Goal: Task Accomplishment & Management: Use online tool/utility

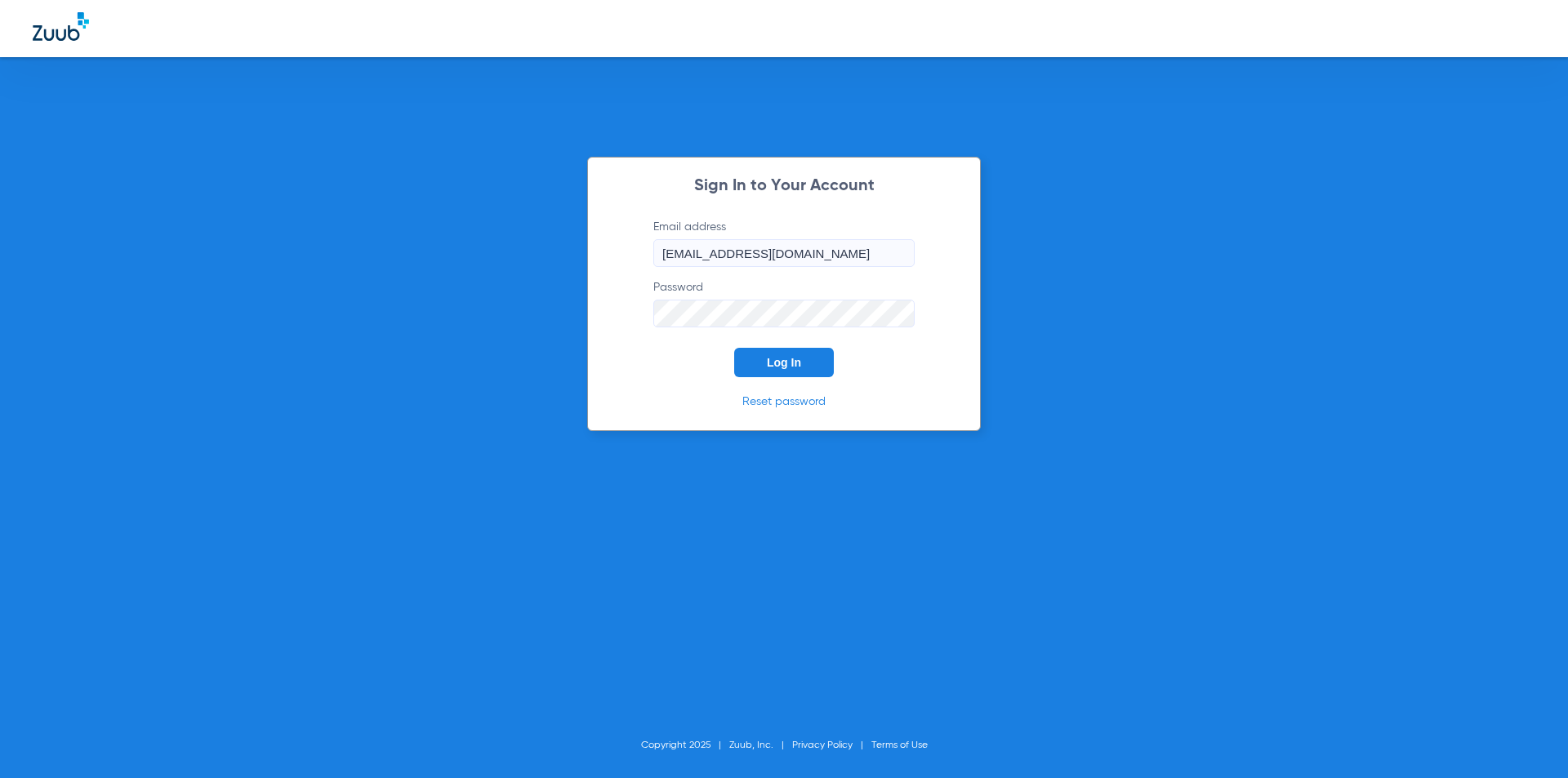
drag, startPoint x: 0, startPoint y: 0, endPoint x: 346, endPoint y: 404, distance: 531.9
click at [348, 404] on div "Sign In to Your Account Email address [EMAIL_ADDRESS][DOMAIN_NAME] Password Log…" at bounding box center [784, 389] width 1568 height 778
click at [791, 351] on button "Log In" at bounding box center [784, 363] width 100 height 29
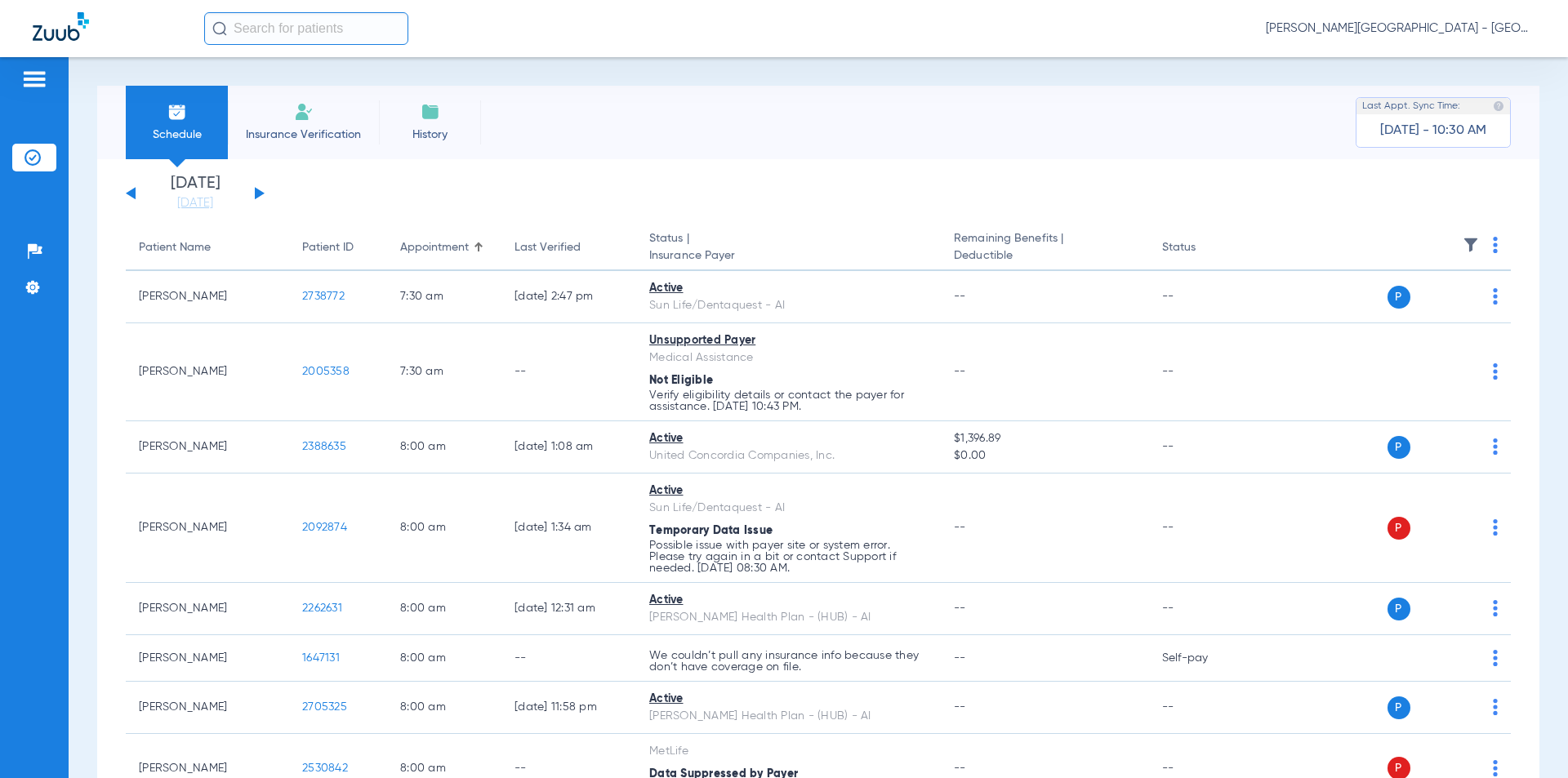
click at [256, 191] on button at bounding box center [259, 192] width 10 height 12
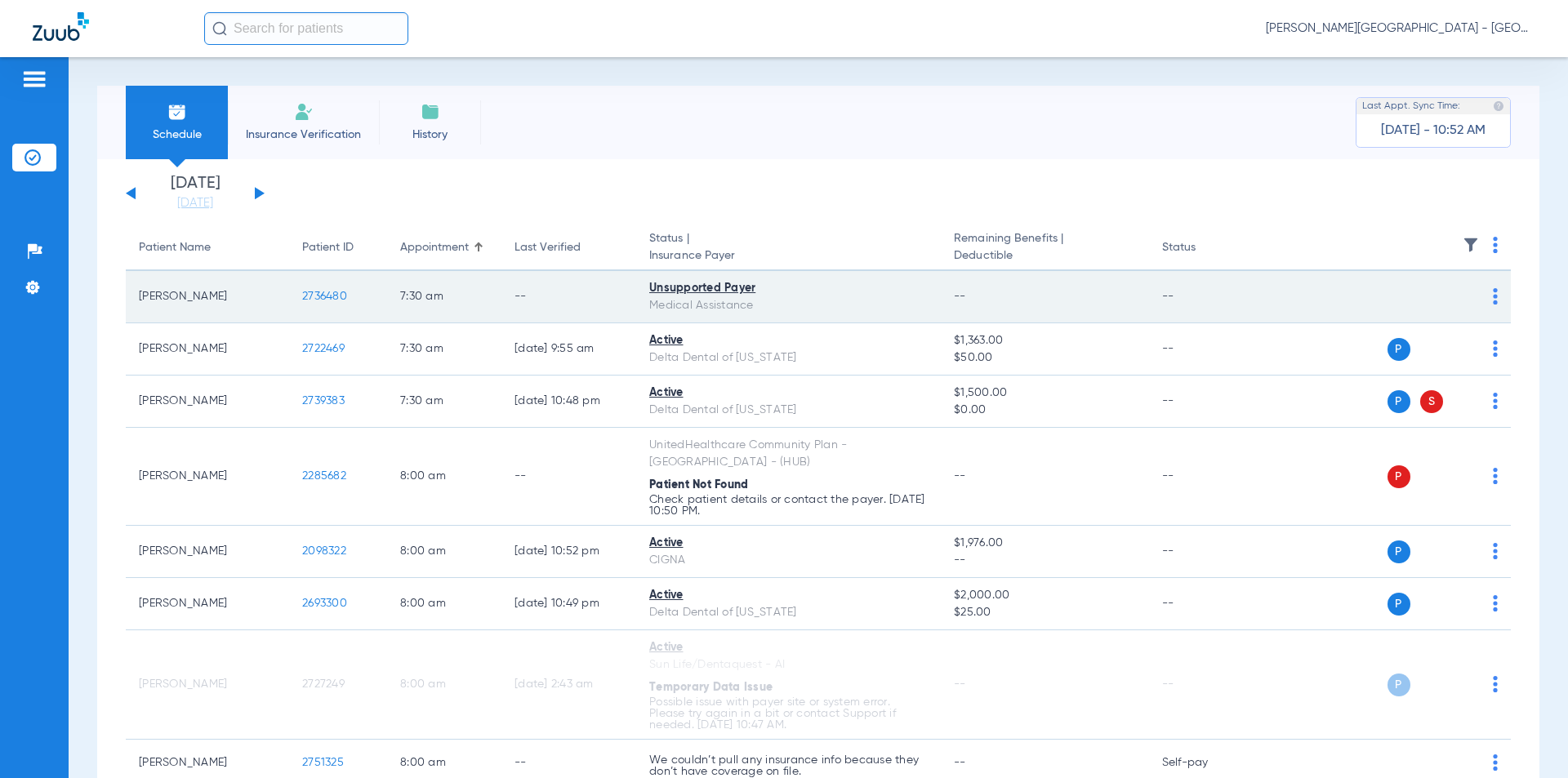
drag, startPoint x: 313, startPoint y: 293, endPoint x: 291, endPoint y: 292, distance: 22.0
click at [291, 292] on td "2736480" at bounding box center [337, 297] width 98 height 52
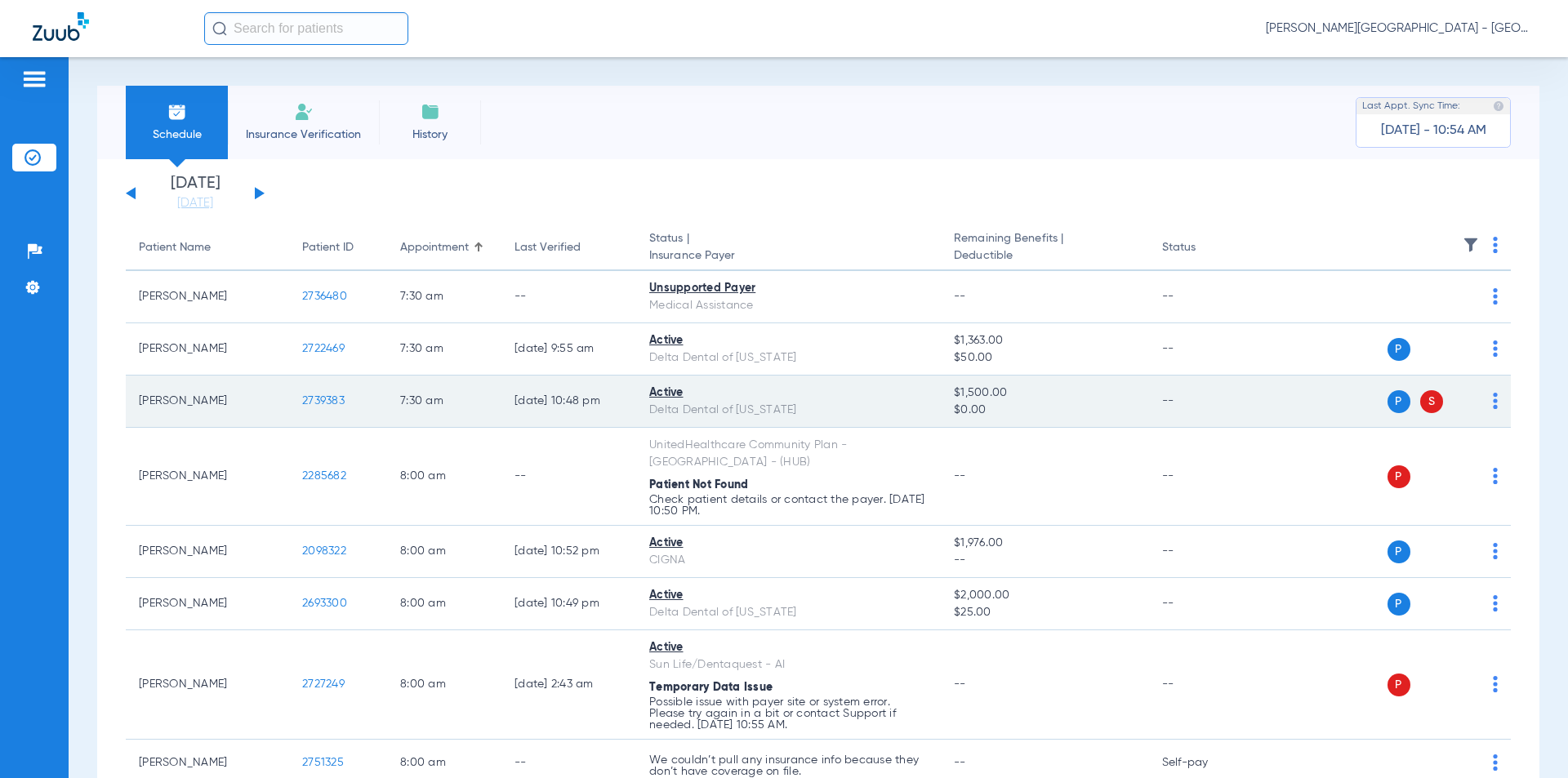
drag, startPoint x: 356, startPoint y: 400, endPoint x: 291, endPoint y: 401, distance: 65.0
click at [291, 401] on td "2739383" at bounding box center [337, 401] width 98 height 52
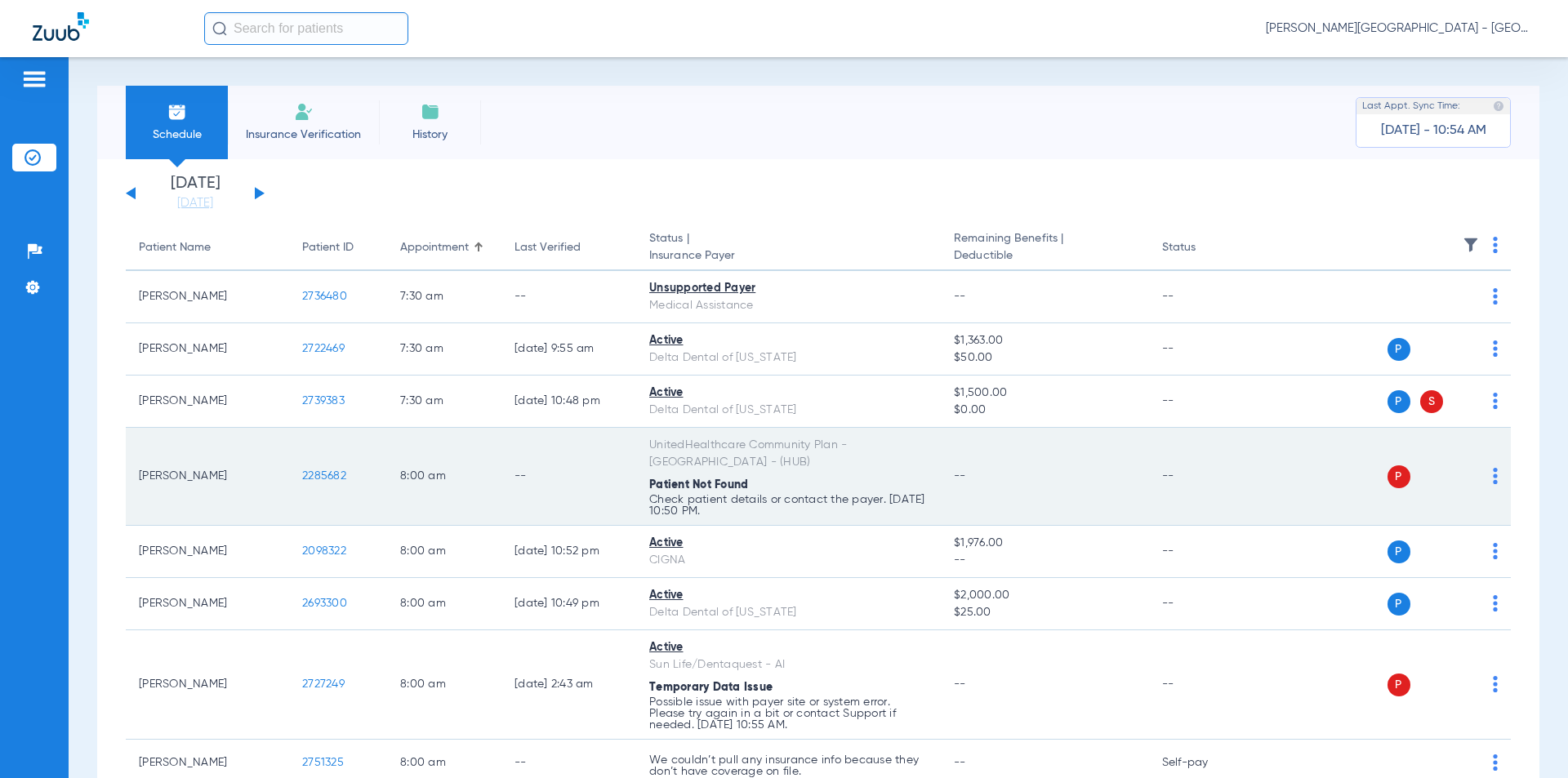
drag, startPoint x: 353, startPoint y: 472, endPoint x: 296, endPoint y: 472, distance: 57.0
click at [296, 472] on td "2285682" at bounding box center [337, 477] width 98 height 98
copy span "2285682"
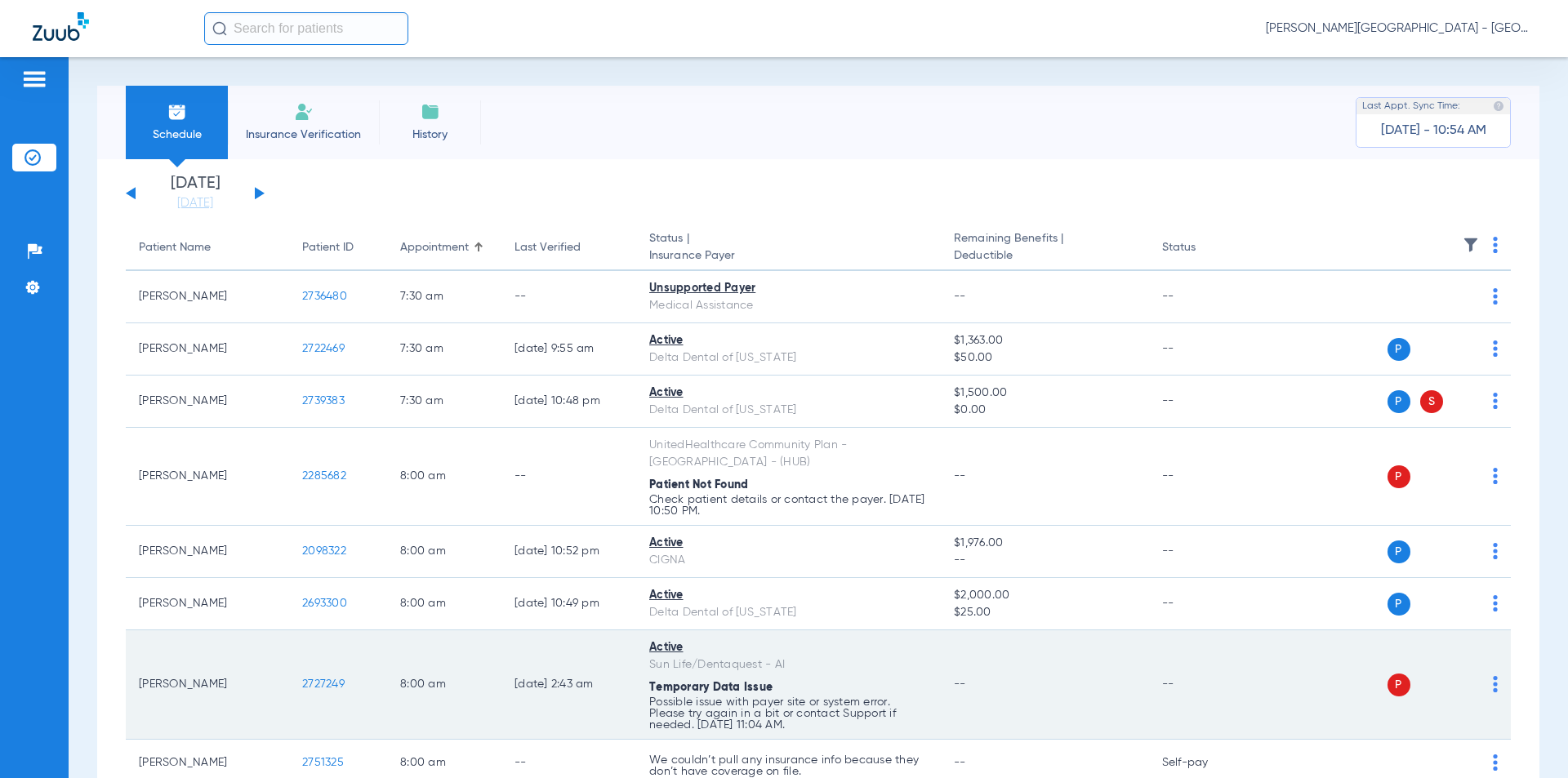
drag, startPoint x: 291, startPoint y: 668, endPoint x: 308, endPoint y: 663, distance: 17.7
click at [279, 670] on tr "[PERSON_NAME] 2727249 8:00 AM [DATE] 2:43 AM Active Sun Life/Dentaquest - AI Te…" at bounding box center [817, 685] width 1385 height 109
copy tr "2727249"
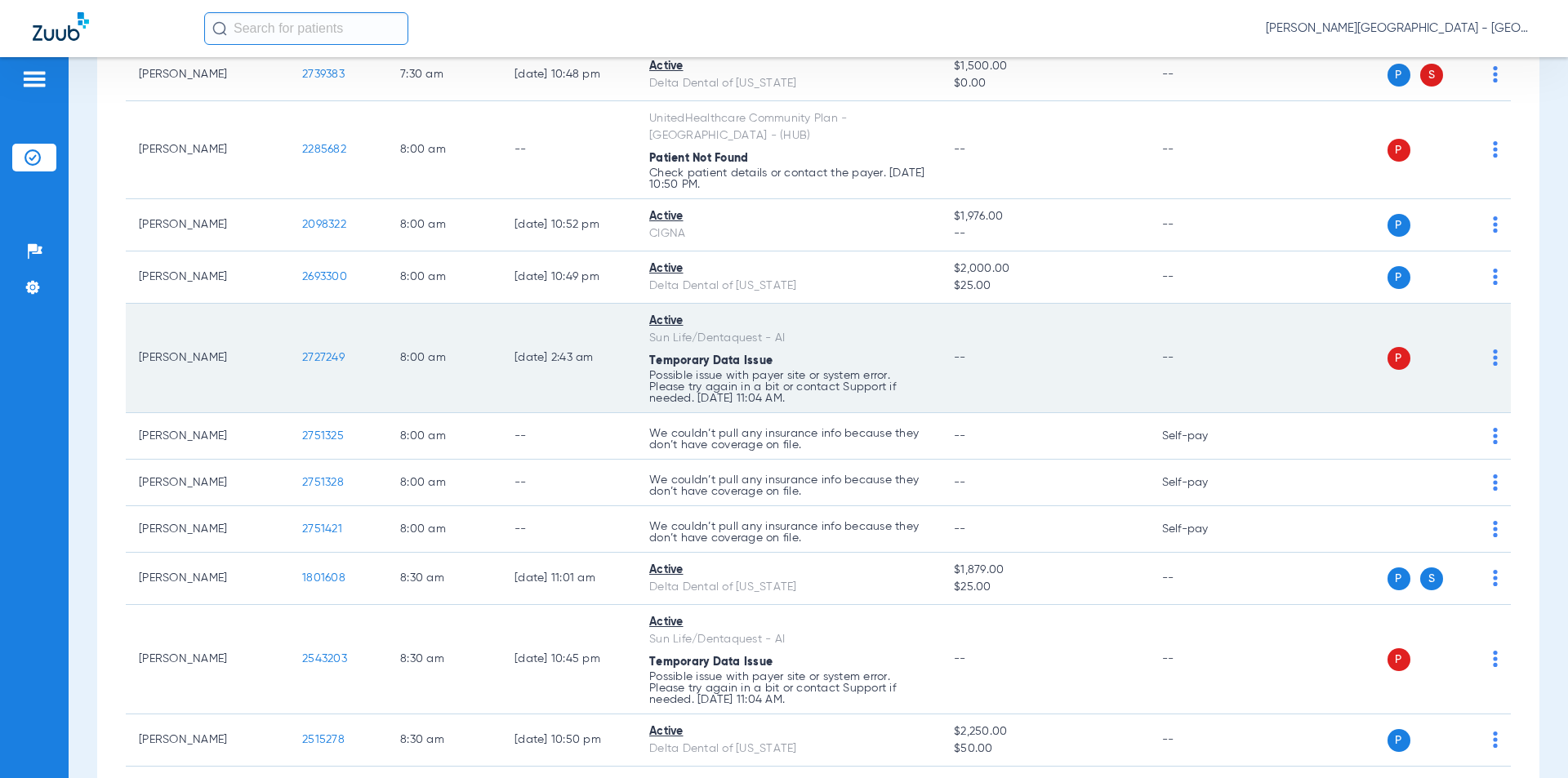
scroll to position [409, 0]
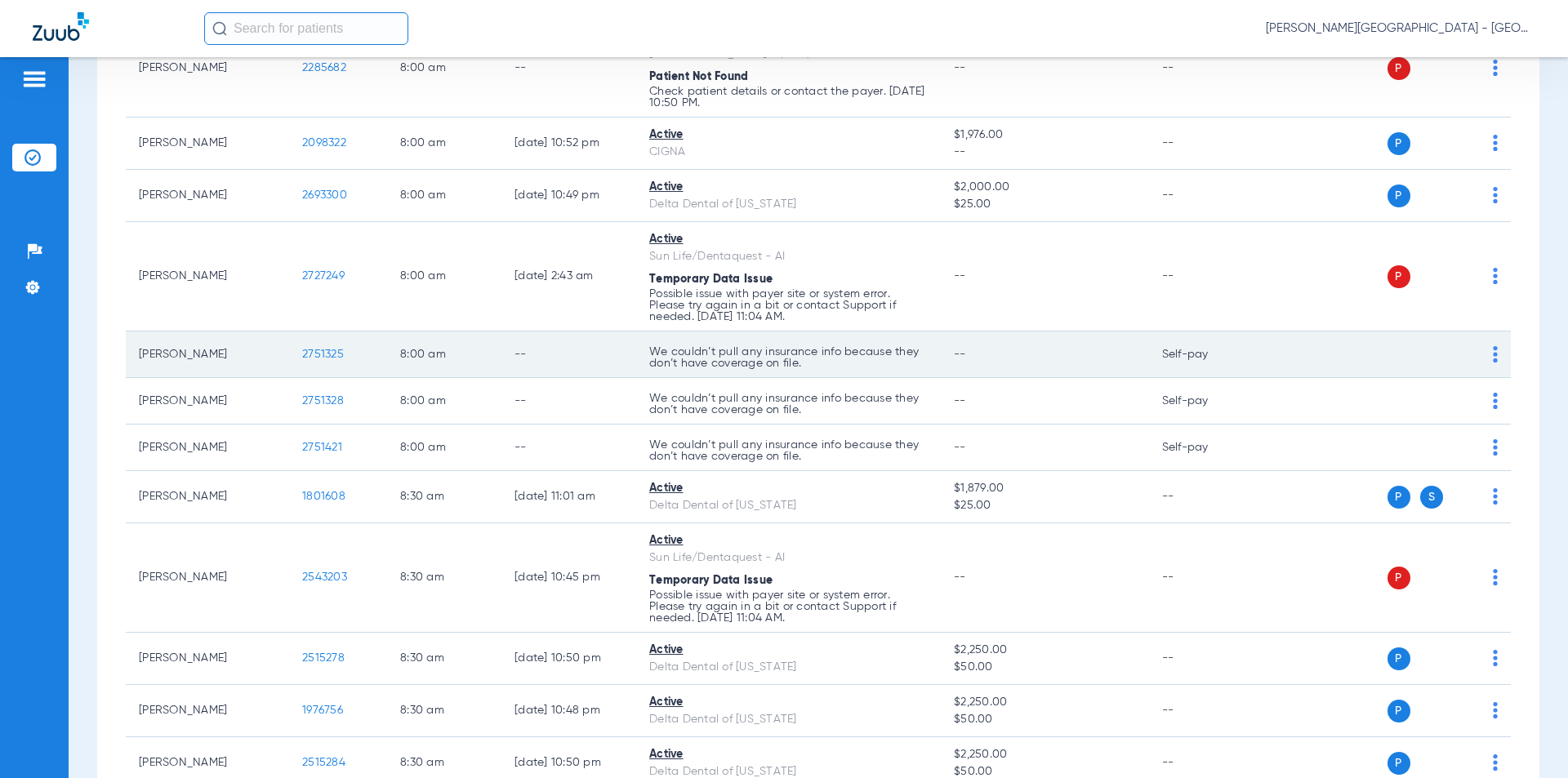
drag, startPoint x: 269, startPoint y: 339, endPoint x: 323, endPoint y: 334, distance: 54.2
click at [269, 339] on tr "[PERSON_NAME] 2751325 8:00 AM -- We couldn’t pull any insurance info because th…" at bounding box center [817, 355] width 1385 height 47
copy tr "2751325"
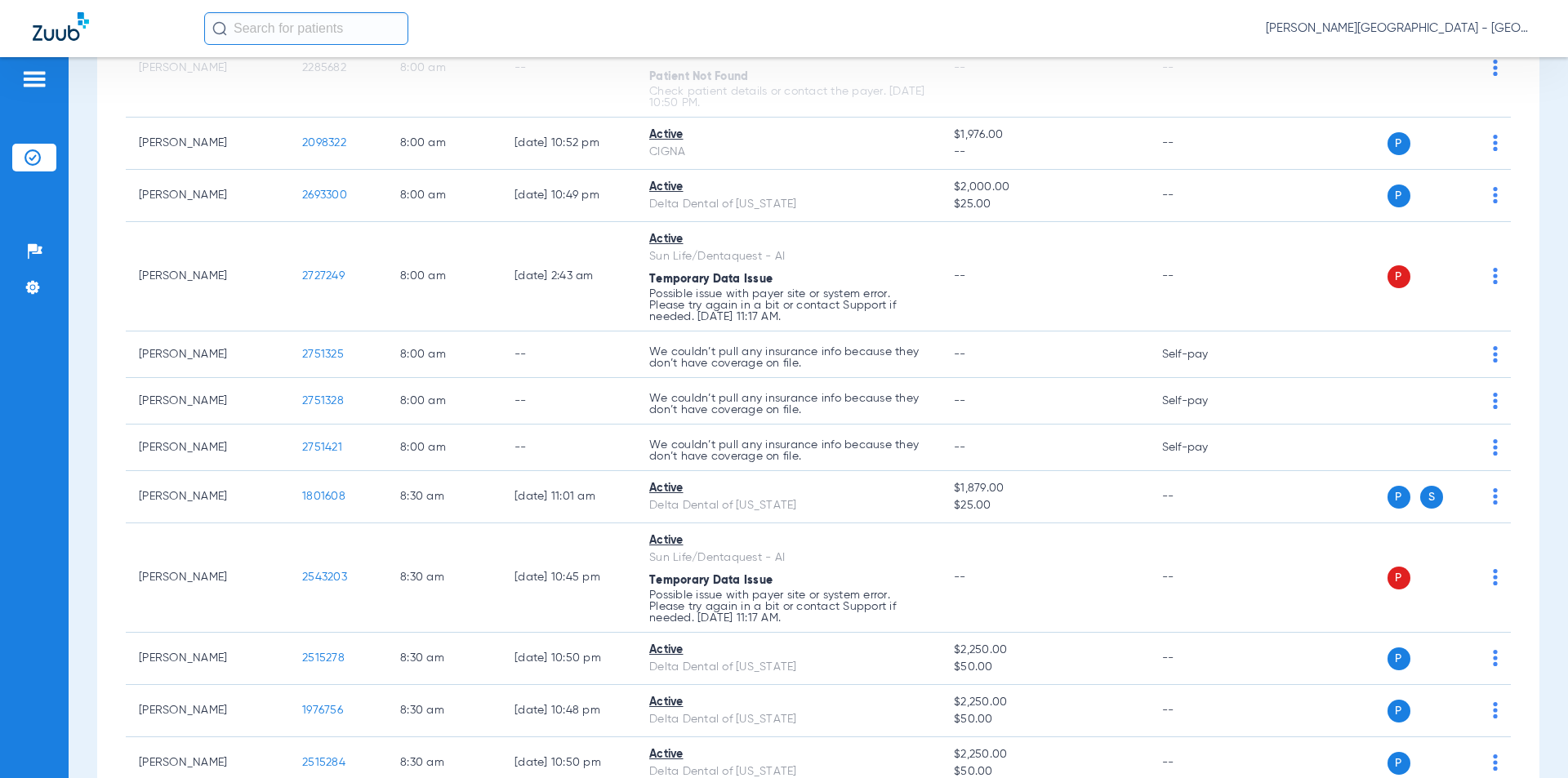
scroll to position [416, 0]
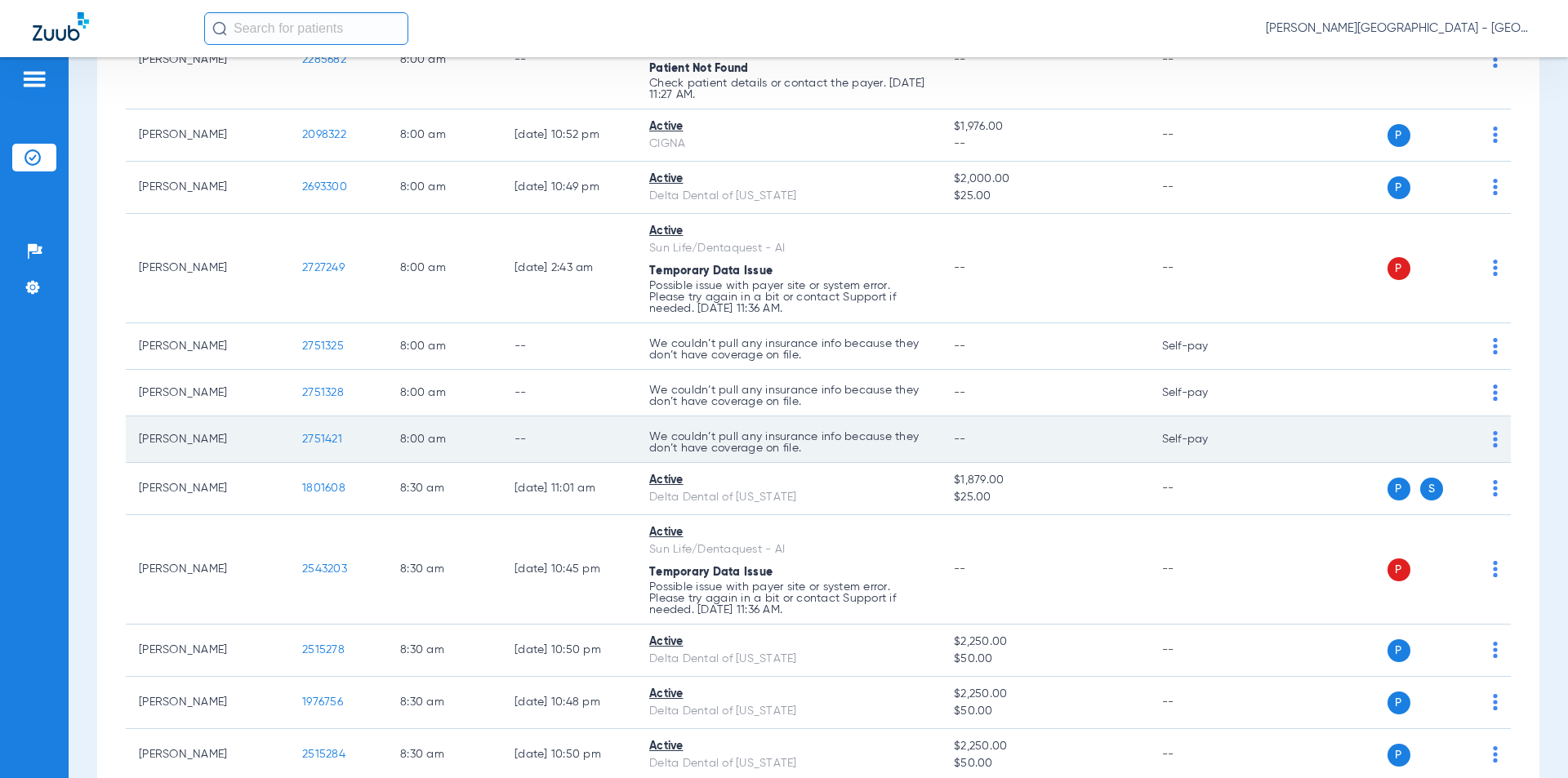
click at [296, 444] on td "2751421" at bounding box center [337, 439] width 98 height 47
copy span "2751421"
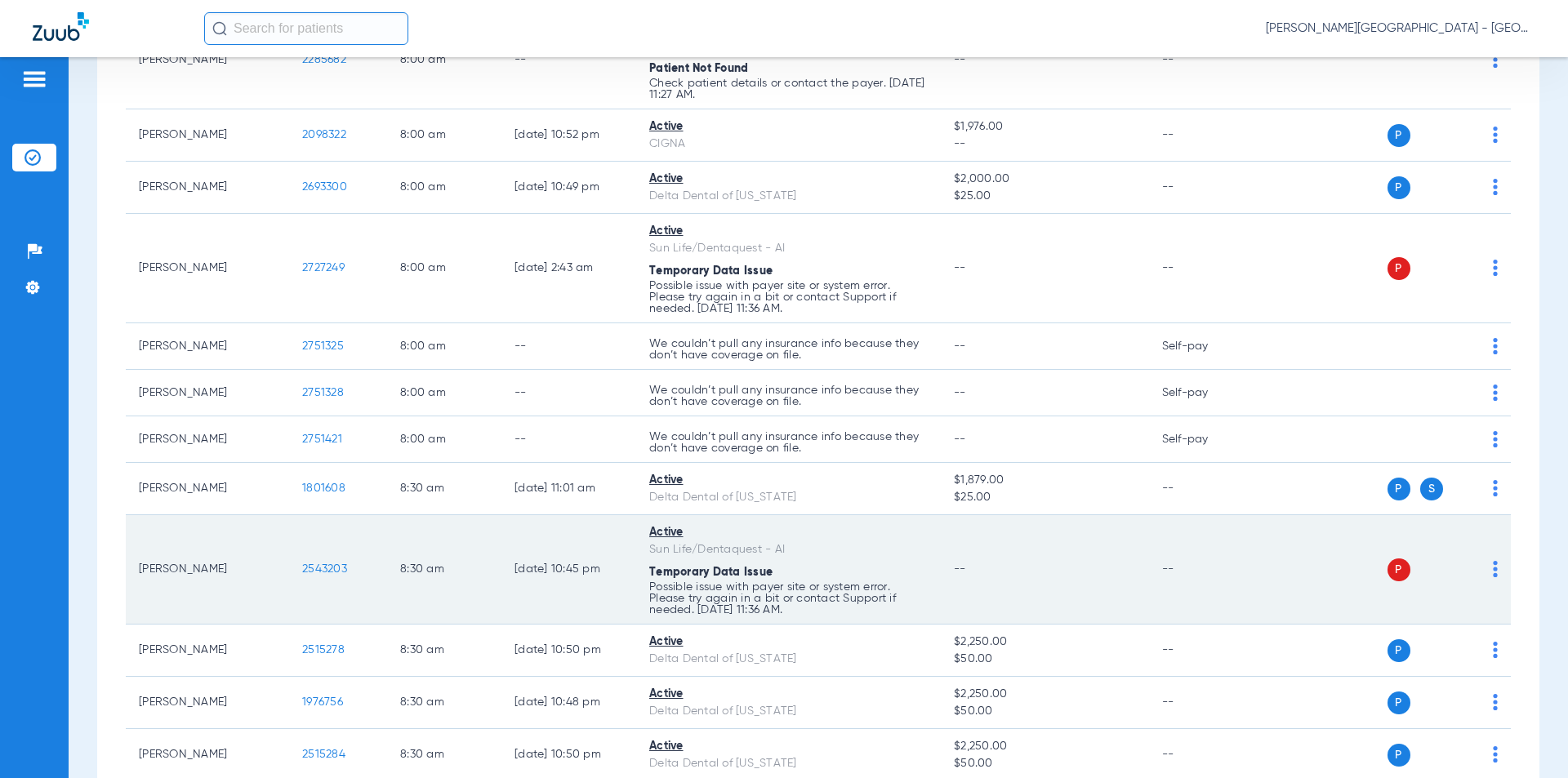
scroll to position [580, 0]
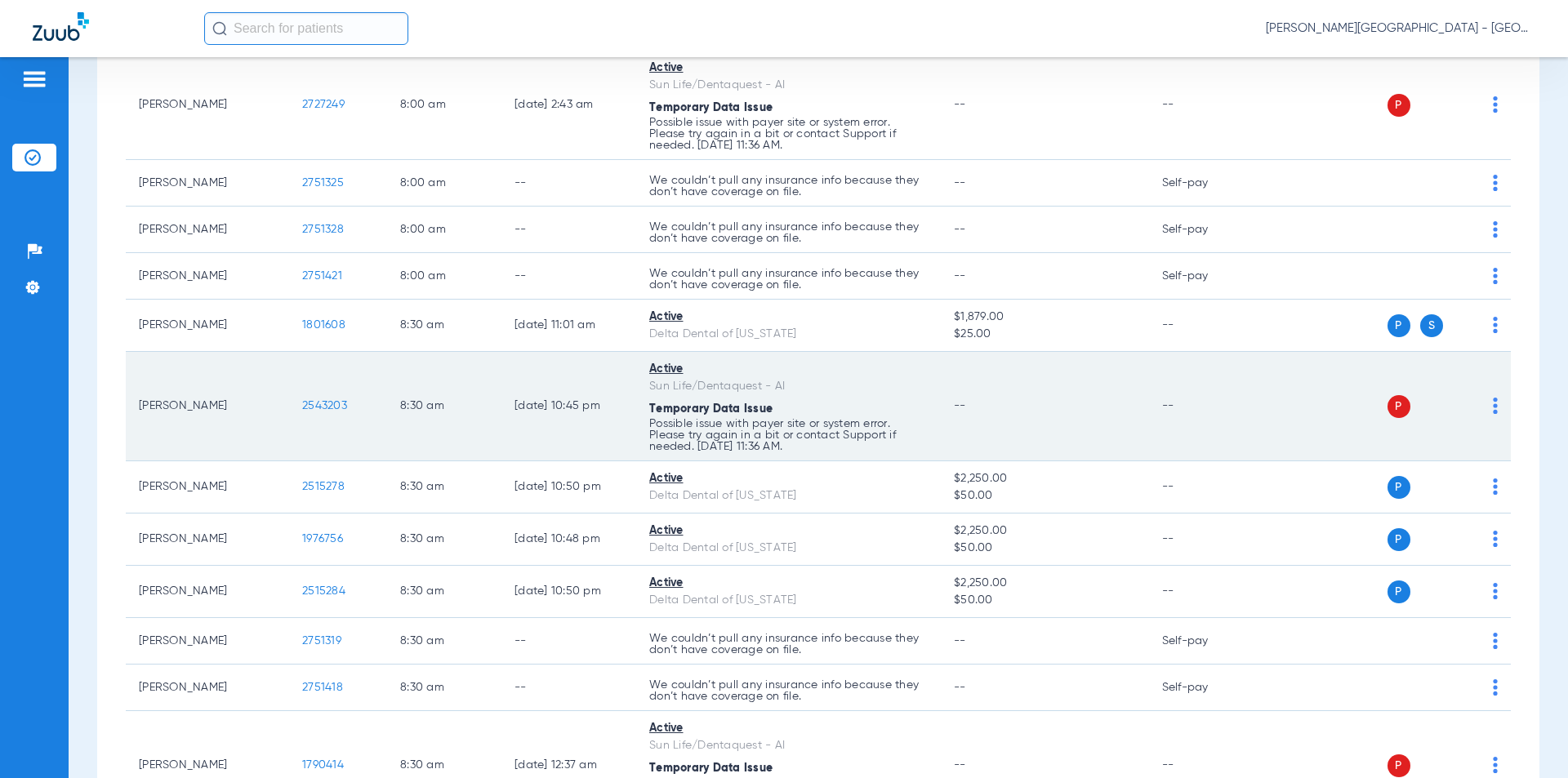
drag, startPoint x: 338, startPoint y: 409, endPoint x: 297, endPoint y: 407, distance: 41.0
click at [297, 407] on td "2543203" at bounding box center [337, 406] width 98 height 109
copy span "2543203"
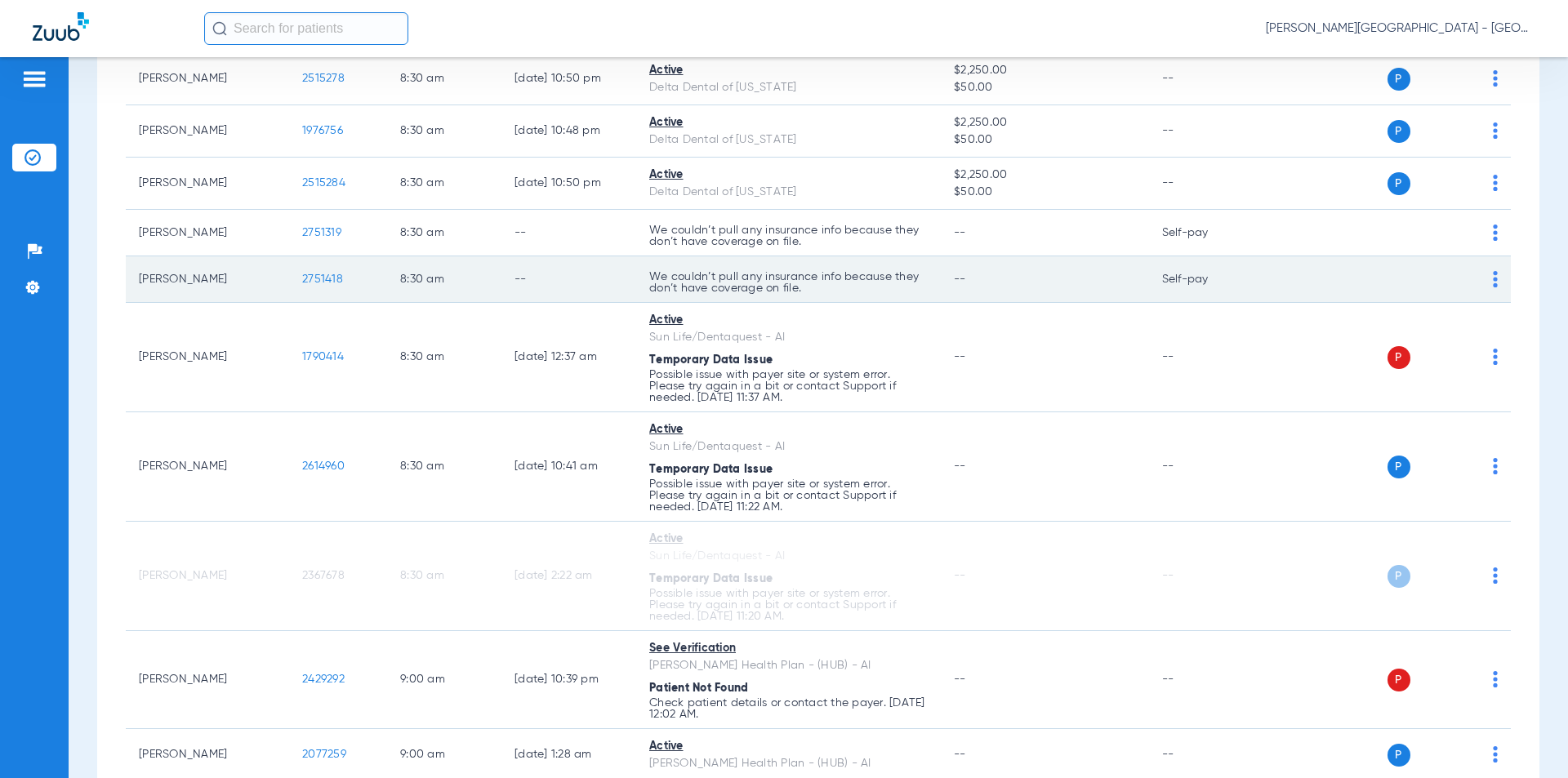
scroll to position [1069, 0]
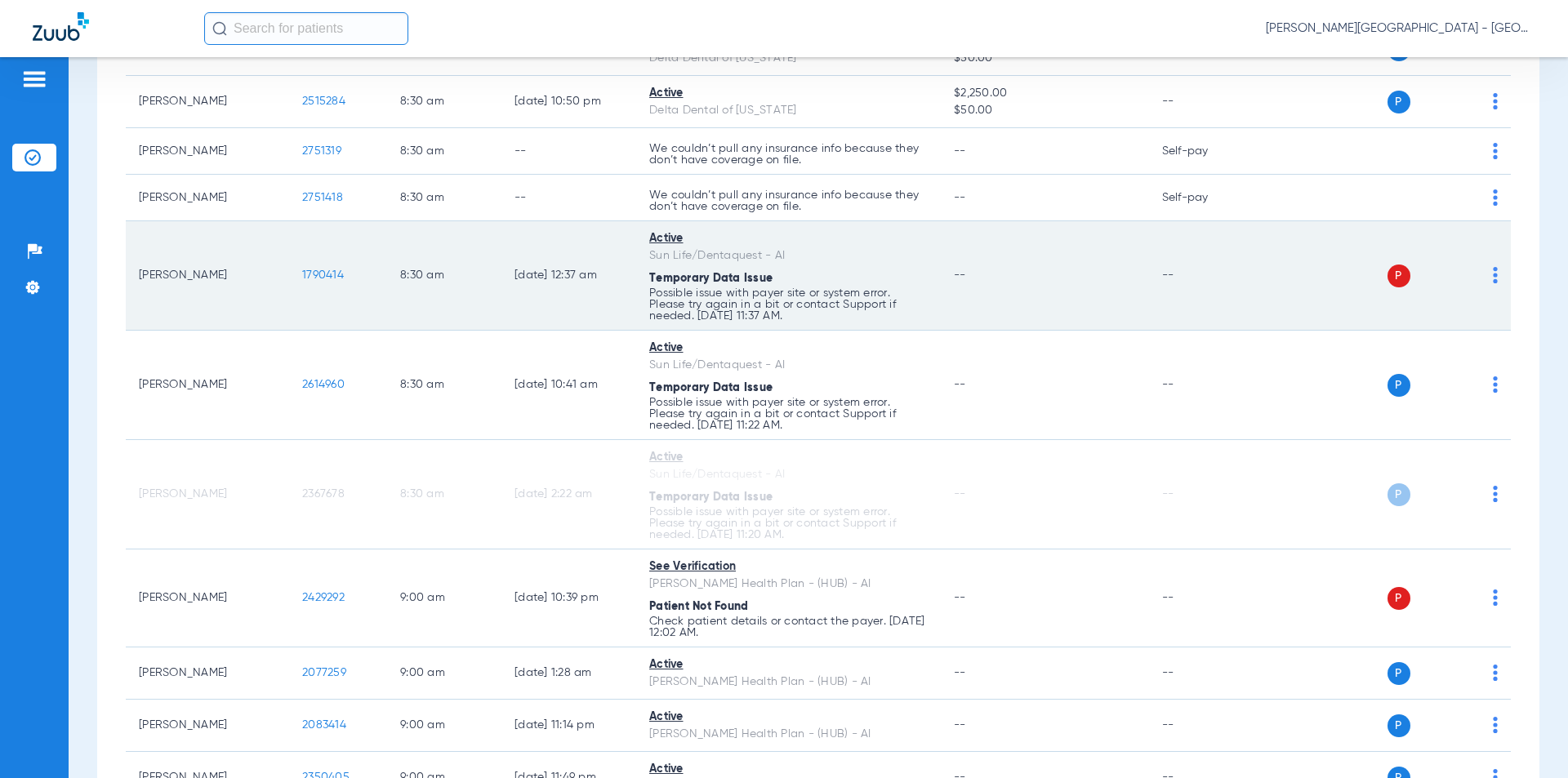
drag, startPoint x: 337, startPoint y: 279, endPoint x: 303, endPoint y: 272, distance: 34.7
click at [290, 281] on td "1790414" at bounding box center [337, 275] width 98 height 109
copy span "1790414"
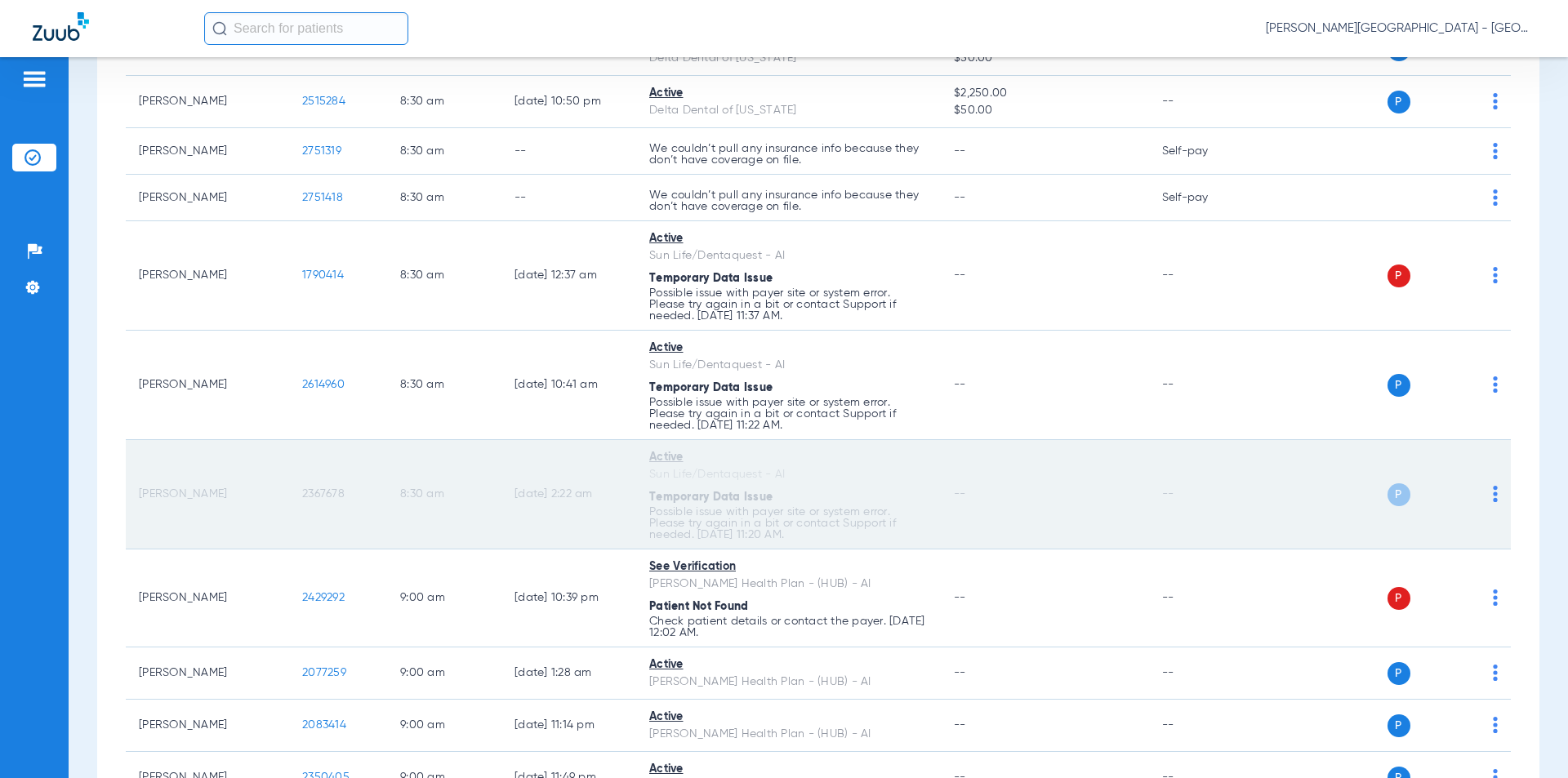
drag, startPoint x: 348, startPoint y: 496, endPoint x: 320, endPoint y: 492, distance: 28.3
click at [292, 500] on td "2367678" at bounding box center [337, 494] width 98 height 109
copy span "2367678"
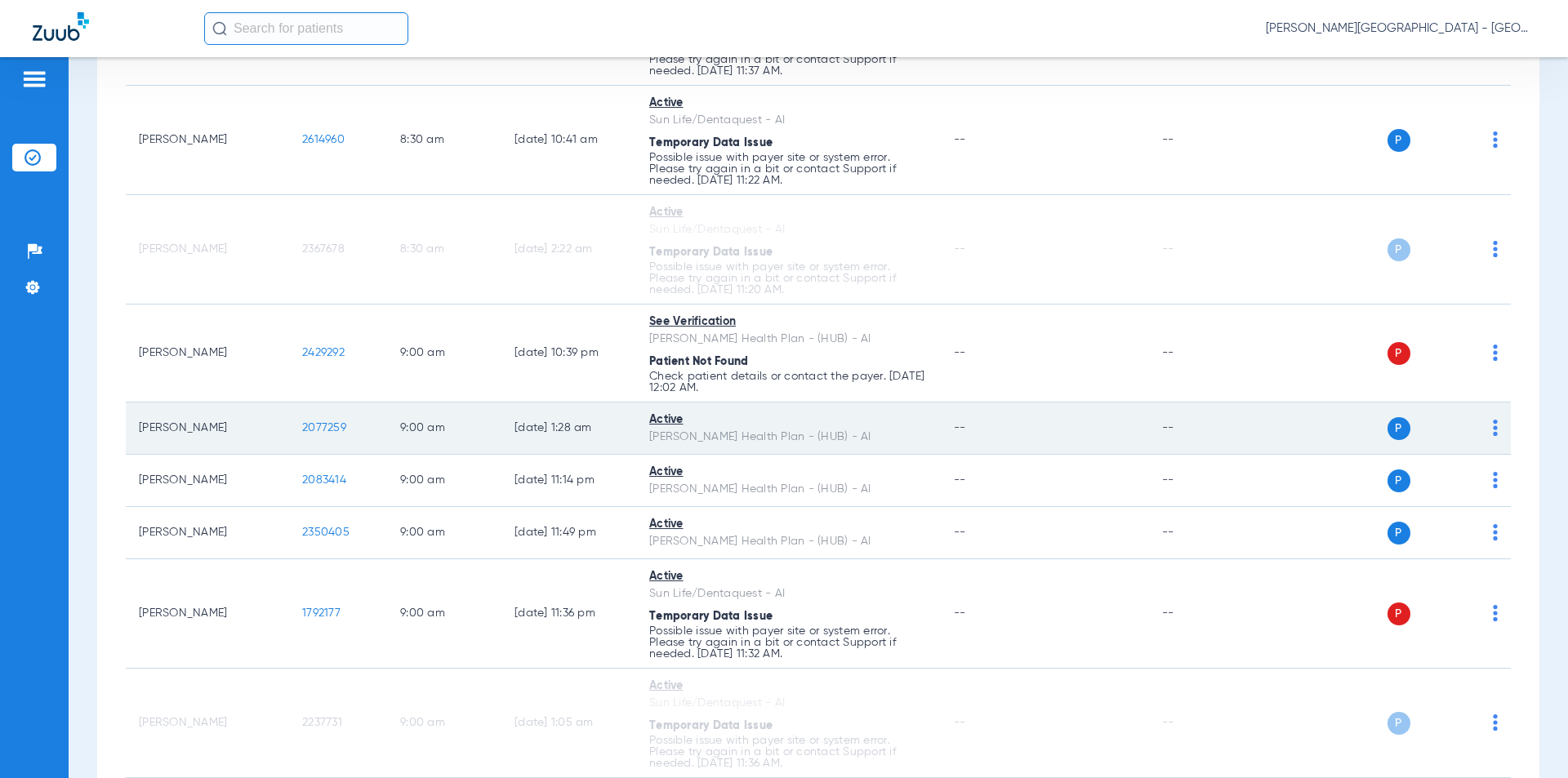
scroll to position [1397, 0]
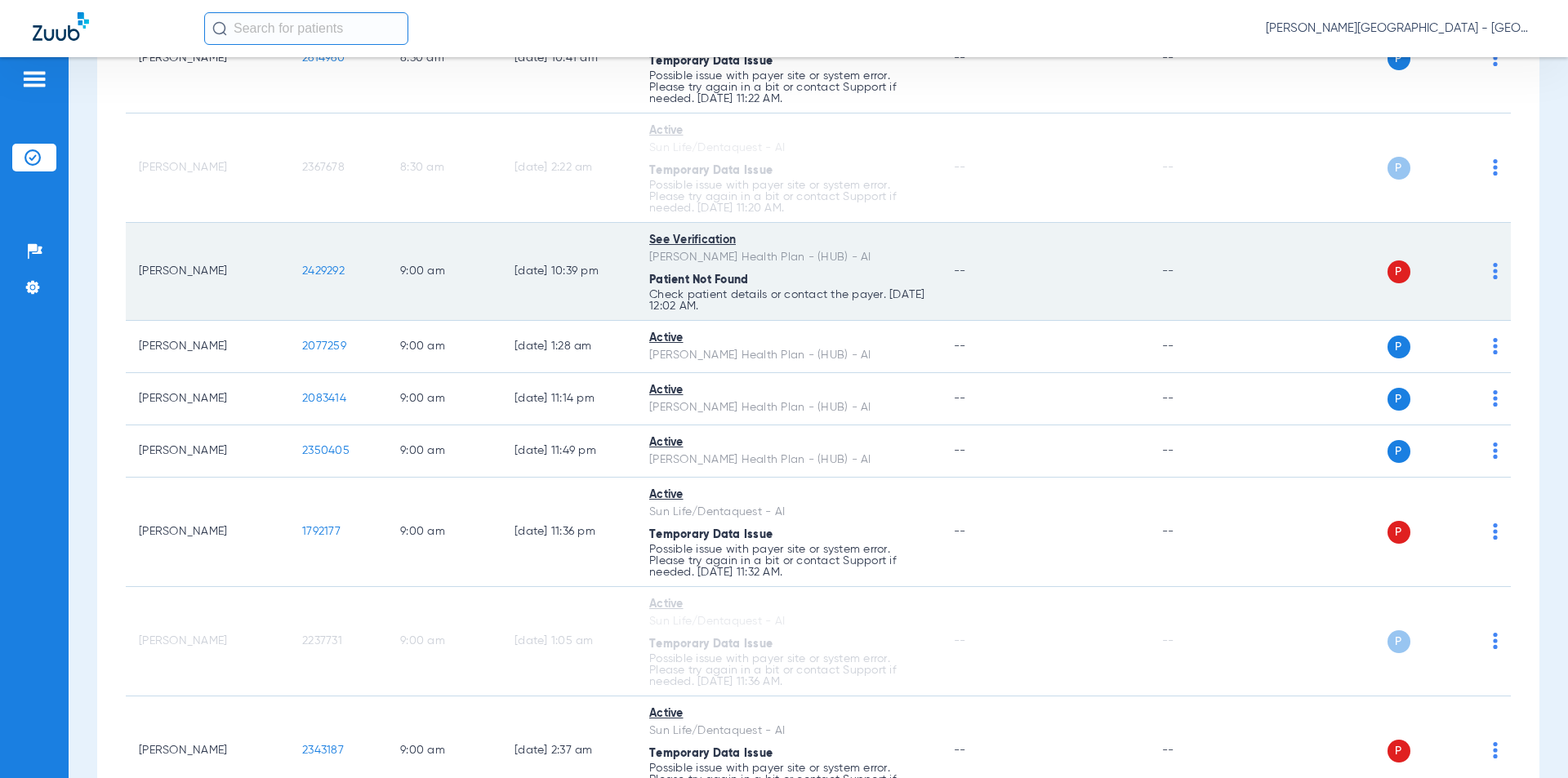
drag, startPoint x: 374, startPoint y: 266, endPoint x: 280, endPoint y: 276, distance: 94.5
click at [280, 276] on tr "[PERSON_NAME] 2429292 9:00 AM [DATE] 10:39 PM See Verification [PERSON_NAME] He…" at bounding box center [817, 271] width 1385 height 98
copy tr "2429292"
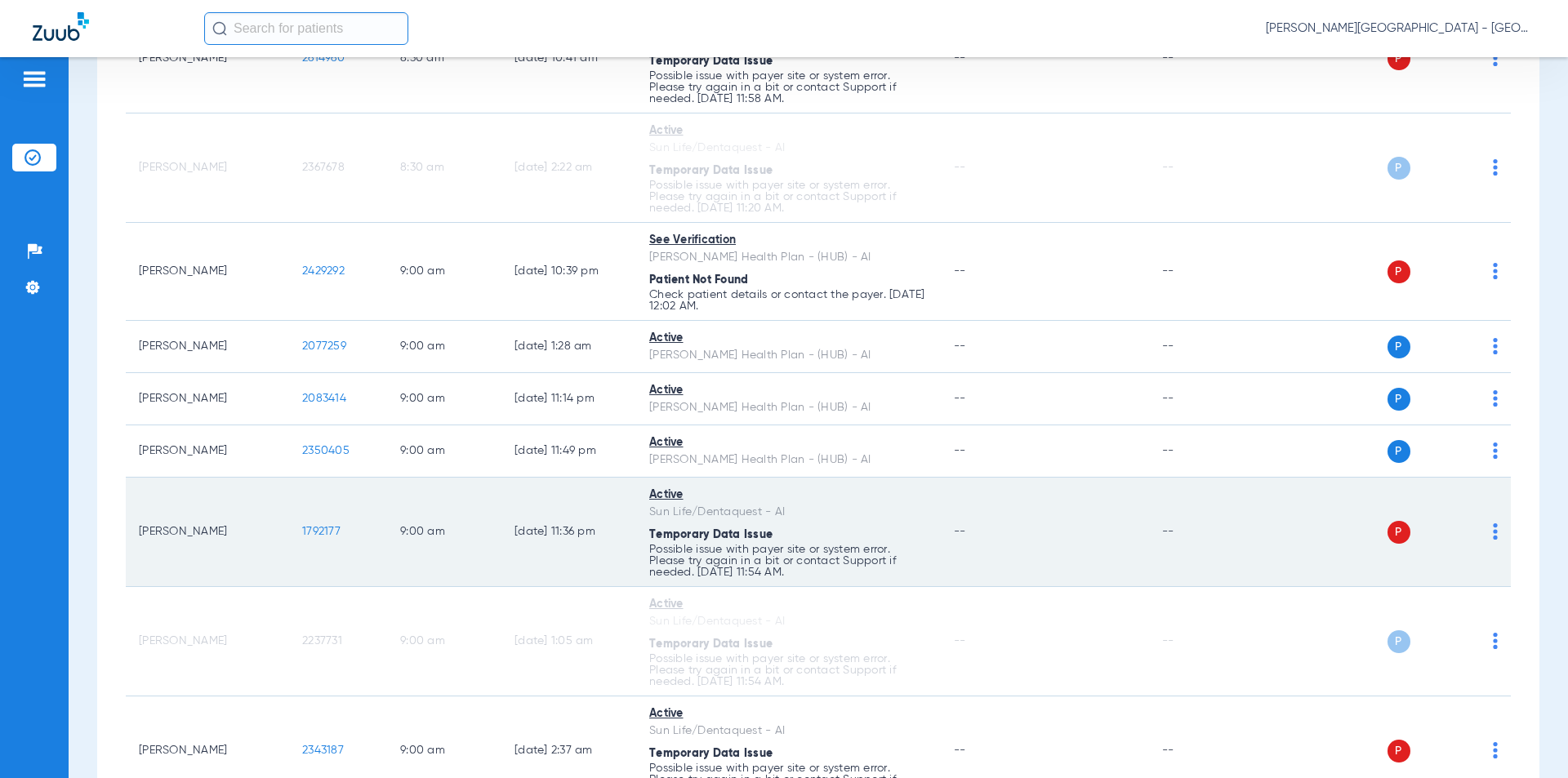
drag, startPoint x: 322, startPoint y: 535, endPoint x: 313, endPoint y: 527, distance: 12.0
click at [272, 530] on tr "[PERSON_NAME] 1792177 9:00 AM [DATE] 11:36 PM Active Sun Life/Dentaquest - AI T…" at bounding box center [817, 531] width 1385 height 109
copy tr "1792177"
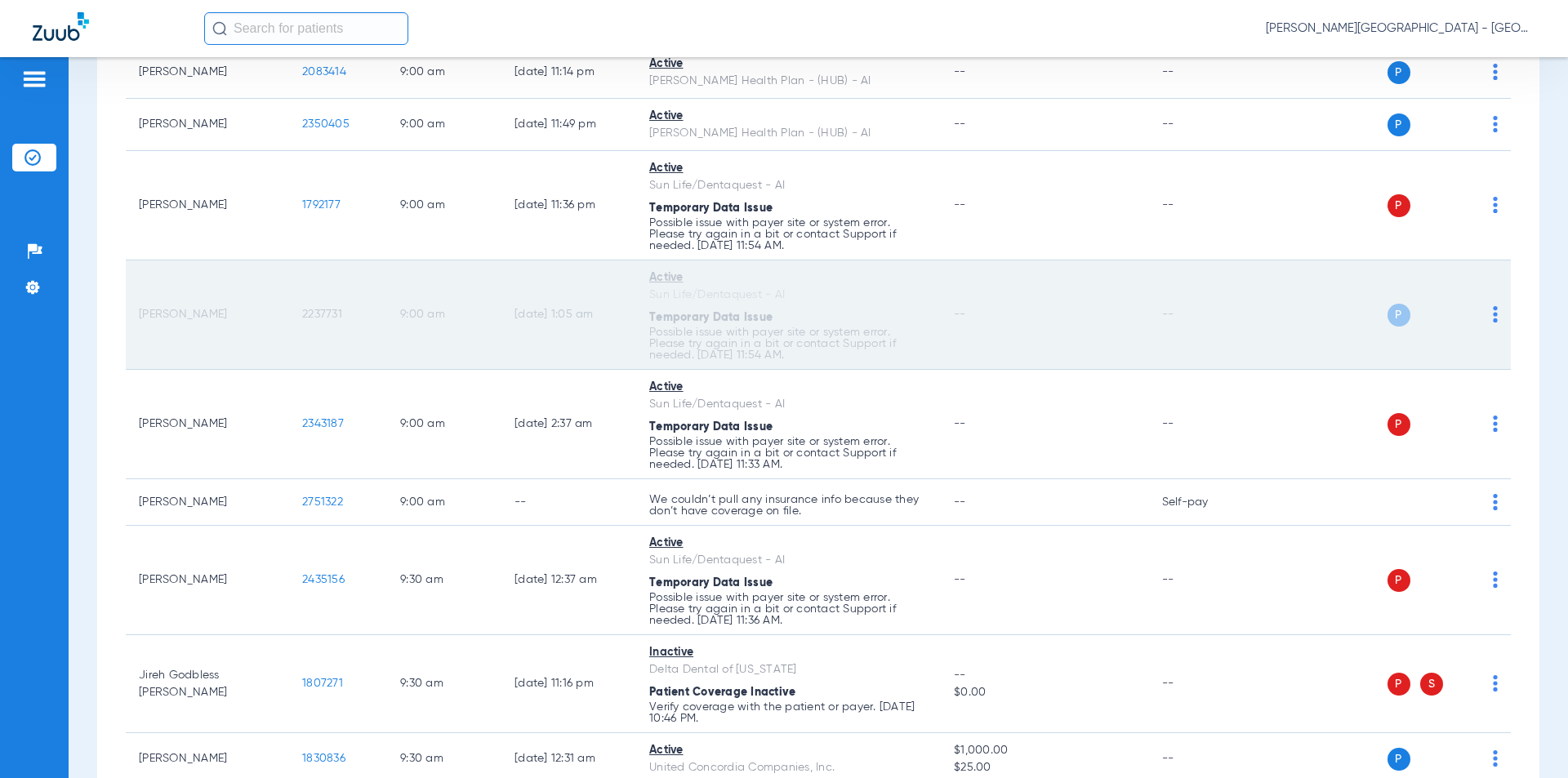
scroll to position [1804, 0]
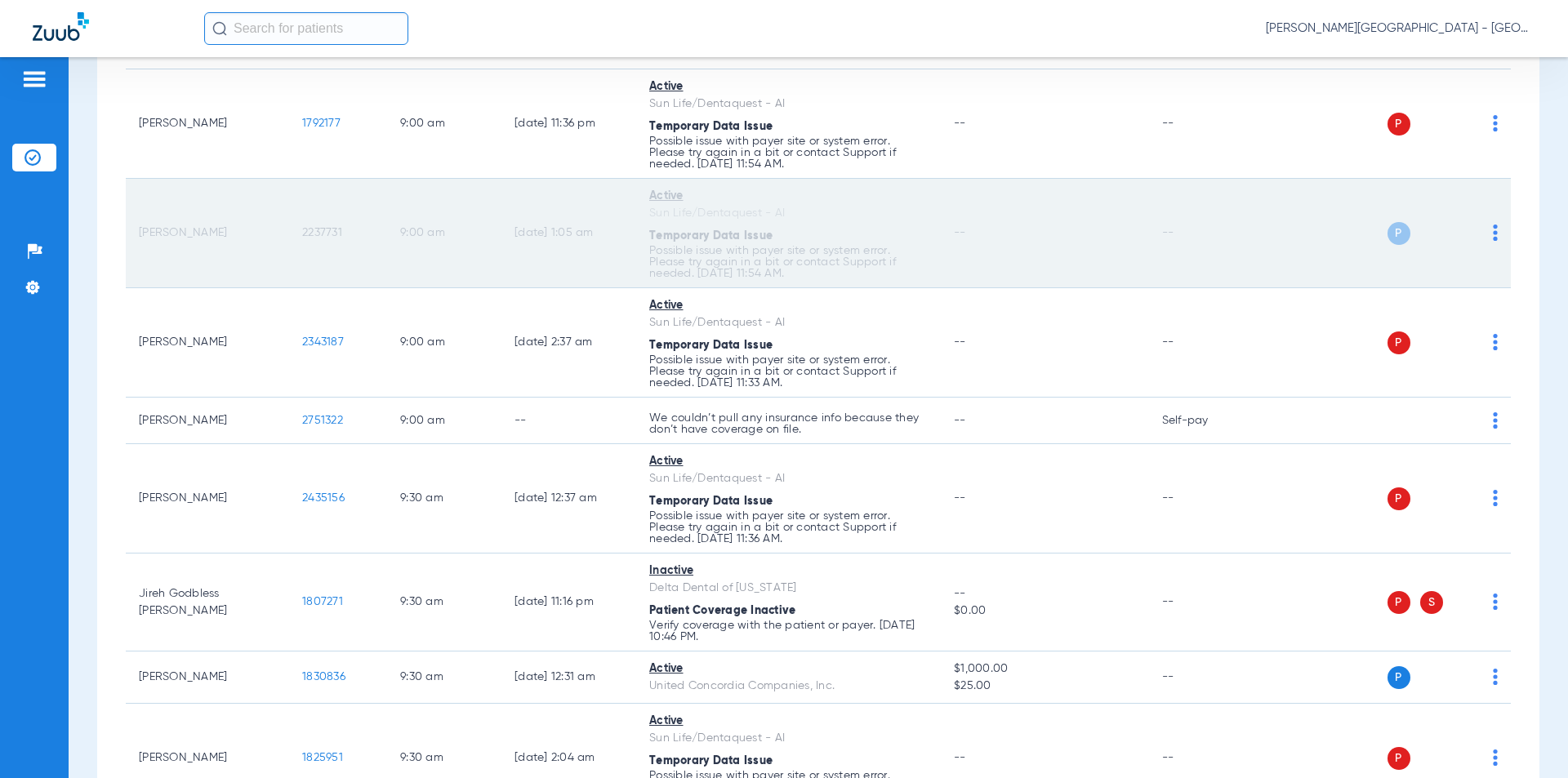
click at [269, 238] on tr "[PERSON_NAME] 2237731 9:00 AM [DATE] 1:05 AM Active Sun Life/Dentaquest - AI Te…" at bounding box center [817, 233] width 1385 height 109
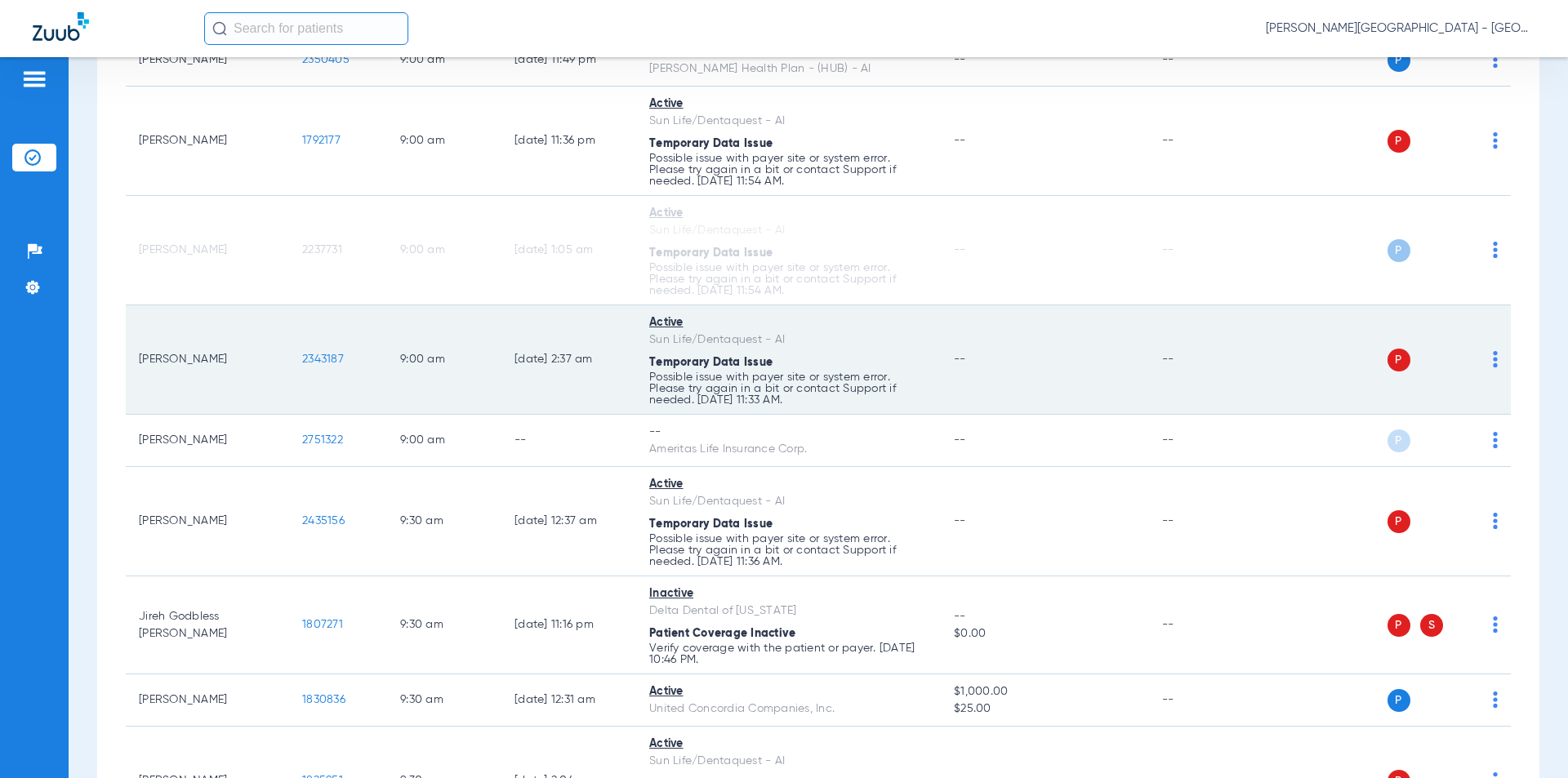
scroll to position [1822, 0]
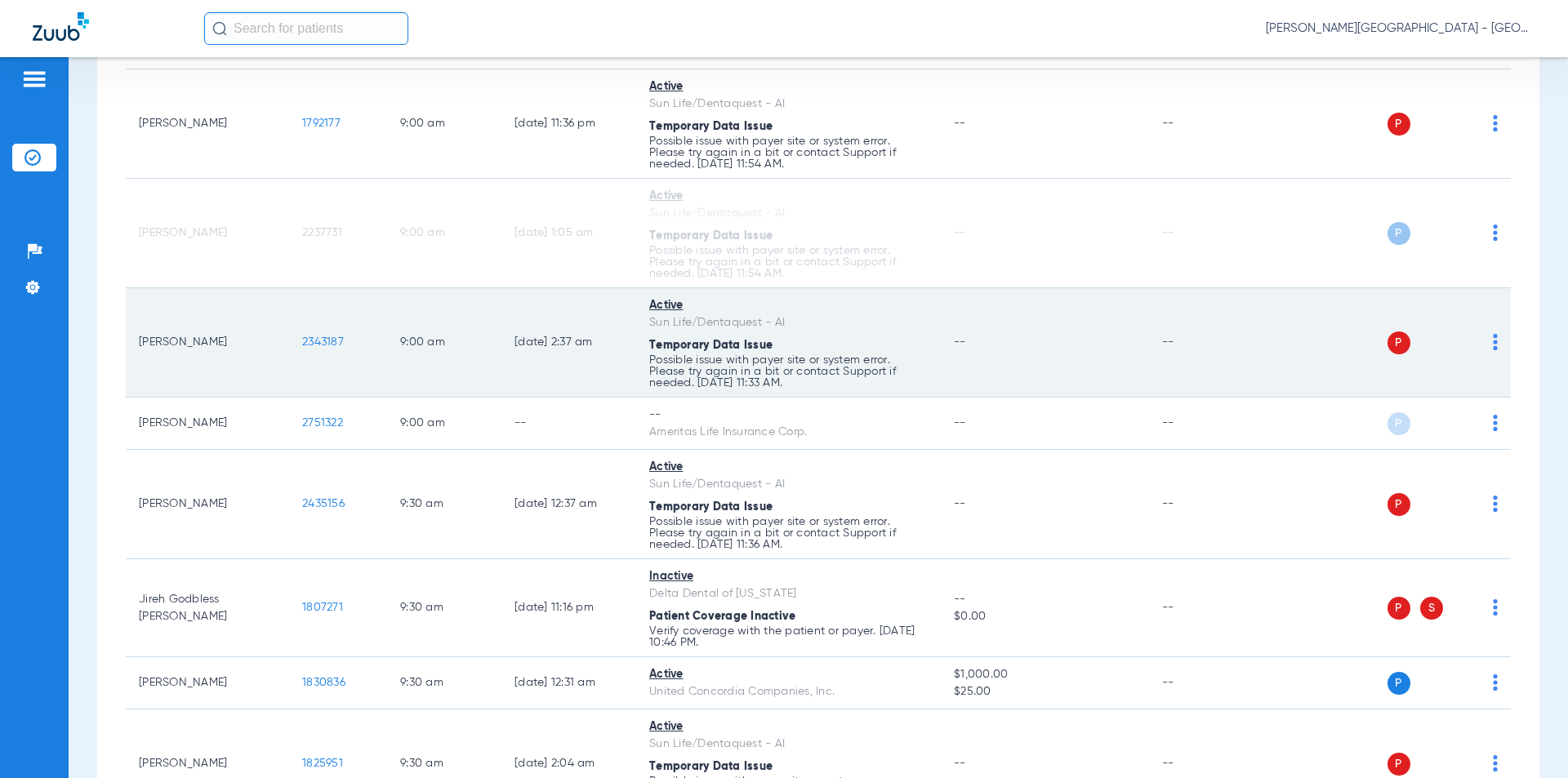
drag, startPoint x: 353, startPoint y: 344, endPoint x: 313, endPoint y: 344, distance: 40.0
click at [295, 344] on td "2343187" at bounding box center [337, 343] width 98 height 109
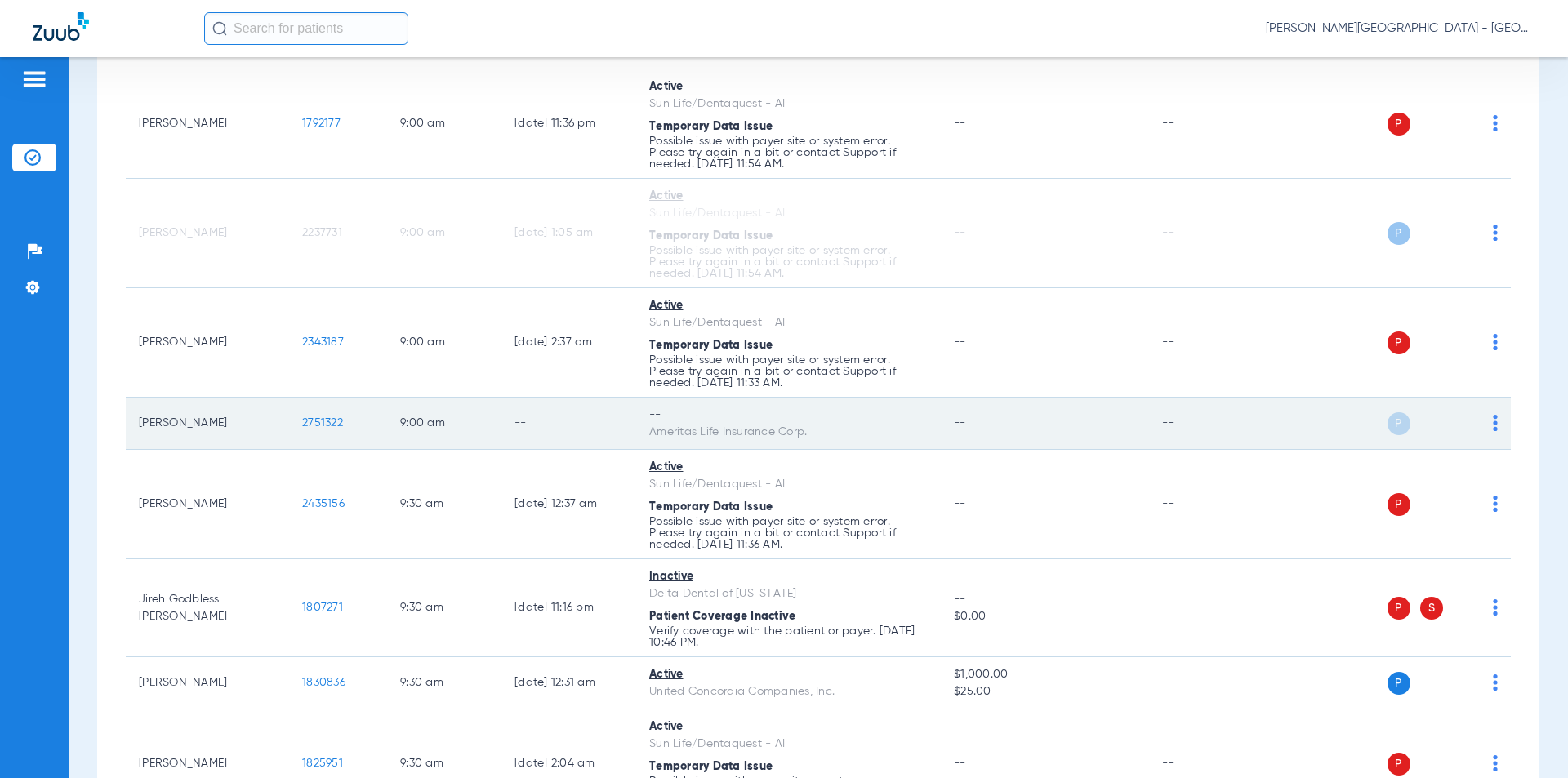
drag, startPoint x: 312, startPoint y: 422, endPoint x: 290, endPoint y: 422, distance: 22.0
click at [290, 422] on td "2751322" at bounding box center [337, 423] width 98 height 52
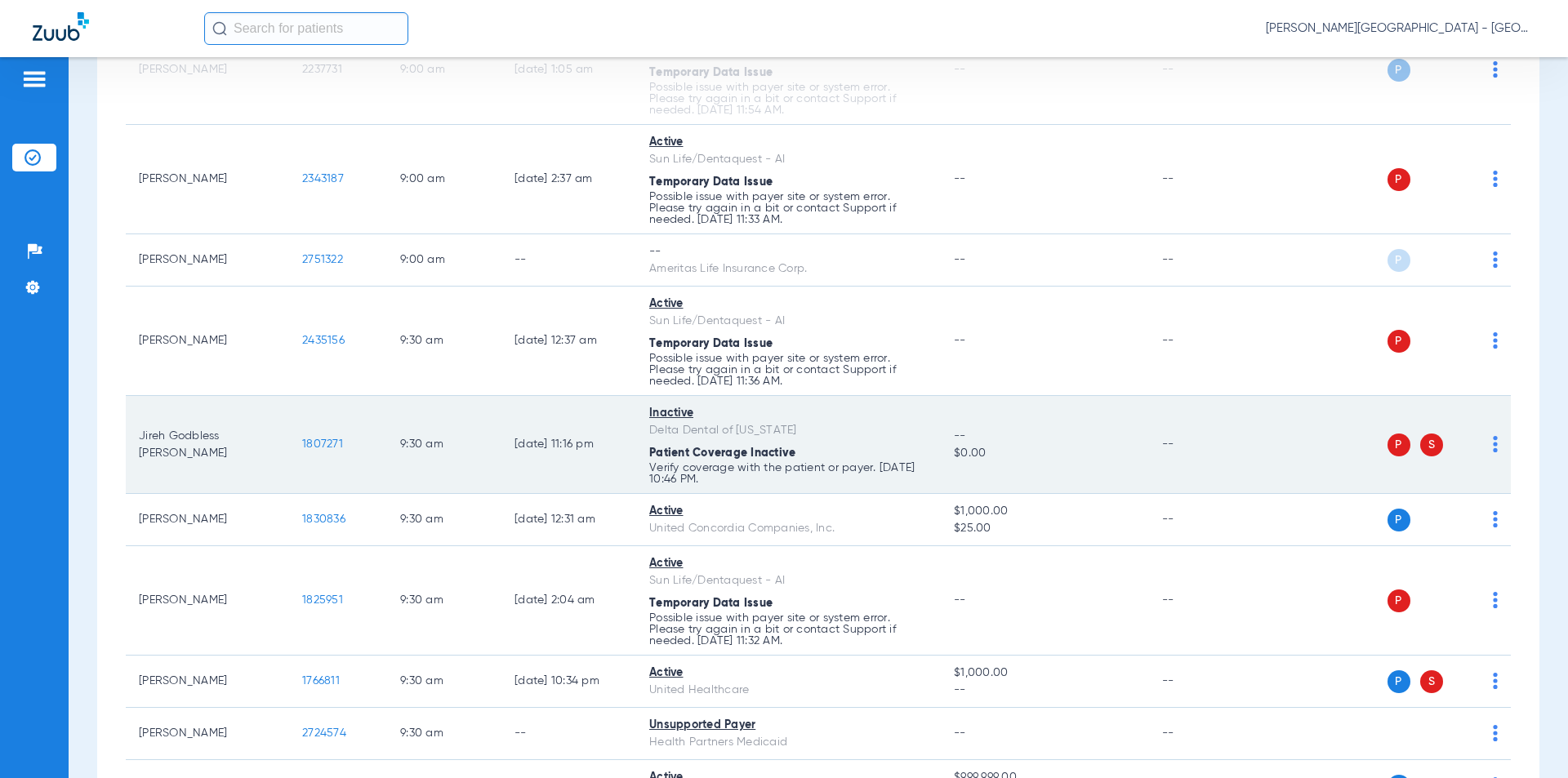
scroll to position [2066, 0]
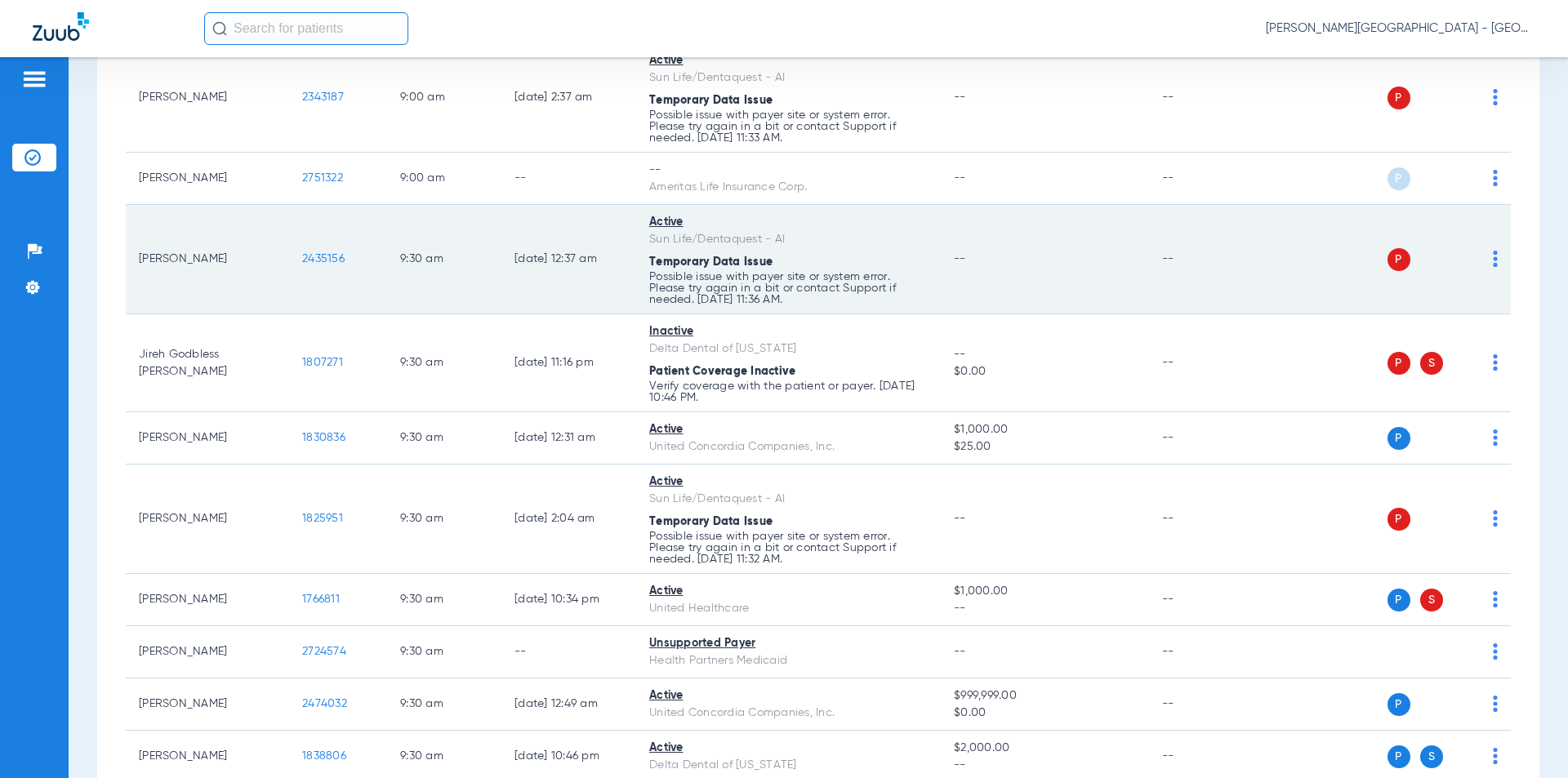
drag, startPoint x: 303, startPoint y: 264, endPoint x: 289, endPoint y: 267, distance: 14.3
click at [289, 267] on td "2435156" at bounding box center [337, 259] width 98 height 109
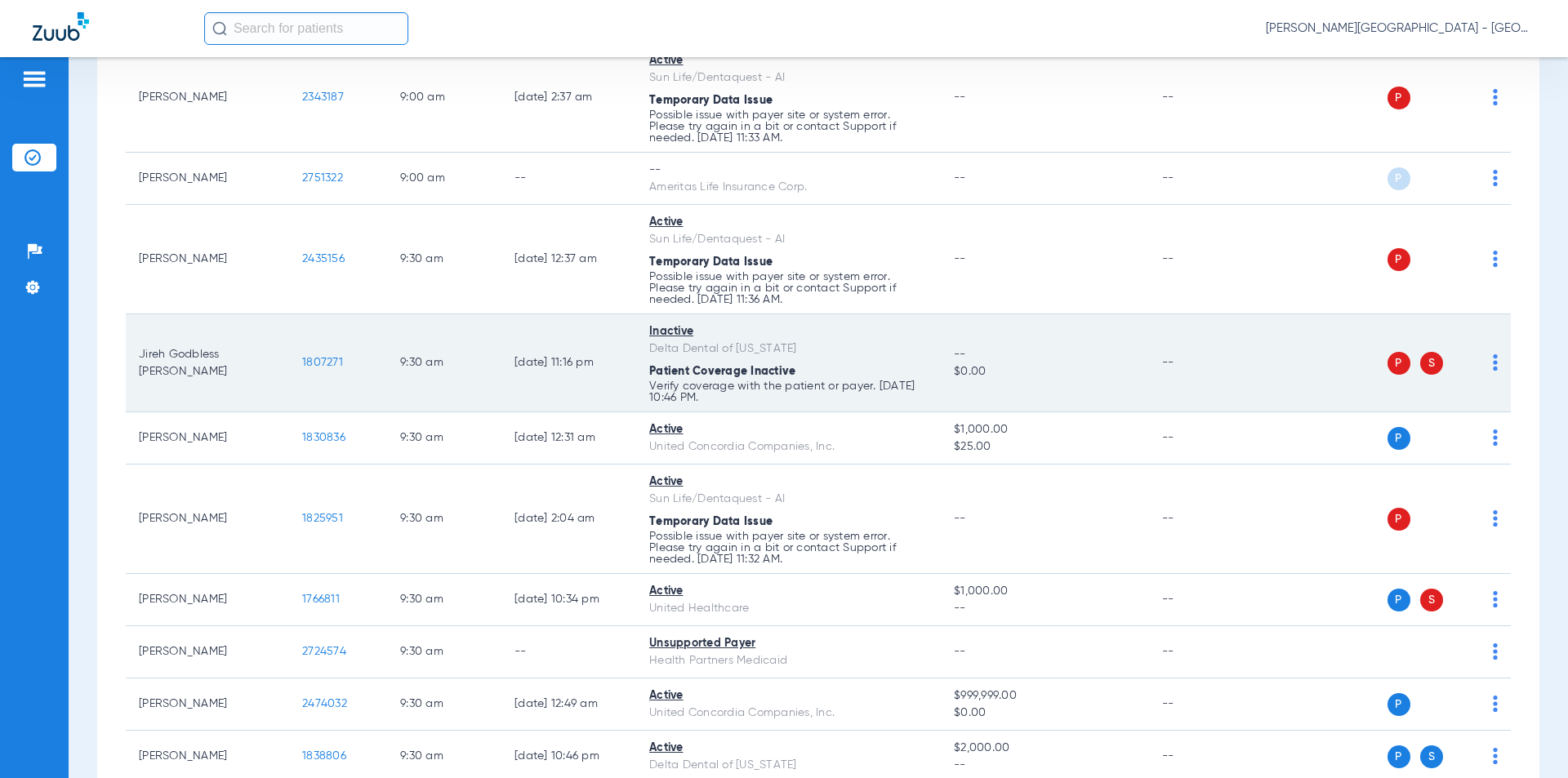
drag, startPoint x: 345, startPoint y: 373, endPoint x: 316, endPoint y: 364, distance: 30.4
click at [290, 370] on td "1807271" at bounding box center [337, 363] width 98 height 98
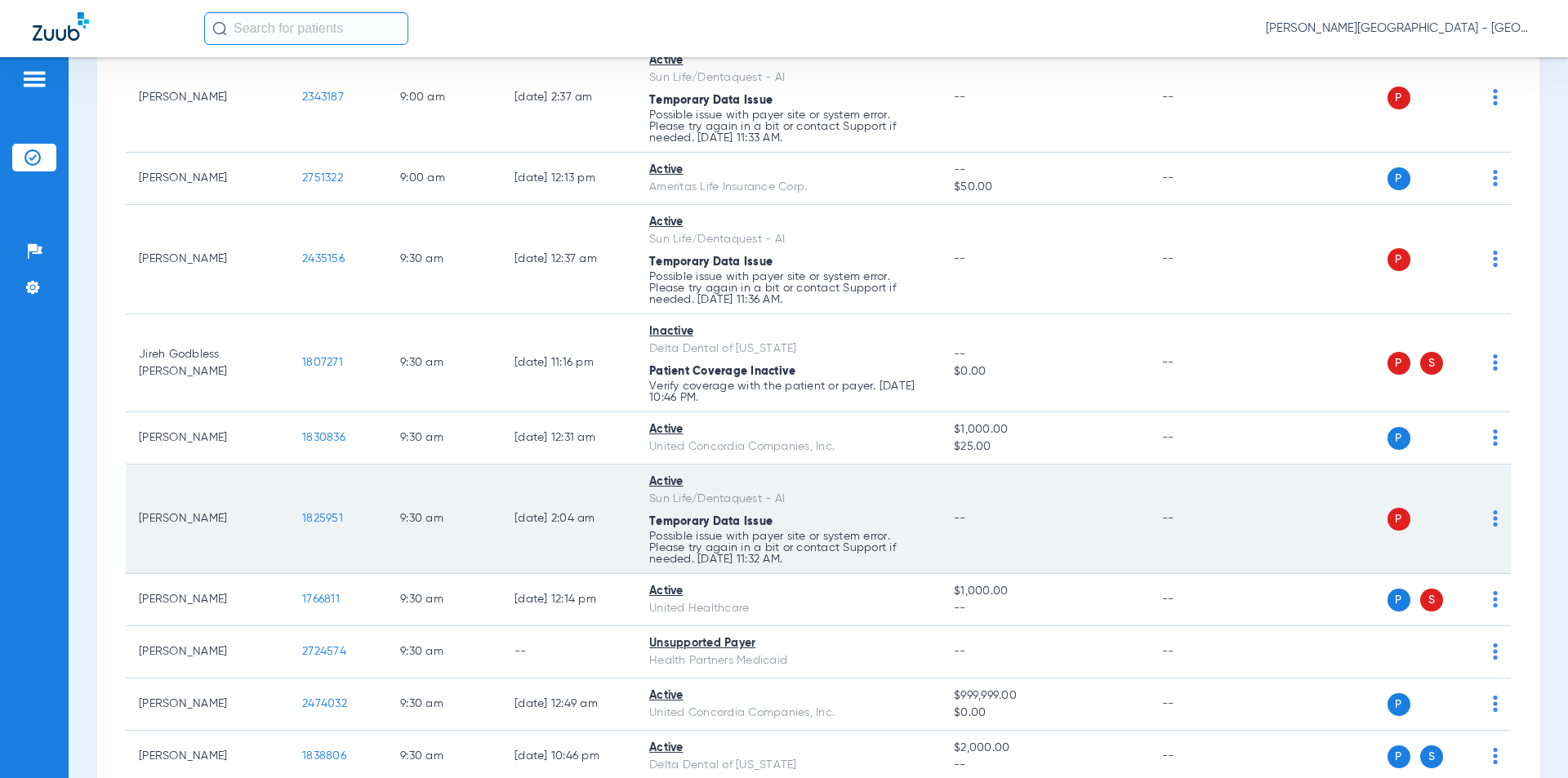
drag, startPoint x: 311, startPoint y: 521, endPoint x: 295, endPoint y: 522, distance: 16.0
click at [295, 522] on td "1825951" at bounding box center [337, 519] width 98 height 109
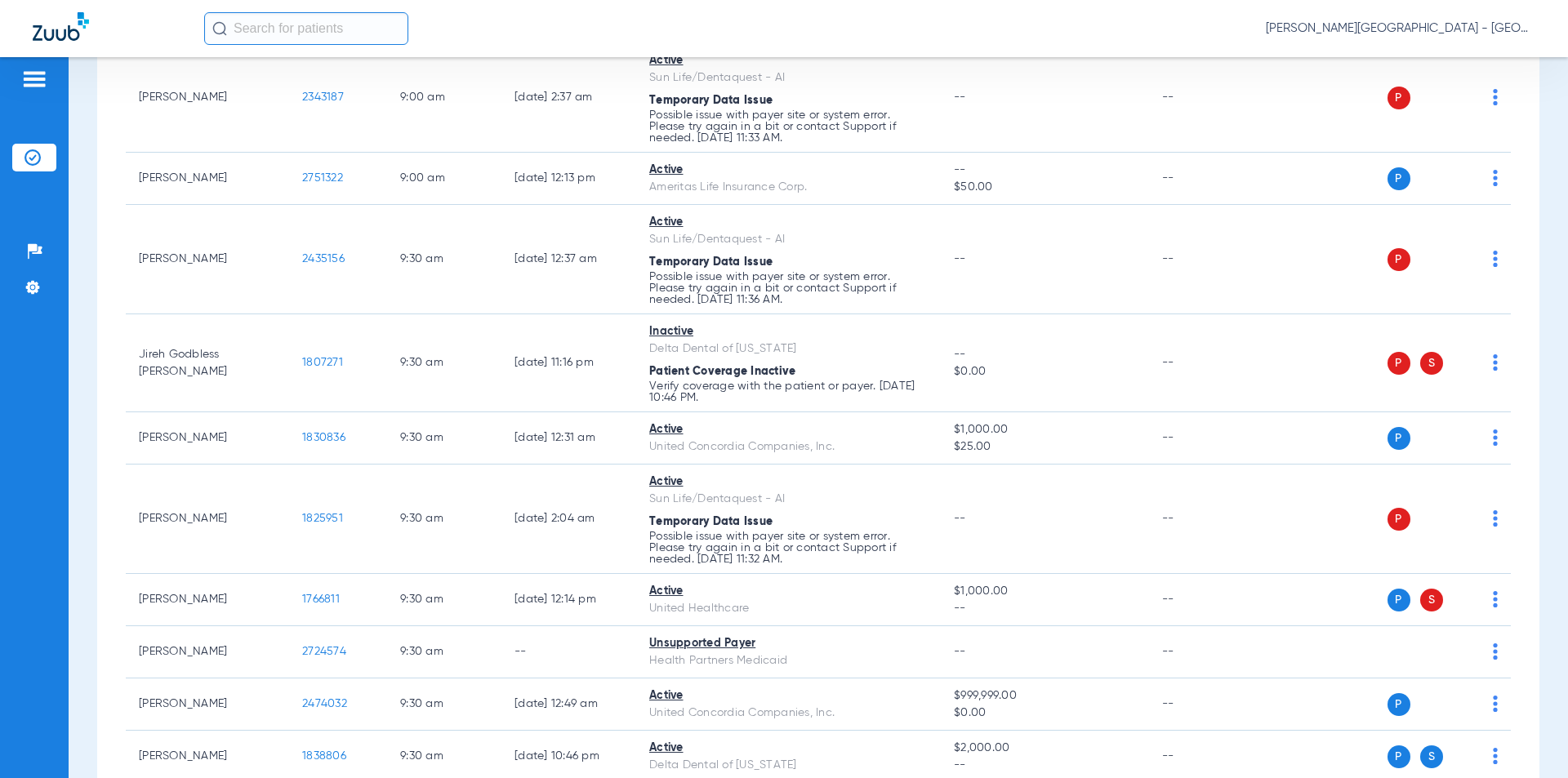
drag, startPoint x: 318, startPoint y: 520, endPoint x: 35, endPoint y: 574, distance: 288.1
click at [36, 569] on div "Patients Insurance Verification Setup Help Center Settings" at bounding box center [34, 445] width 69 height 778
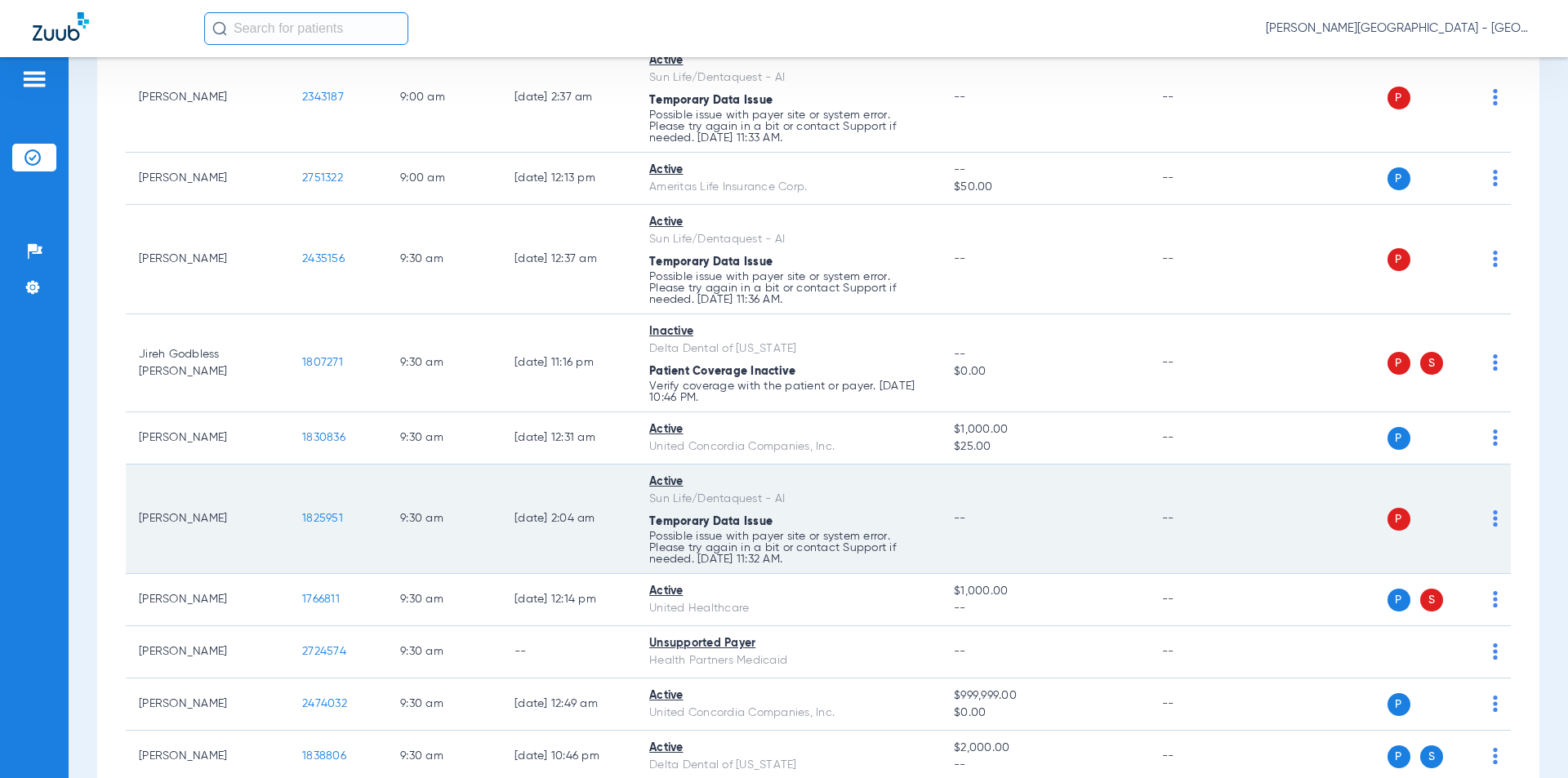
drag, startPoint x: 350, startPoint y: 524, endPoint x: 313, endPoint y: 520, distance: 37.2
click at [294, 524] on td "1825951" at bounding box center [337, 519] width 98 height 109
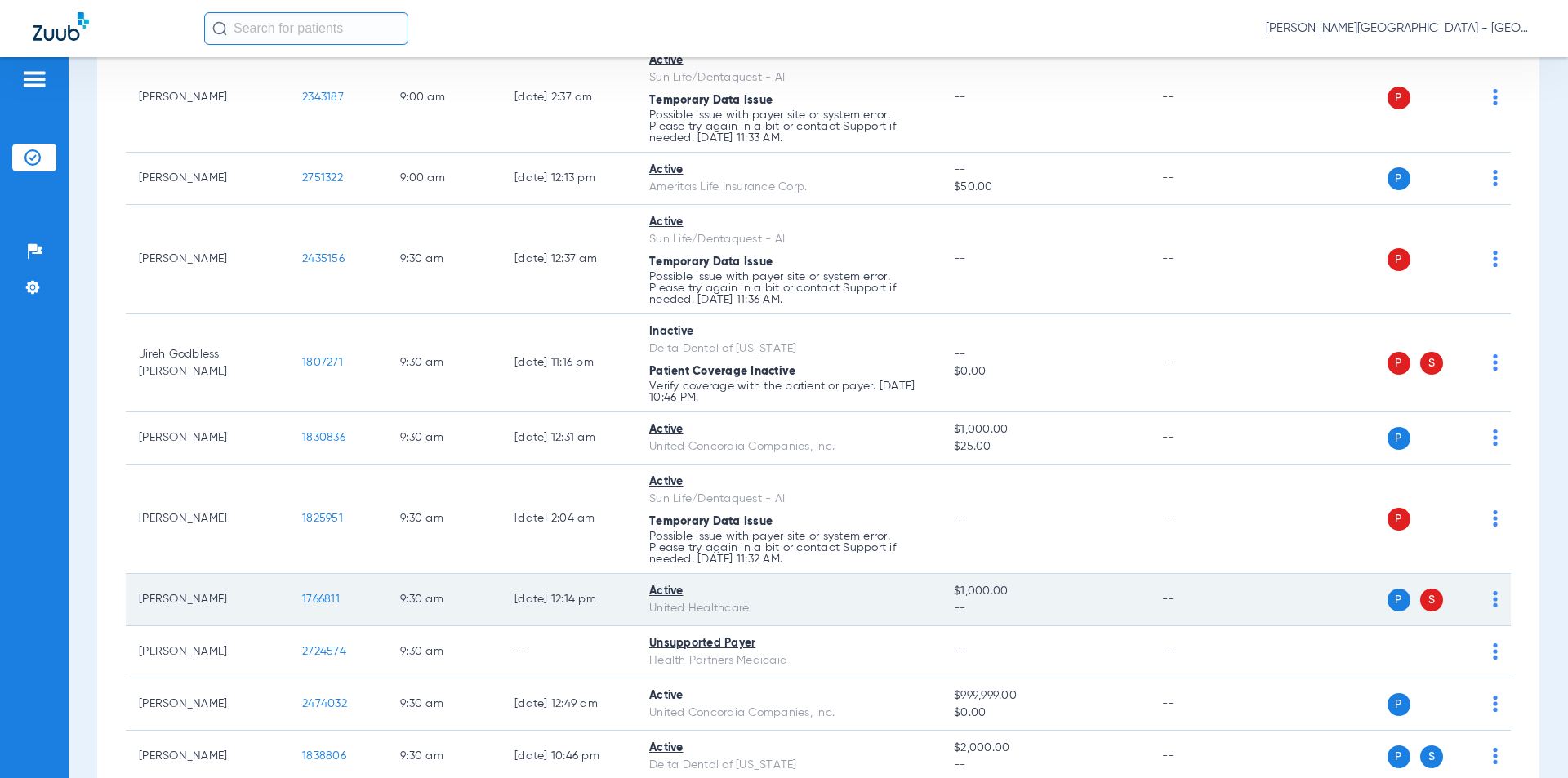
drag, startPoint x: 348, startPoint y: 600, endPoint x: 296, endPoint y: 597, distance: 52.1
click at [296, 597] on td "1766811" at bounding box center [337, 599] width 98 height 52
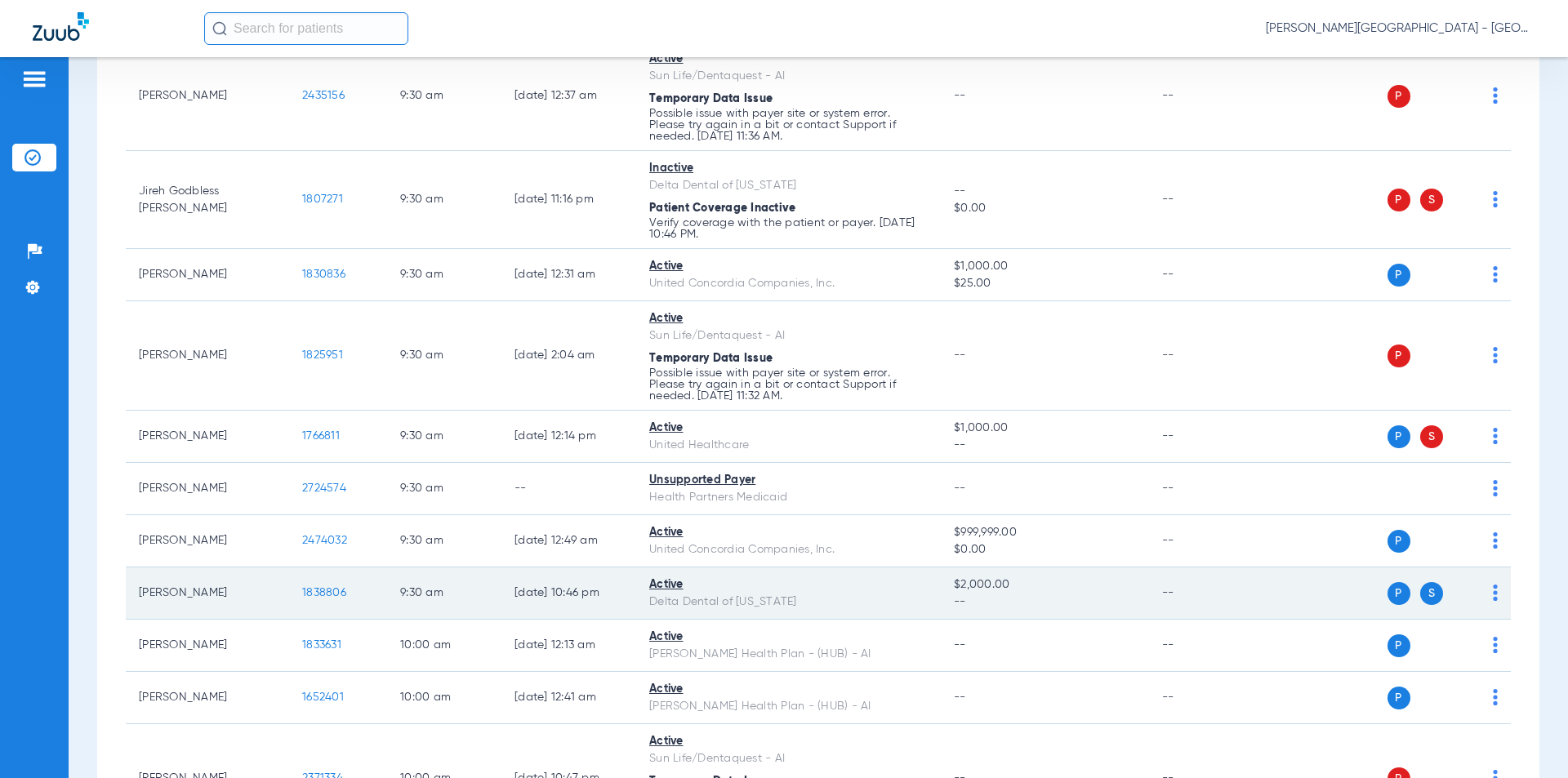
scroll to position [2312, 0]
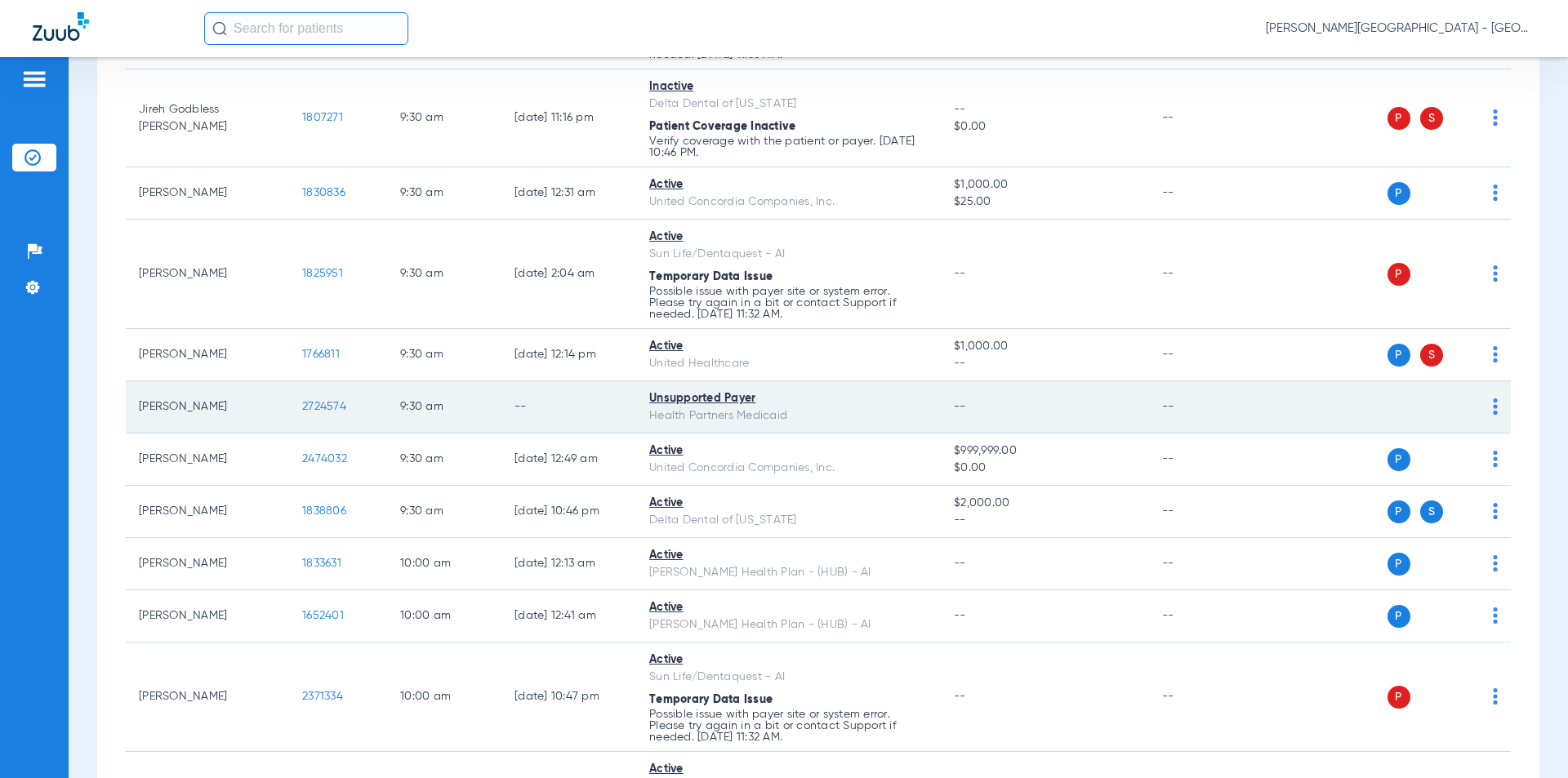
drag, startPoint x: 295, startPoint y: 406, endPoint x: 273, endPoint y: 404, distance: 22.1
click at [273, 404] on tr "[PERSON_NAME] 2724574 9:30 AM -- Unsupported Payer Health Partners Medicaid -- …" at bounding box center [817, 407] width 1385 height 52
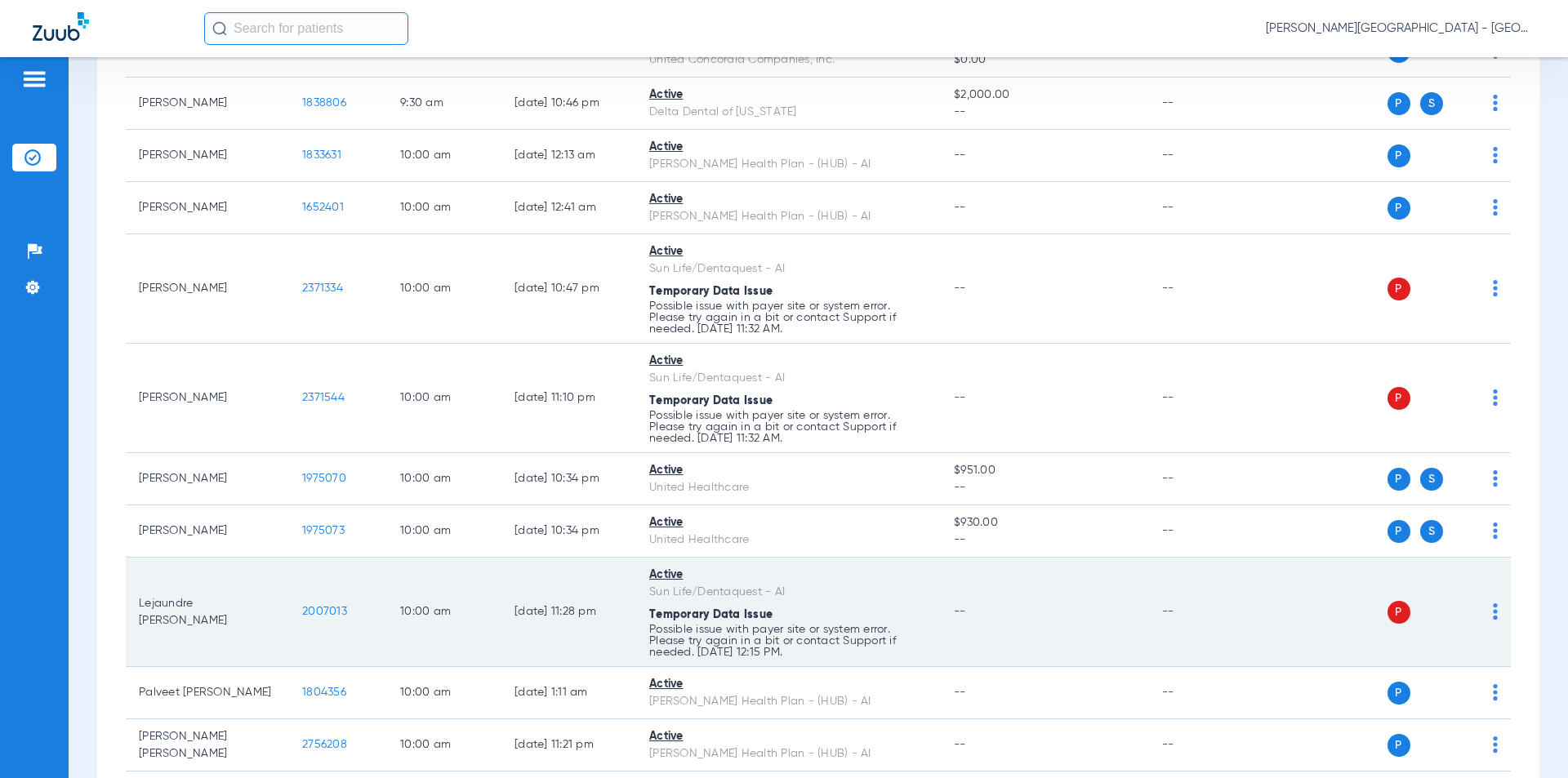
scroll to position [2801, 0]
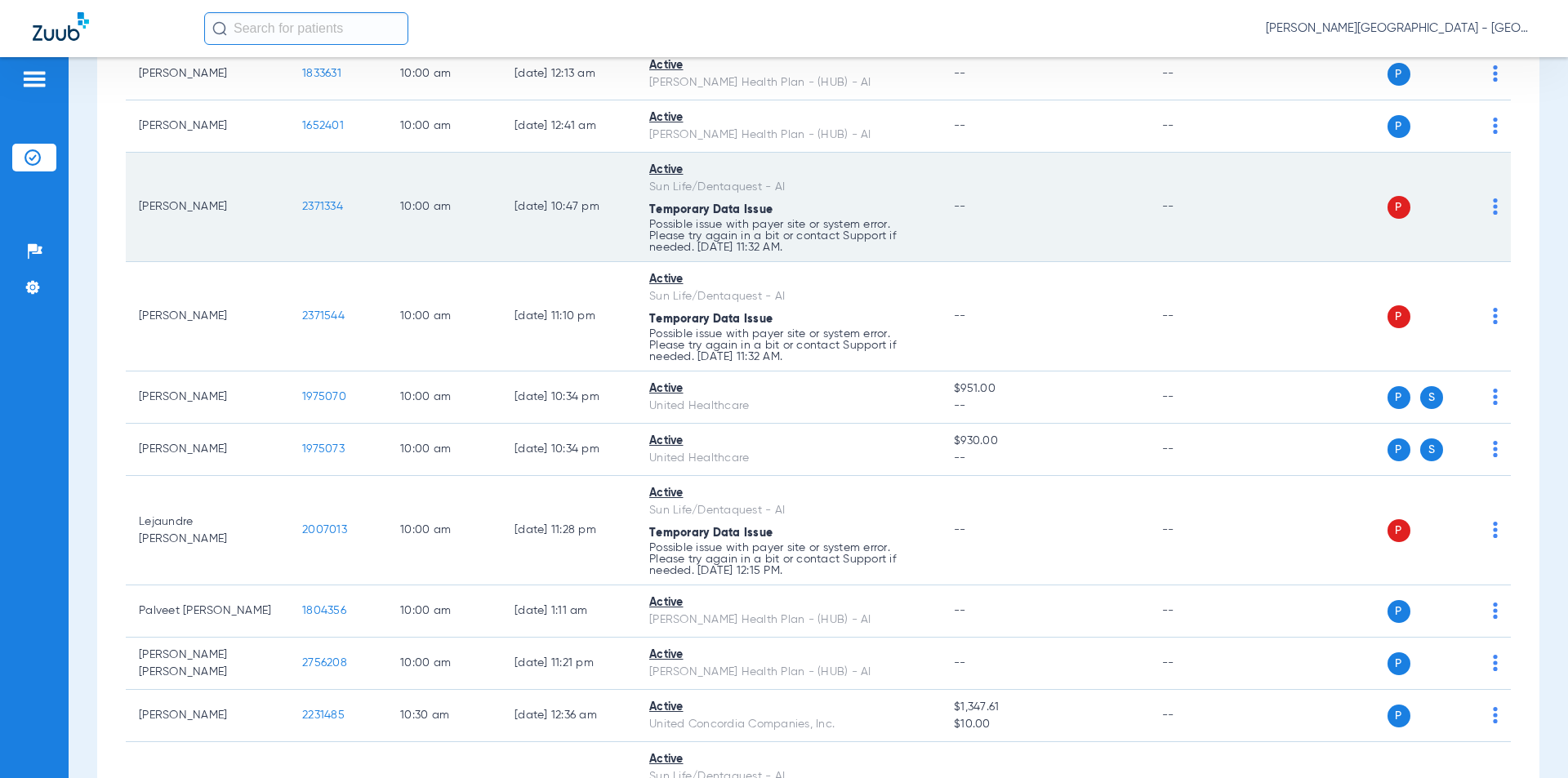
drag, startPoint x: 321, startPoint y: 213, endPoint x: 303, endPoint y: 208, distance: 18.7
click at [279, 209] on tr "[PERSON_NAME] 2371334 10:00 AM [DATE] 10:47 PM Active Sun Life/Dentaquest - AI …" at bounding box center [817, 207] width 1385 height 109
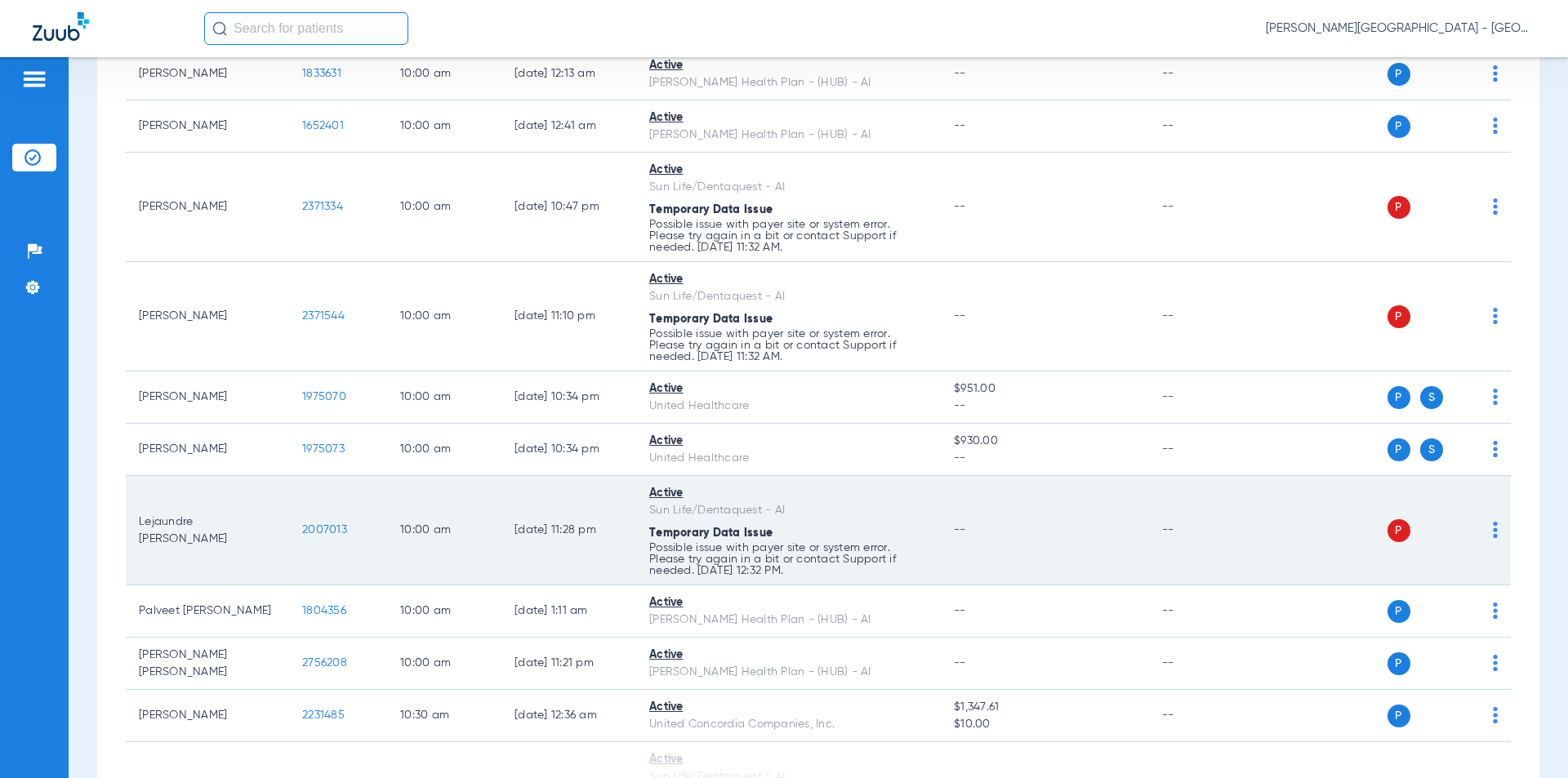
drag, startPoint x: 358, startPoint y: 537, endPoint x: 281, endPoint y: 532, distance: 77.2
click at [281, 532] on tr "Lejaundre [PERSON_NAME] 2007013 10:00 AM [DATE] 11:28 PM Active Sun Life/Dentaq…" at bounding box center [817, 531] width 1385 height 109
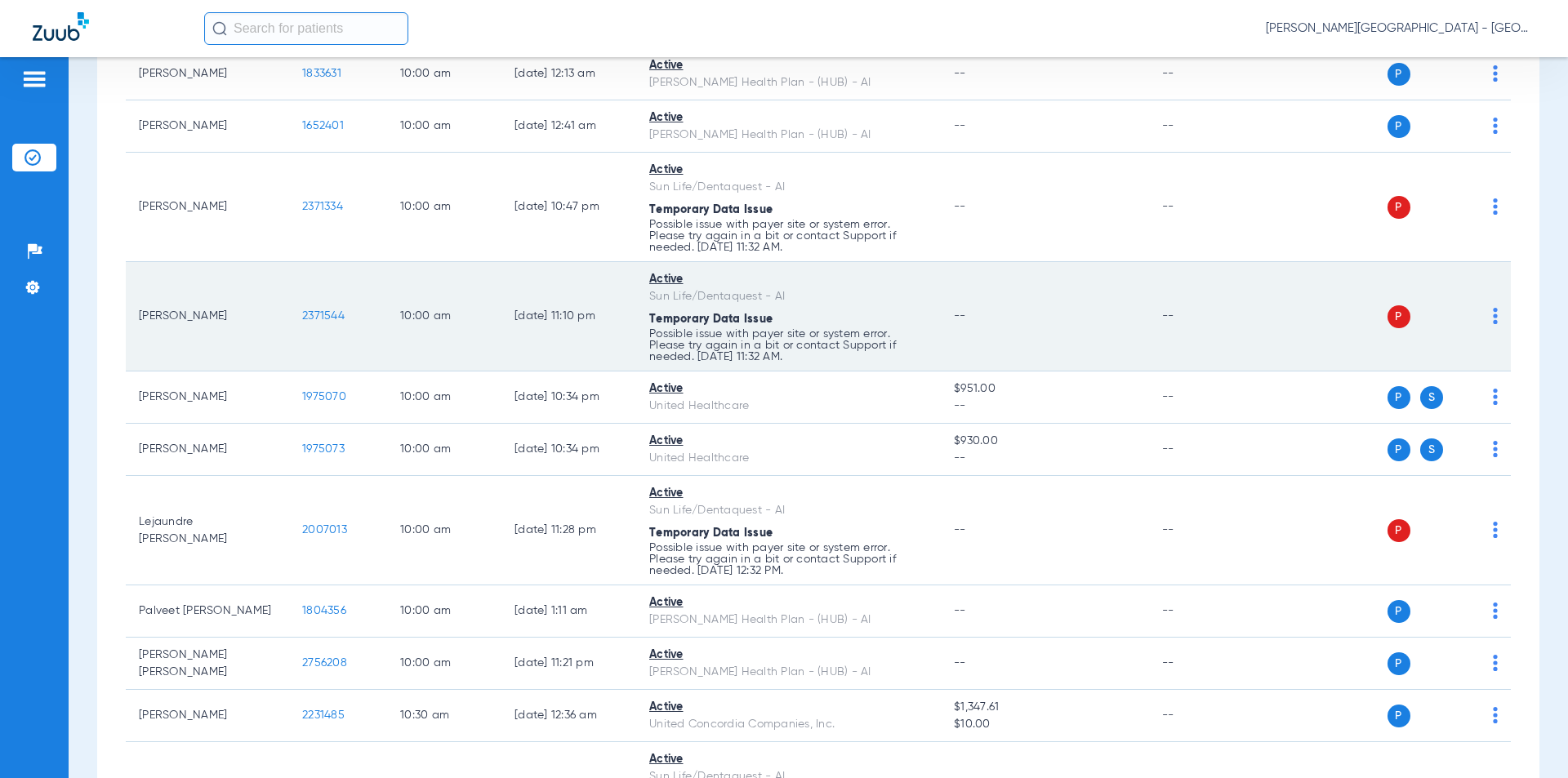
drag, startPoint x: 319, startPoint y: 529, endPoint x: 364, endPoint y: 326, distance: 207.9
click at [365, 326] on td "2371544" at bounding box center [337, 316] width 98 height 109
drag, startPoint x: 356, startPoint y: 320, endPoint x: 276, endPoint y: 320, distance: 80.0
click at [276, 320] on tr "[PERSON_NAME] 2371544 10:00 AM [DATE] 11:10 PM Active Sun Life/Dentaquest - AI …" at bounding box center [817, 316] width 1385 height 109
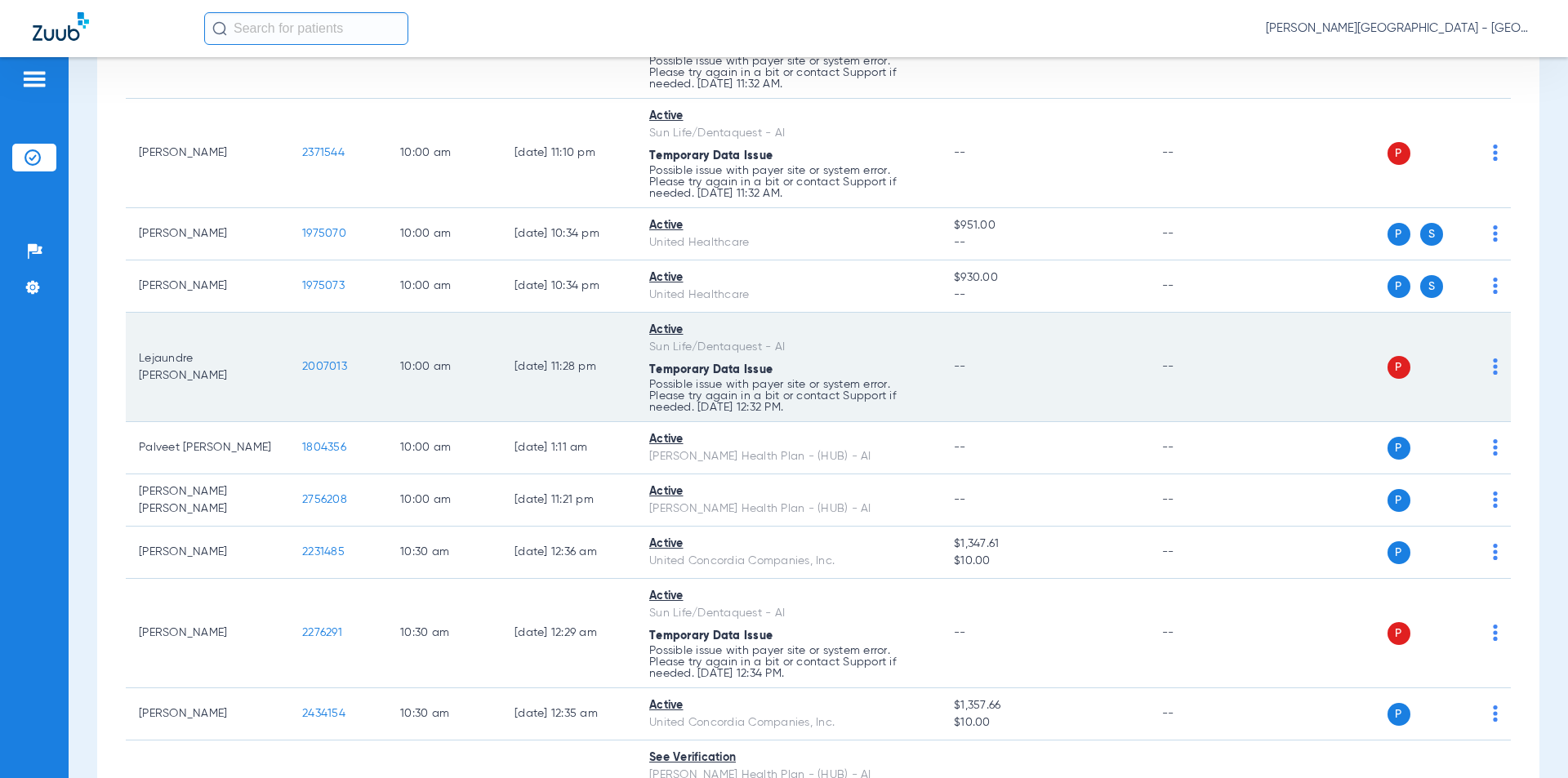
scroll to position [3047, 0]
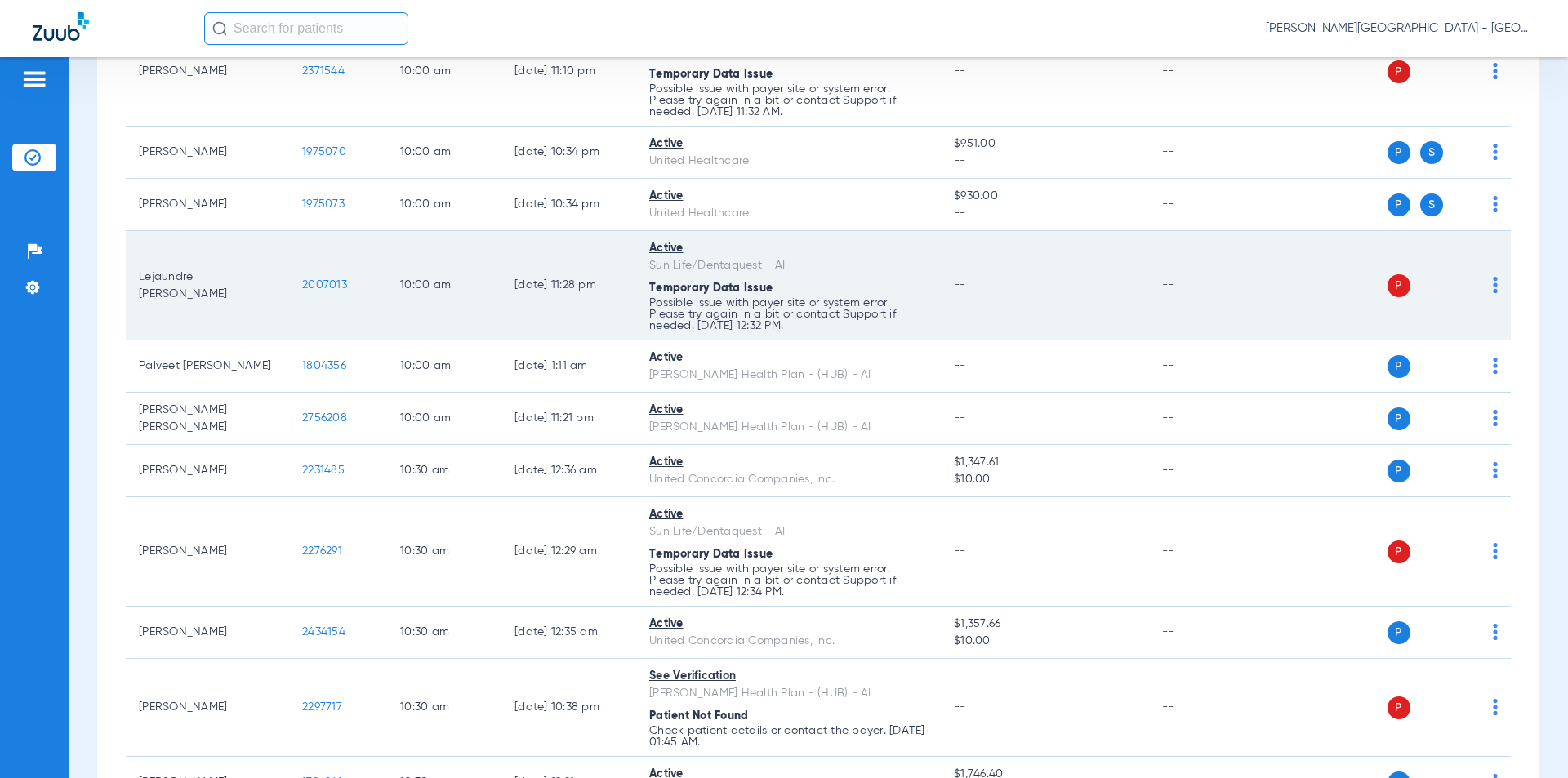
drag, startPoint x: 349, startPoint y: 291, endPoint x: 323, endPoint y: 281, distance: 27.9
click at [295, 290] on td "2007013" at bounding box center [337, 285] width 98 height 109
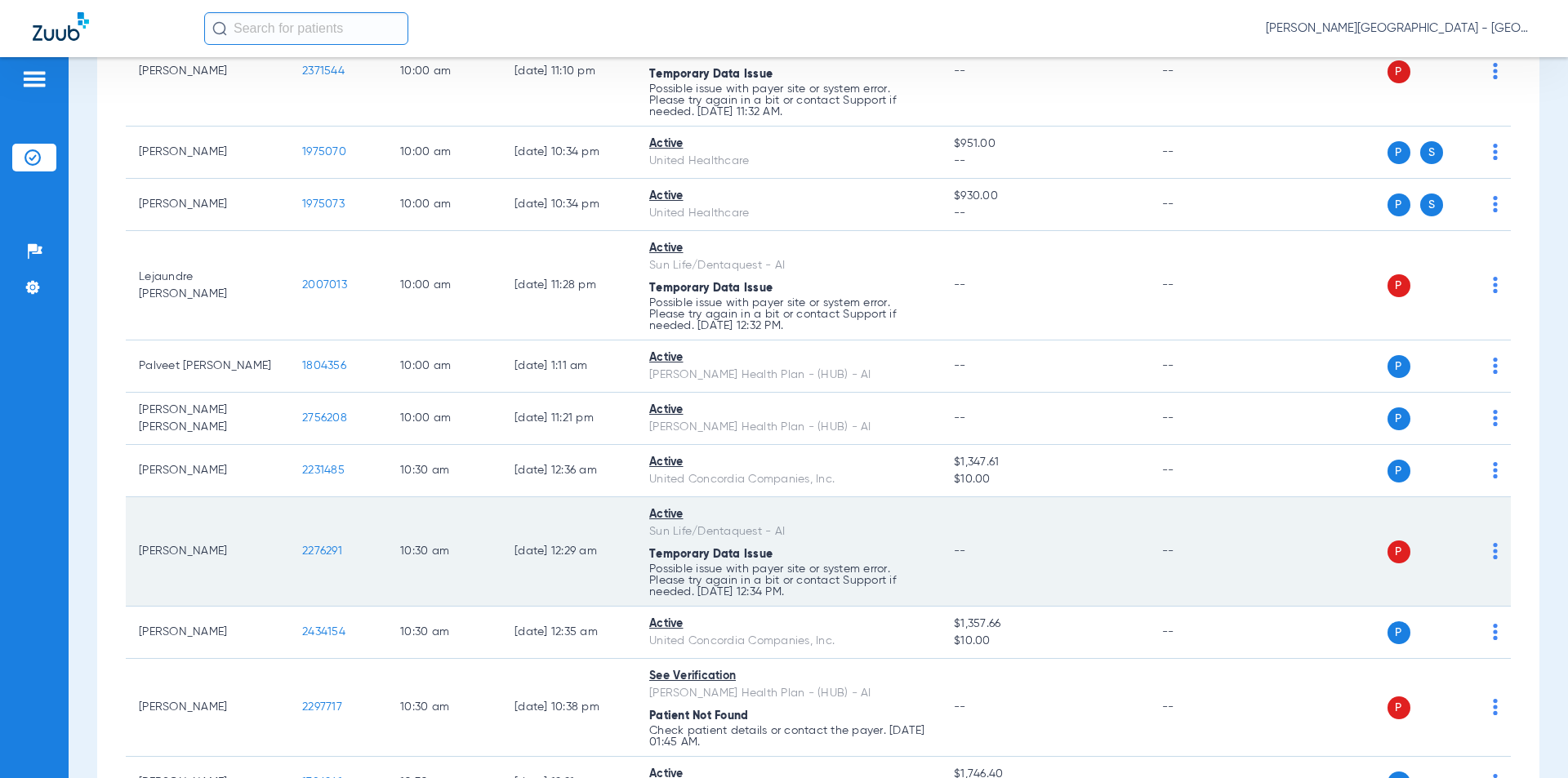
drag, startPoint x: 366, startPoint y: 556, endPoint x: 296, endPoint y: 555, distance: 70.0
click at [296, 555] on td "2276291" at bounding box center [337, 552] width 98 height 109
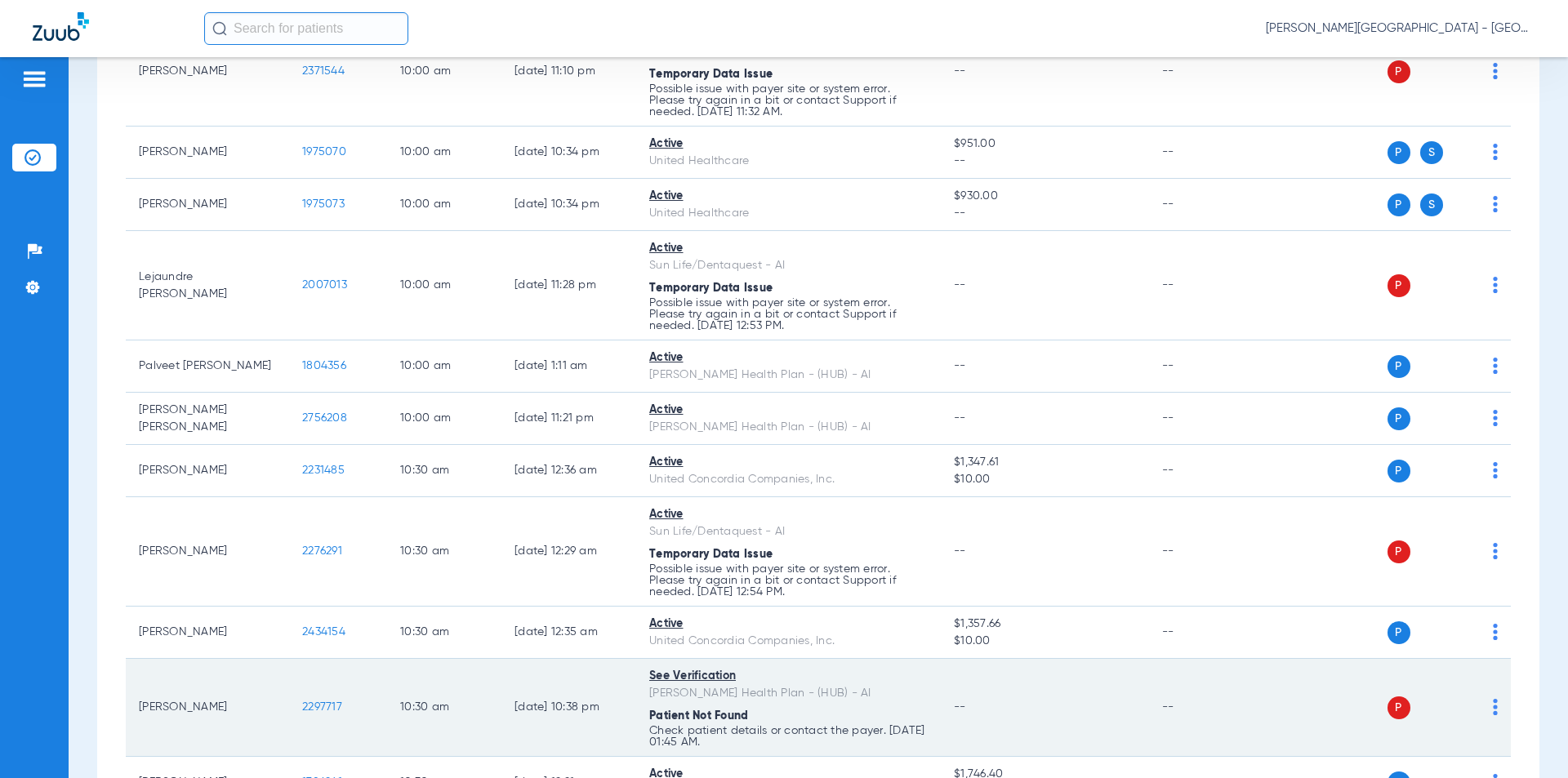
scroll to position [3292, 0]
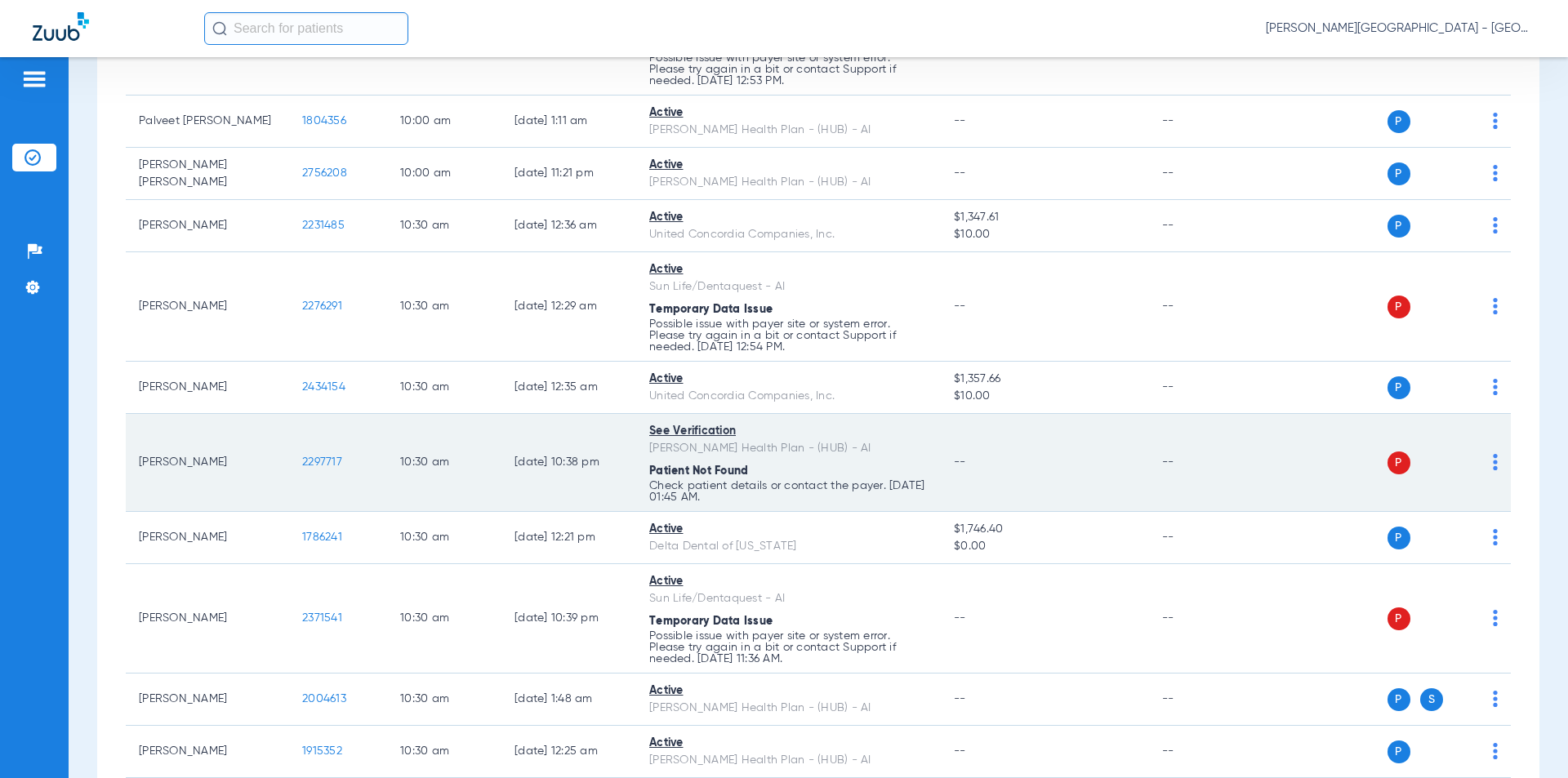
click at [288, 466] on tr "[PERSON_NAME] 2297717 10:30 AM [DATE] 10:38 PM See Verification [PERSON_NAME] H…" at bounding box center [817, 463] width 1385 height 98
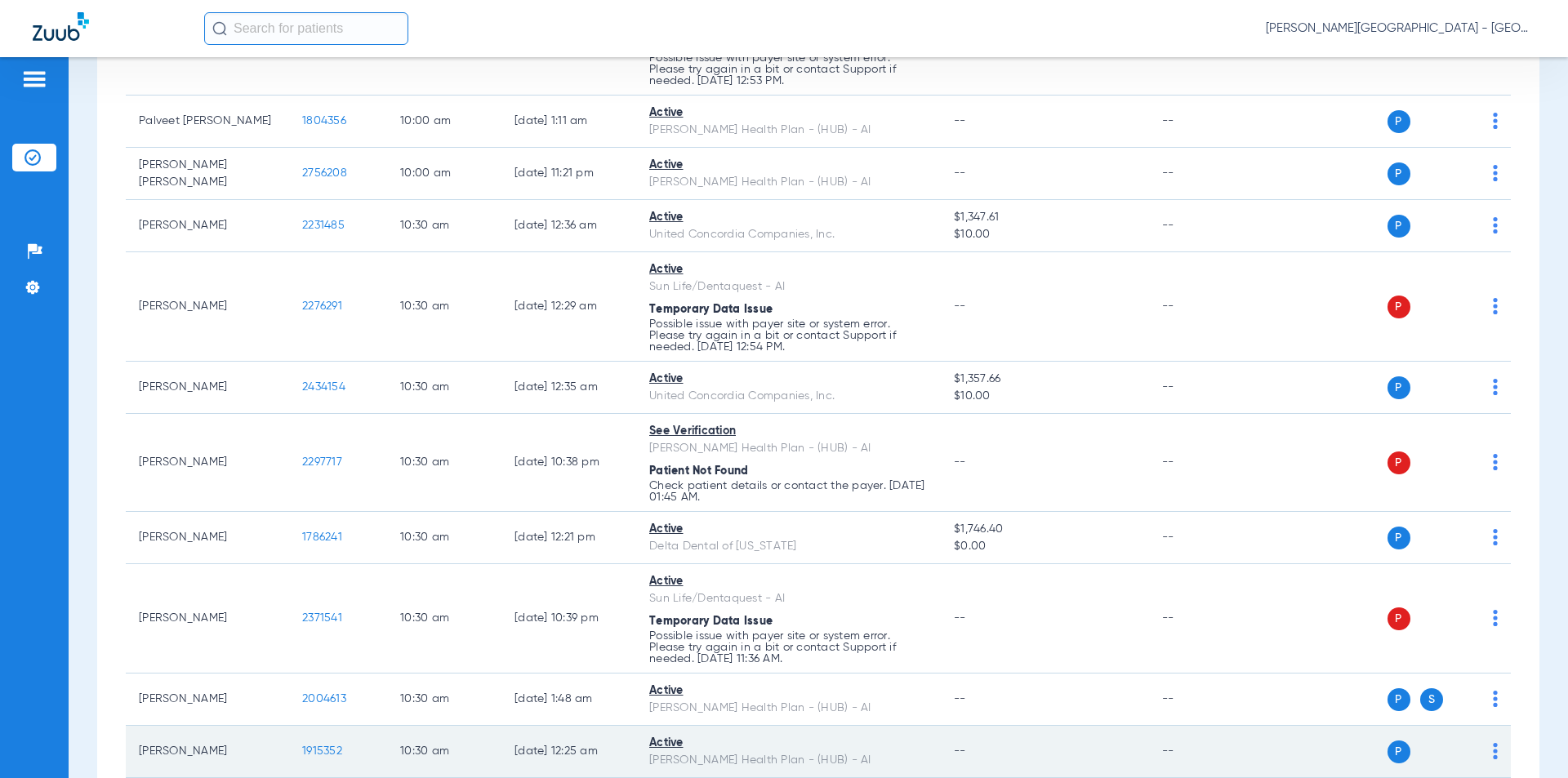
scroll to position [3618, 0]
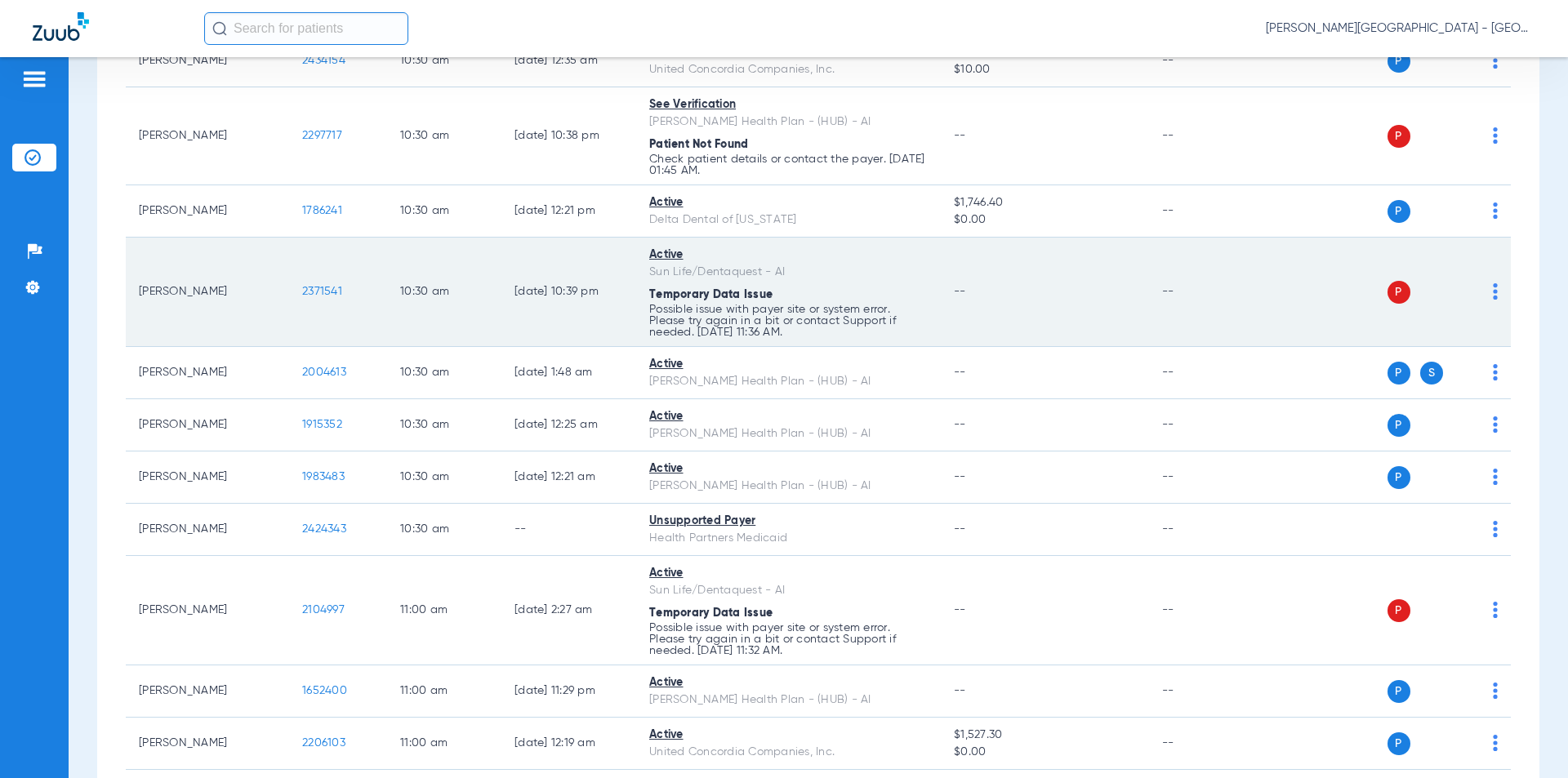
drag, startPoint x: 356, startPoint y: 298, endPoint x: 291, endPoint y: 297, distance: 65.0
click at [291, 297] on td "2371541" at bounding box center [337, 291] width 98 height 109
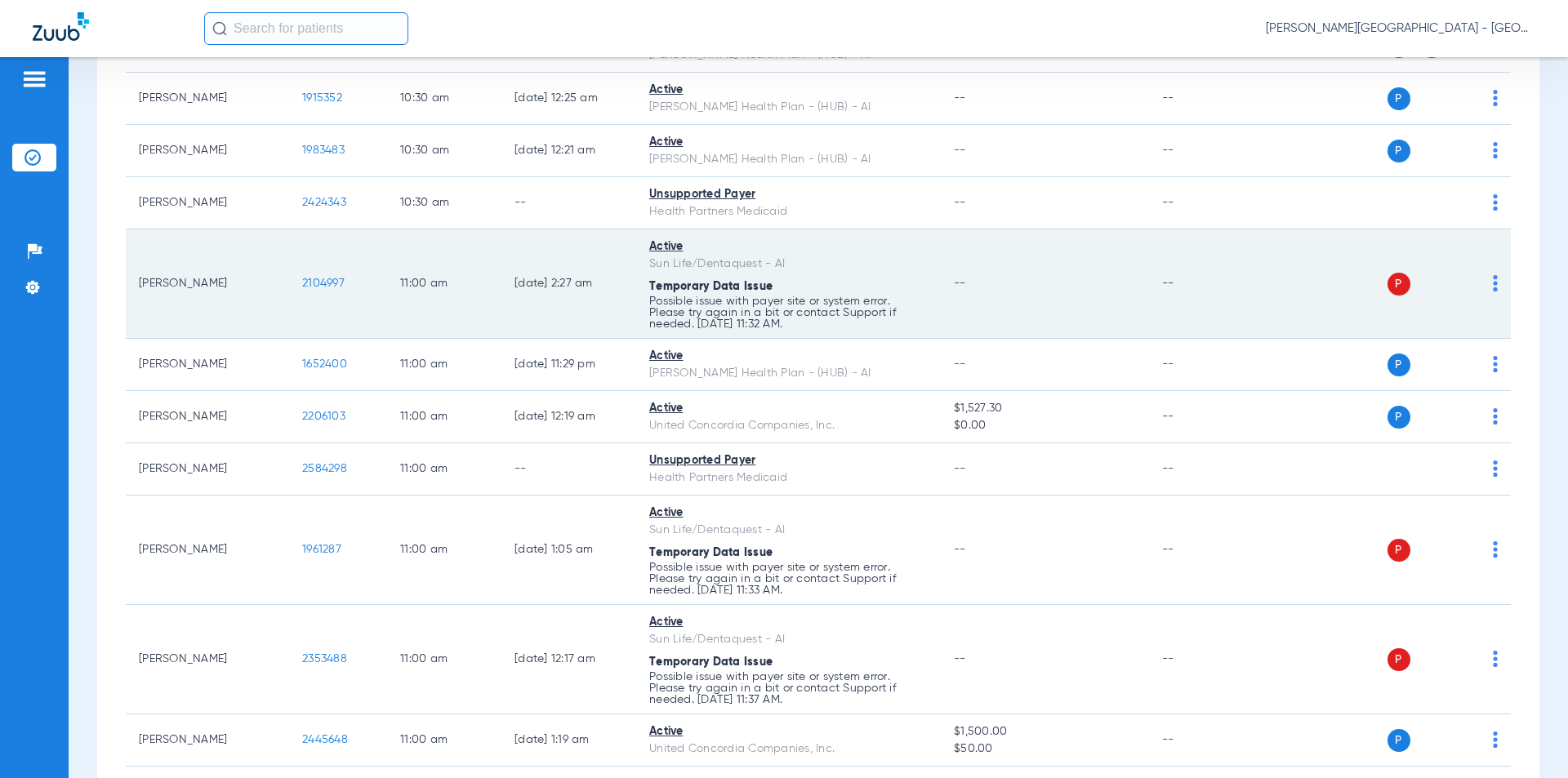
scroll to position [4027, 0]
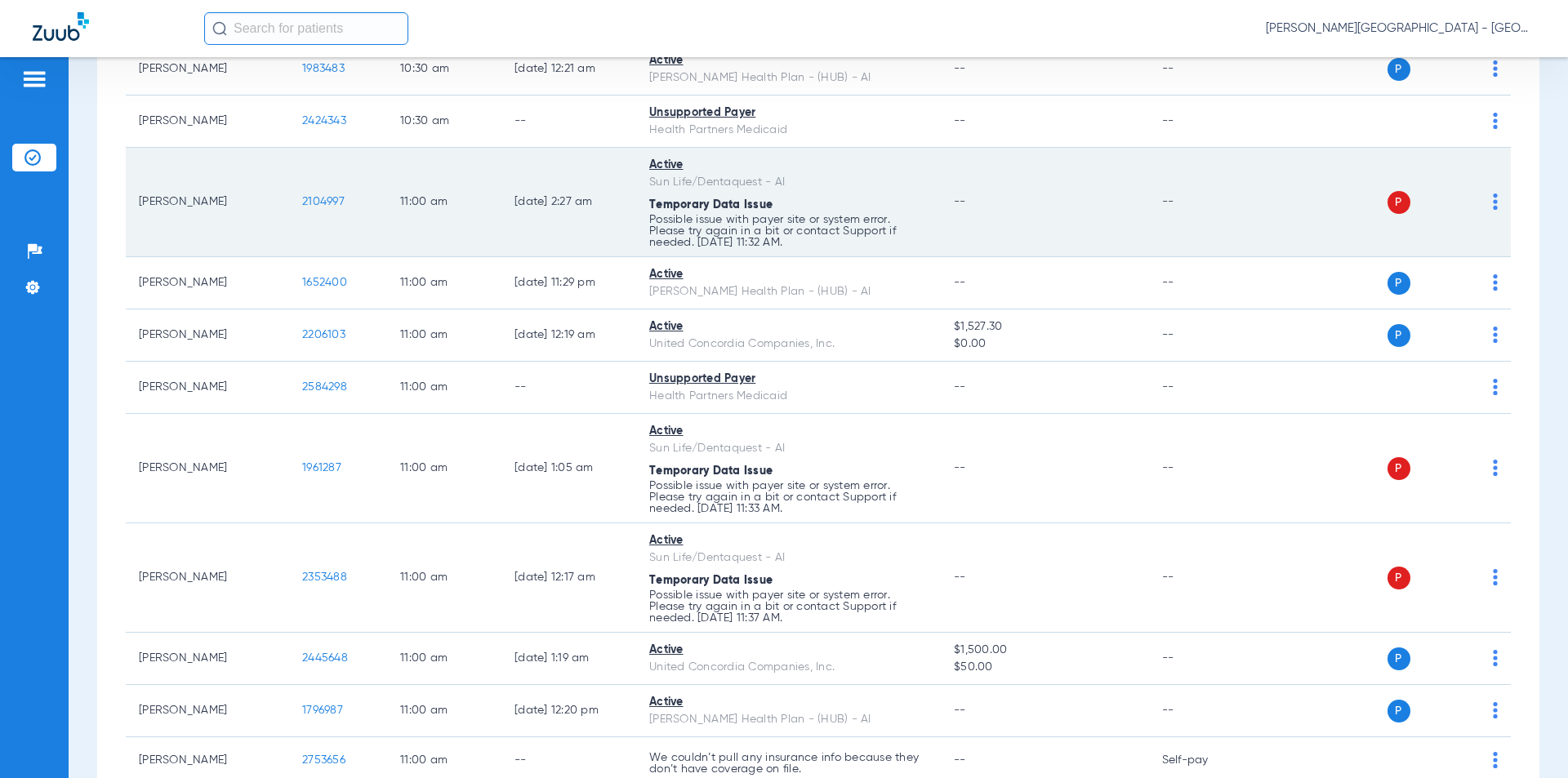
click at [296, 200] on td "2104997" at bounding box center [337, 202] width 98 height 109
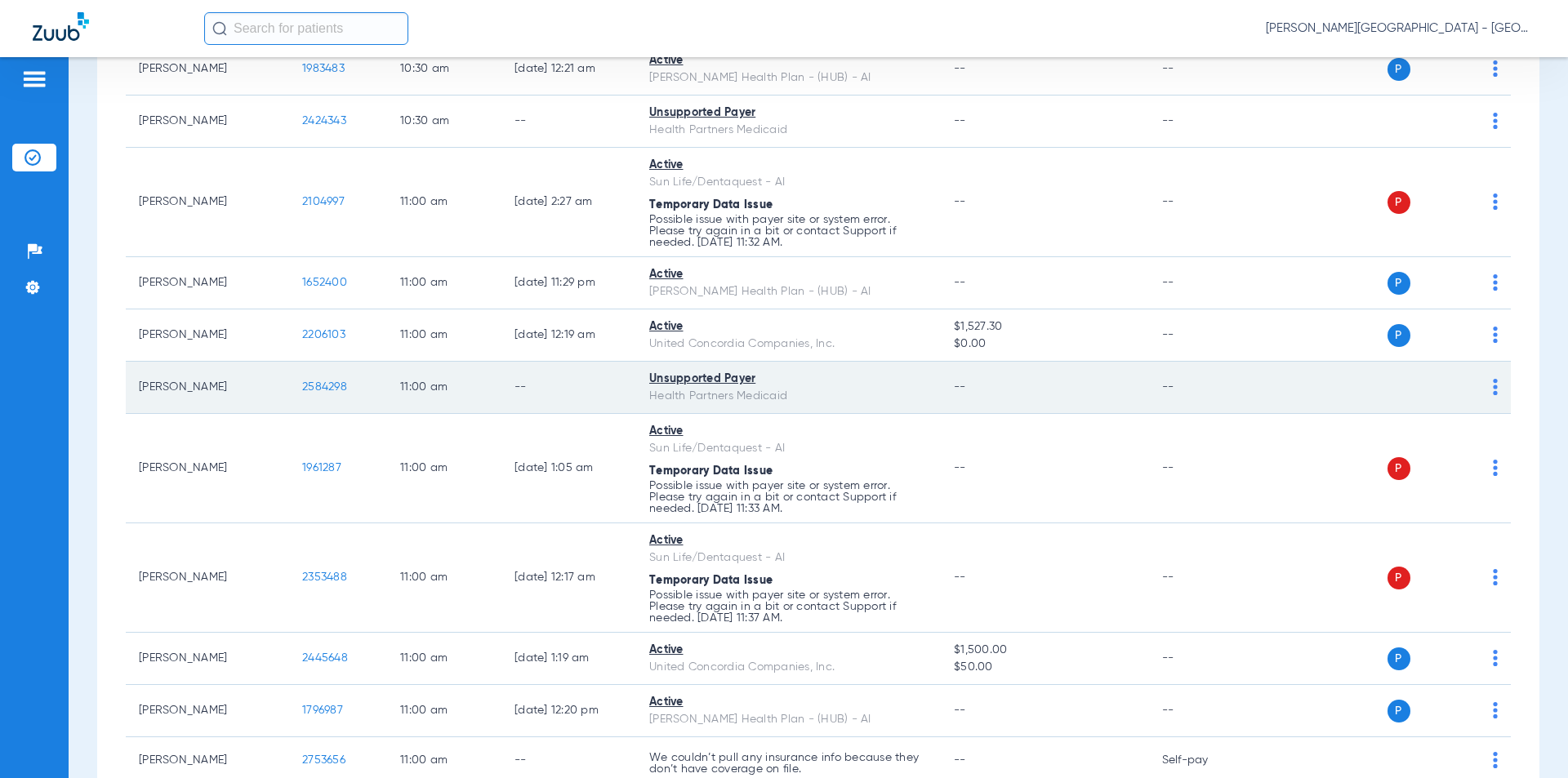
drag, startPoint x: 354, startPoint y: 387, endPoint x: 281, endPoint y: 385, distance: 73.0
click at [281, 385] on tr "[PERSON_NAME] 2584298 11:00 AM -- Unsupported Payer Health Partners Medicaid --…" at bounding box center [817, 388] width 1385 height 52
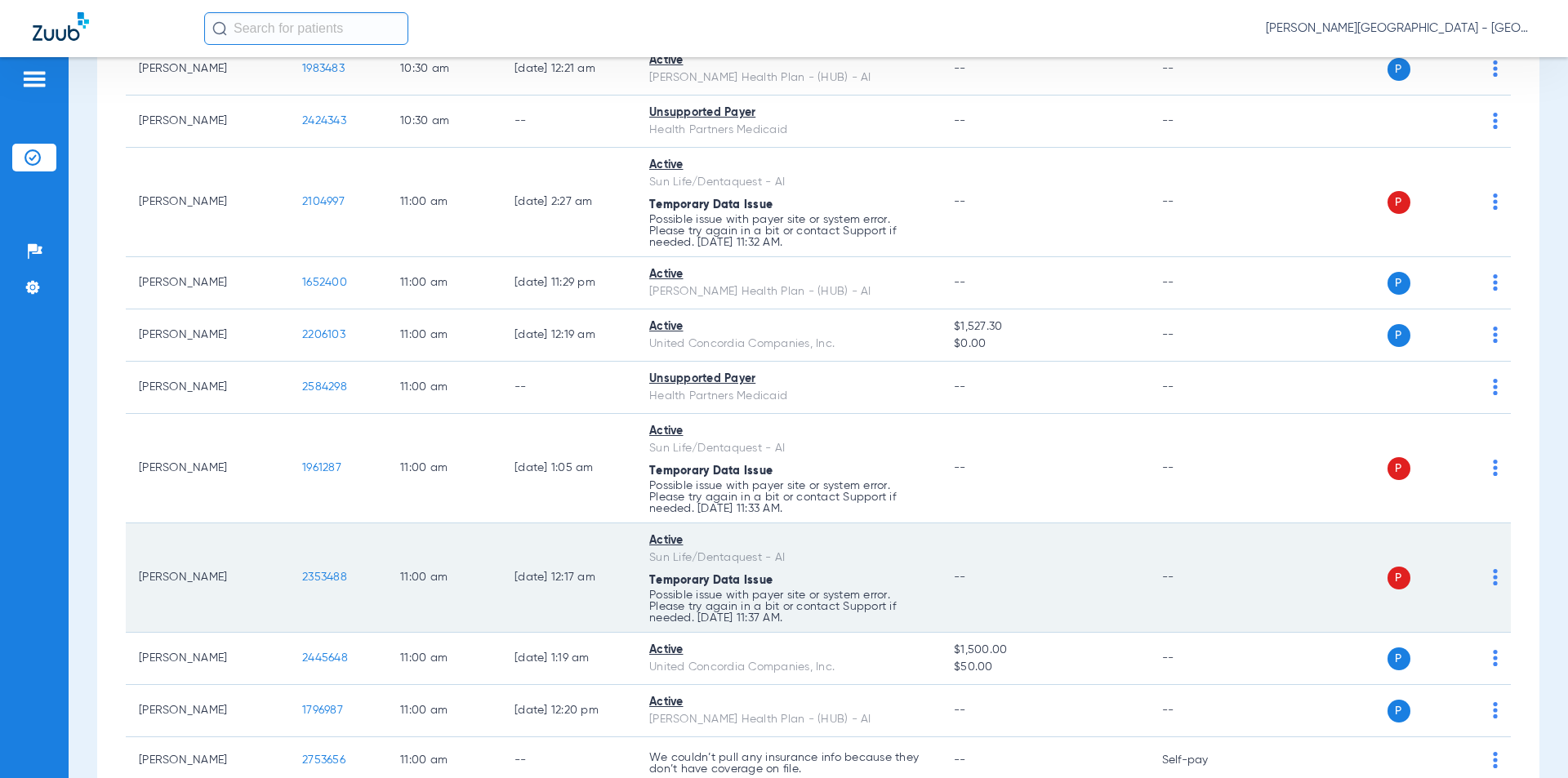
scroll to position [4108, 0]
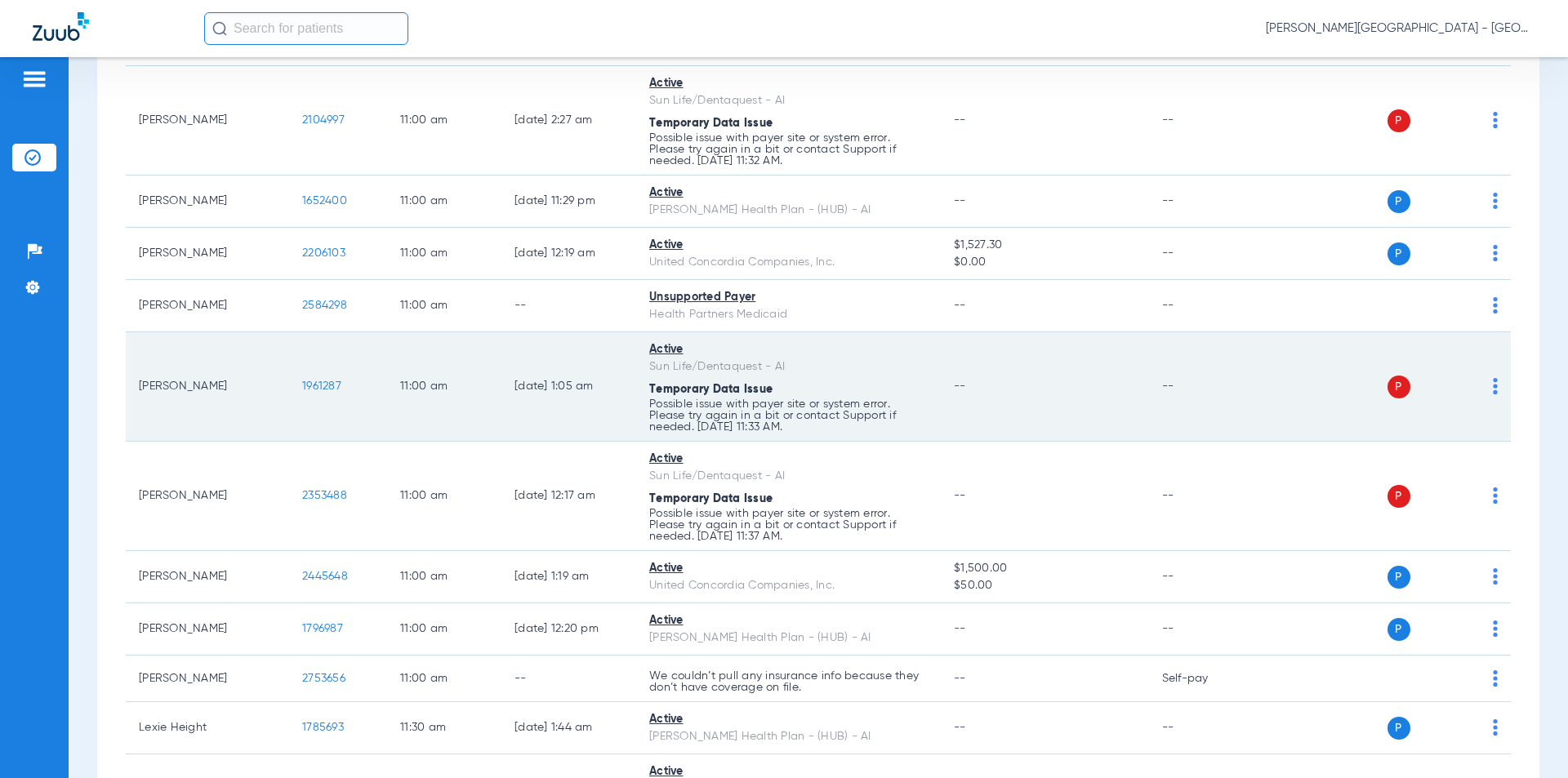
drag, startPoint x: 348, startPoint y: 387, endPoint x: 272, endPoint y: 385, distance: 76.0
click at [272, 384] on tr "[PERSON_NAME] 1961287 11:00 AM [DATE] 1:05 AM Active Sun Life/Dentaquest - AI T…" at bounding box center [817, 387] width 1385 height 109
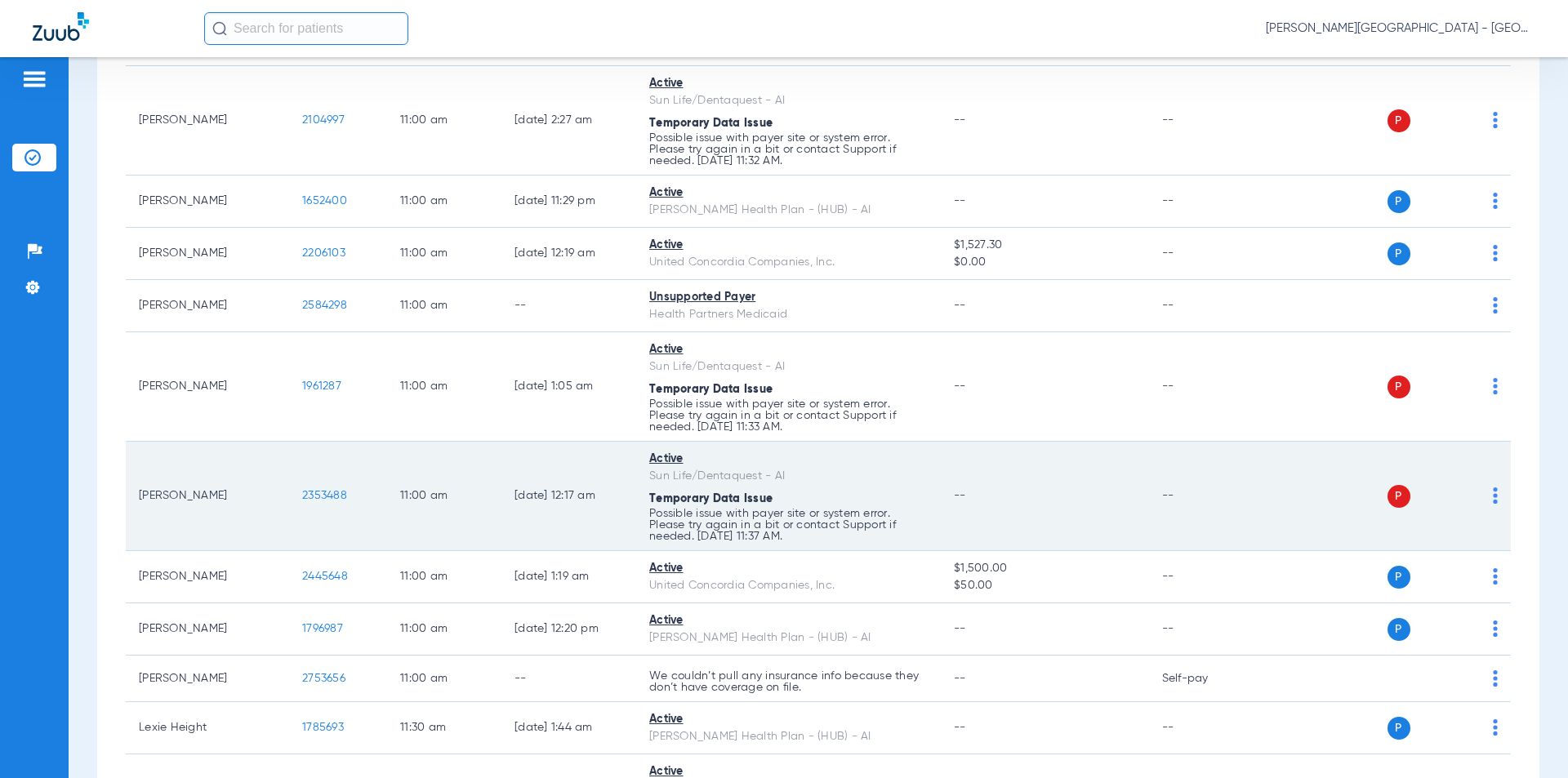
drag, startPoint x: 330, startPoint y: 499, endPoint x: 293, endPoint y: 499, distance: 37.0
click at [293, 499] on td "2353488" at bounding box center [337, 496] width 98 height 109
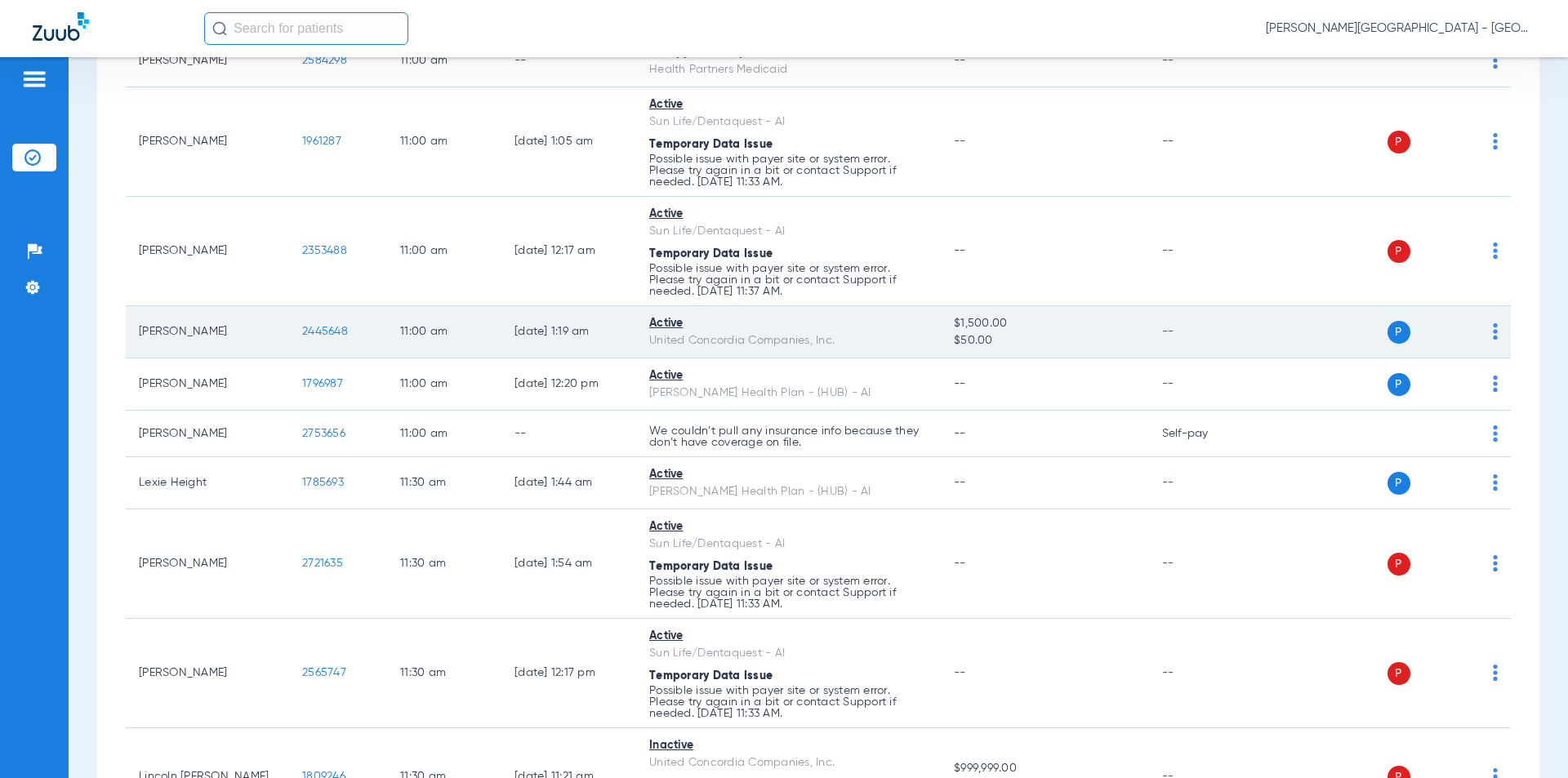
scroll to position [4435, 0]
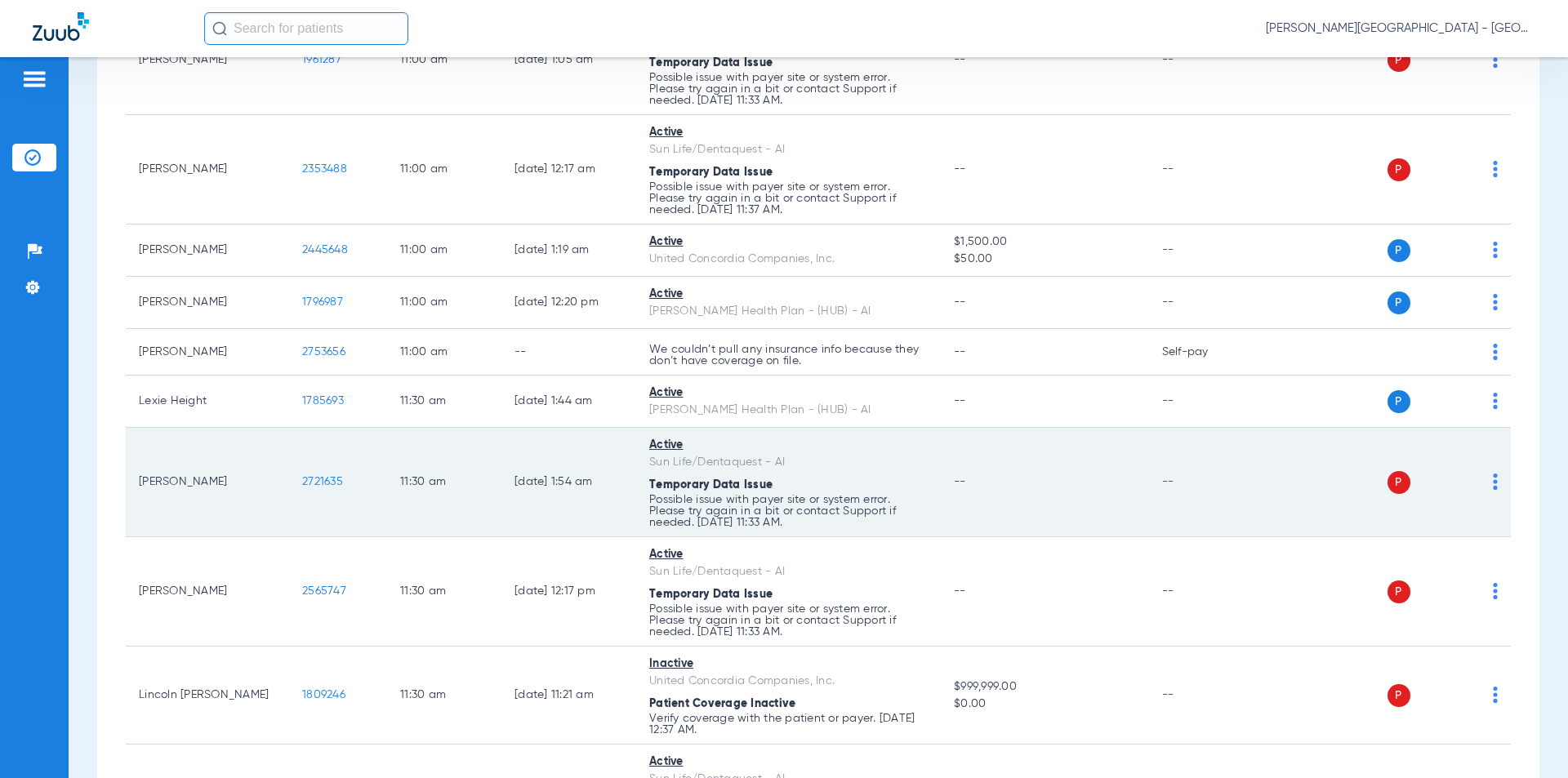
drag, startPoint x: 347, startPoint y: 483, endPoint x: 290, endPoint y: 477, distance: 57.3
click at [290, 477] on td "2721635" at bounding box center [337, 482] width 98 height 109
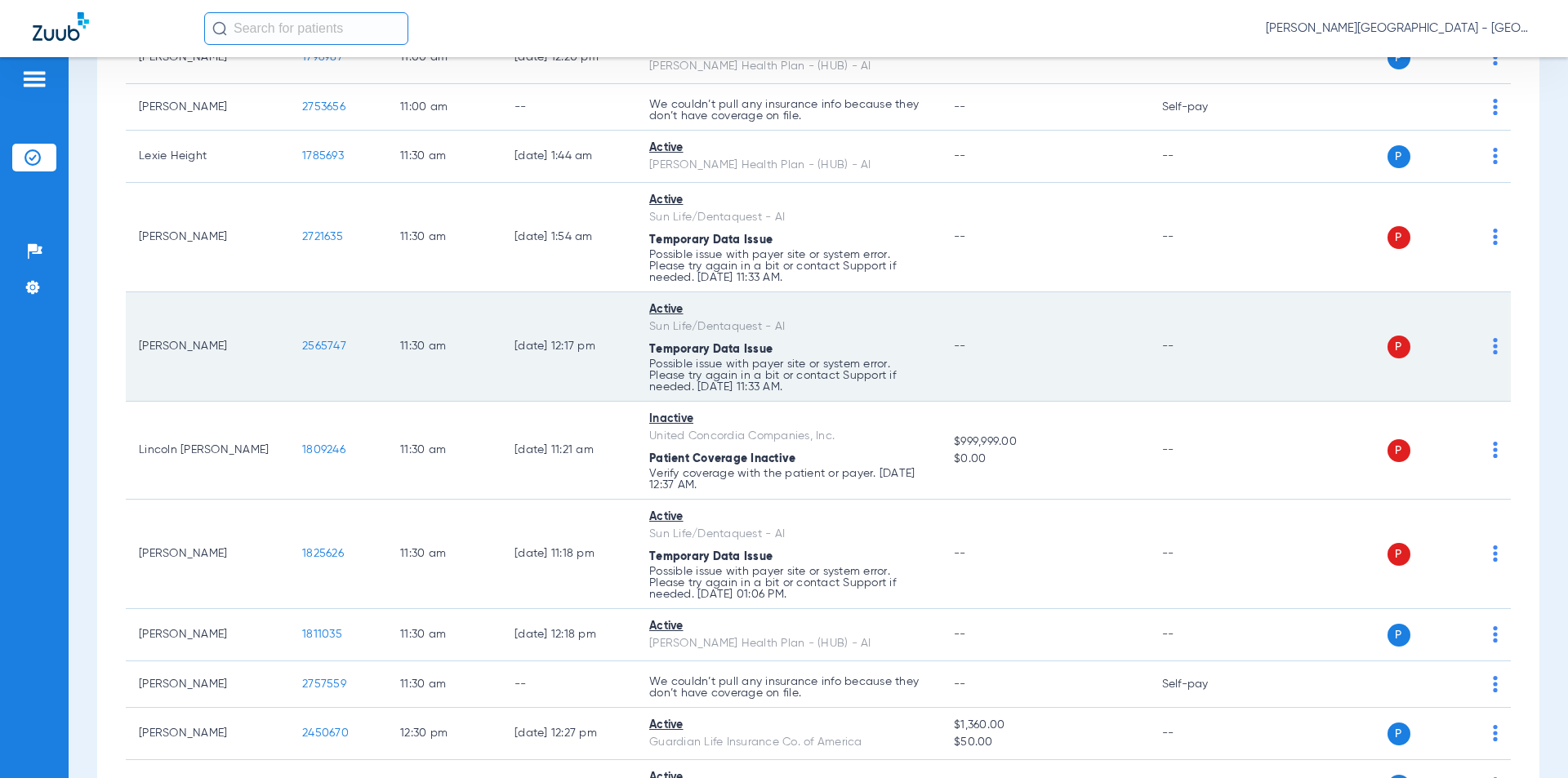
scroll to position [4761, 0]
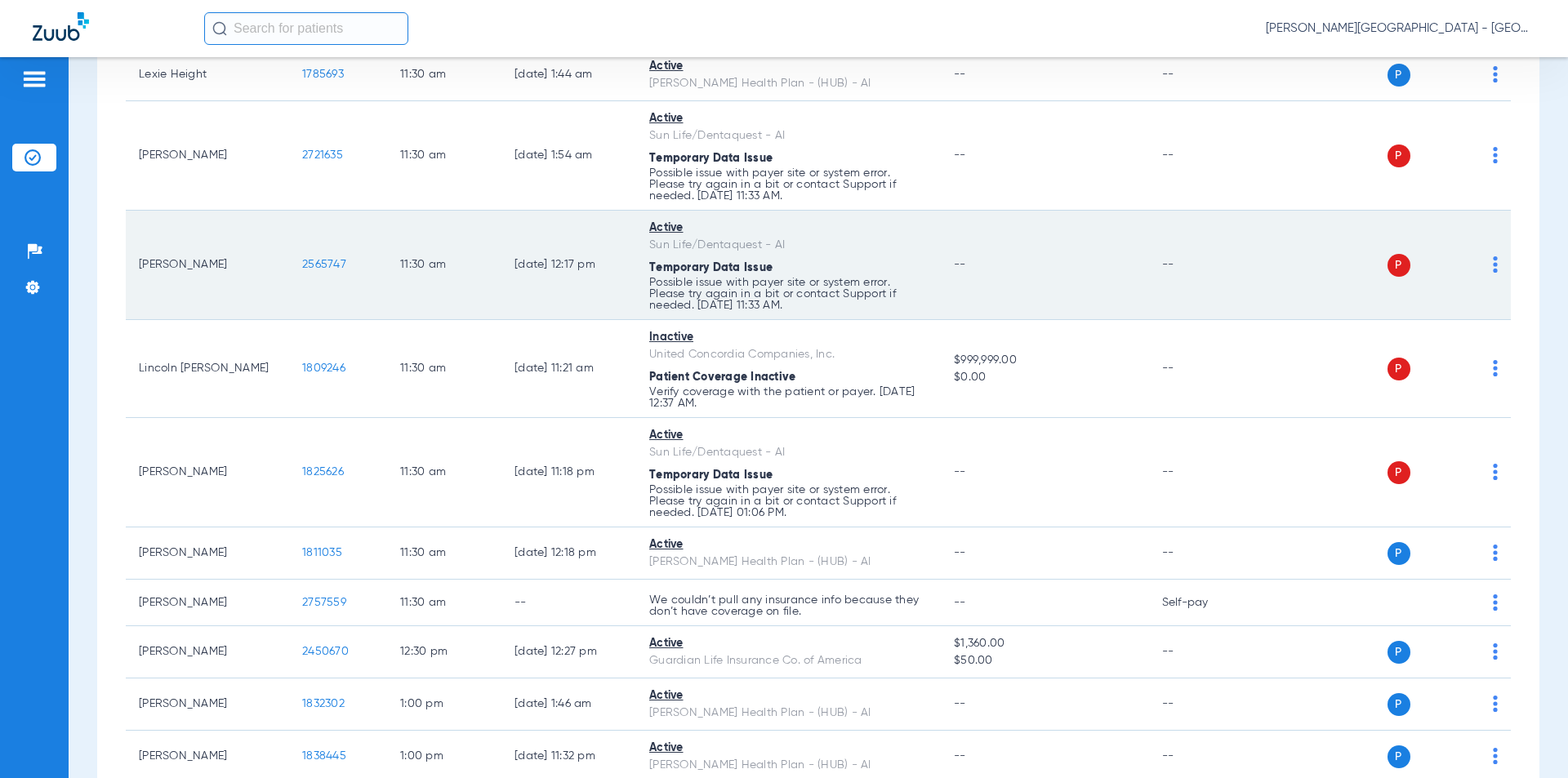
drag, startPoint x: 345, startPoint y: 269, endPoint x: 313, endPoint y: 265, distance: 32.2
click at [276, 278] on tr "[PERSON_NAME] 2565747 11:30 AM [DATE] 12:17 PM Active Sun Life/Dentaquest - AI …" at bounding box center [817, 265] width 1385 height 109
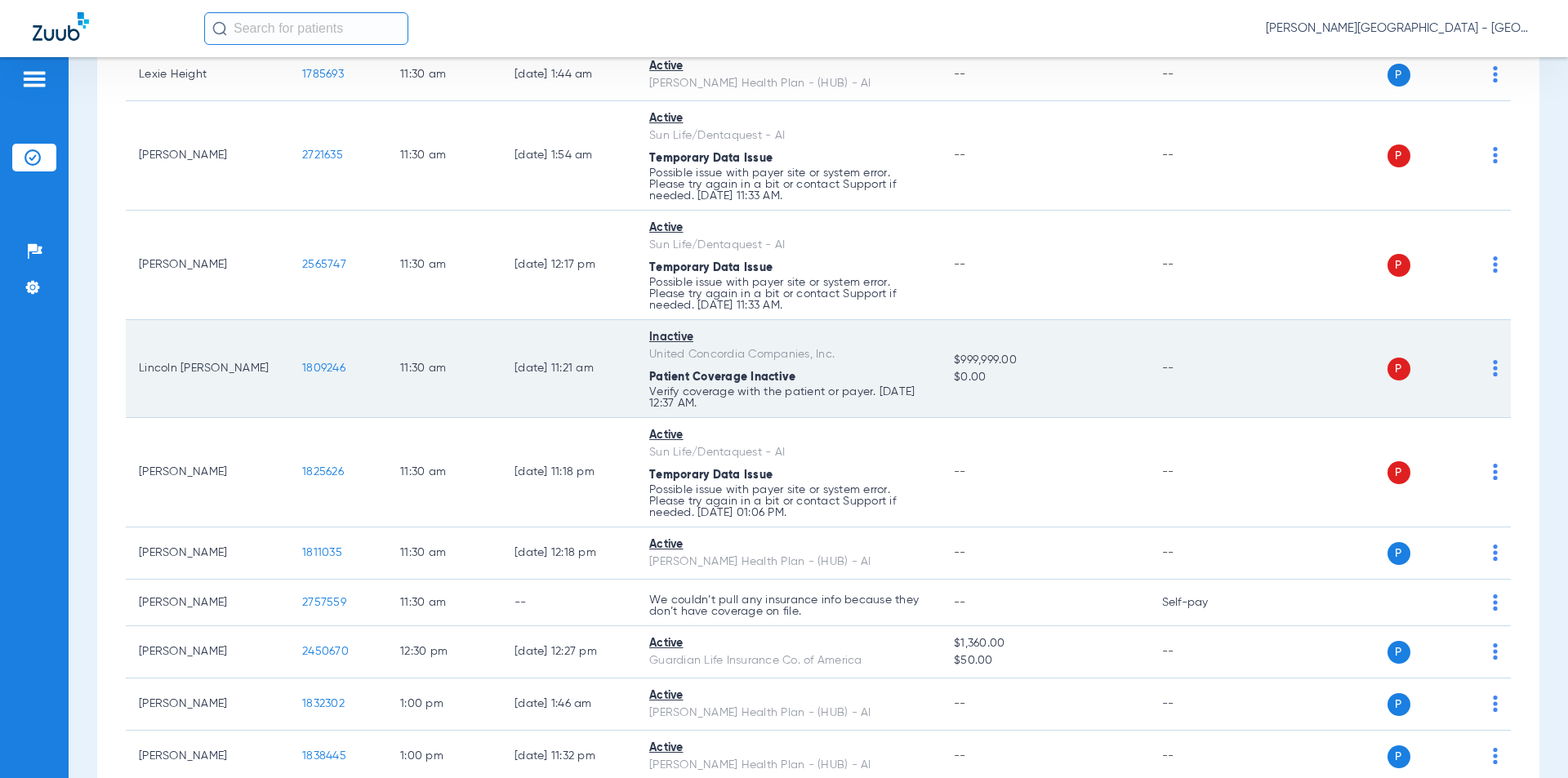
drag, startPoint x: 349, startPoint y: 374, endPoint x: 293, endPoint y: 371, distance: 56.1
click at [293, 371] on td "1809246" at bounding box center [337, 368] width 98 height 98
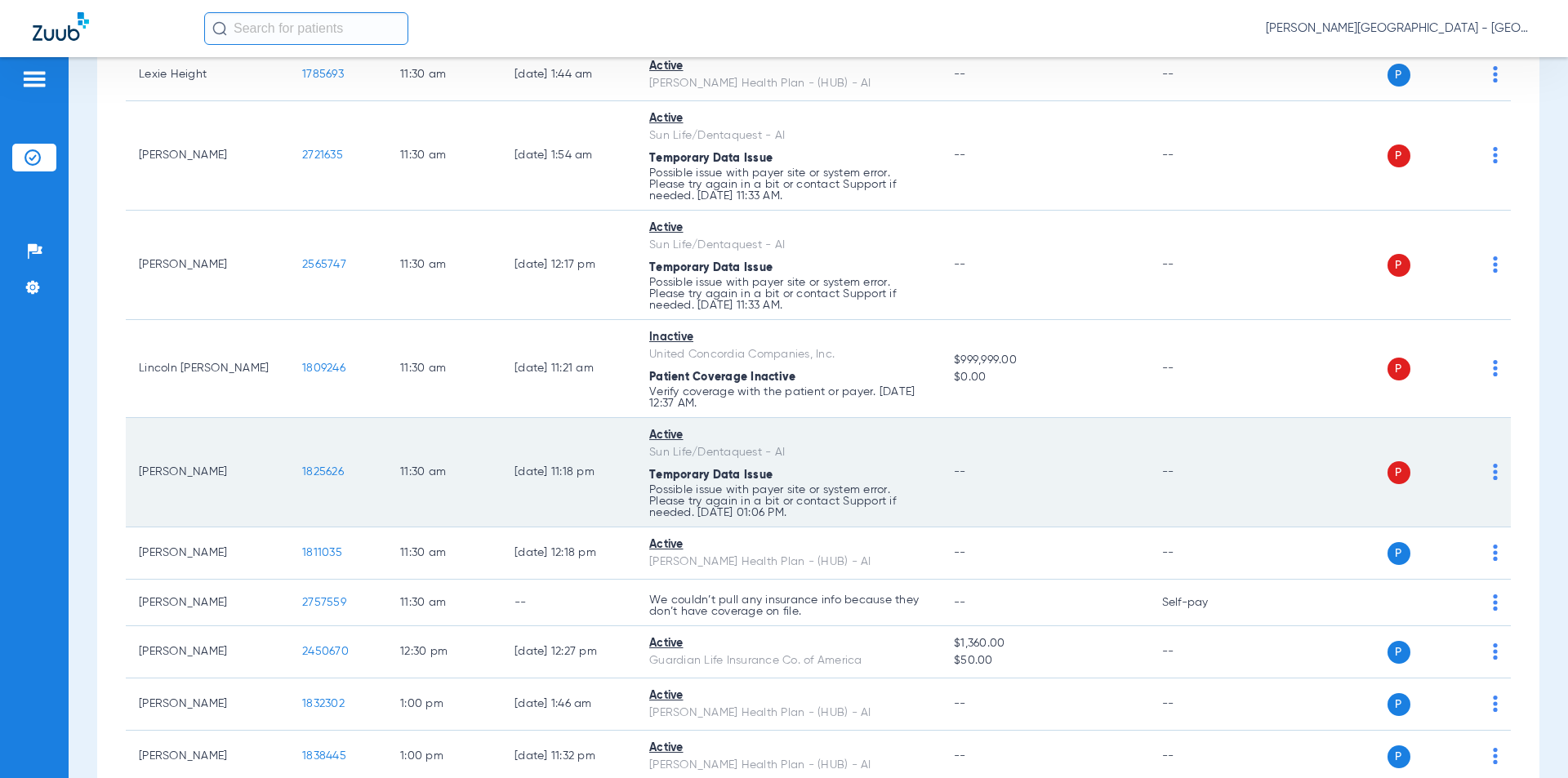
drag, startPoint x: 348, startPoint y: 475, endPoint x: 295, endPoint y: 475, distance: 53.0
click at [295, 475] on td "1825626" at bounding box center [337, 472] width 98 height 109
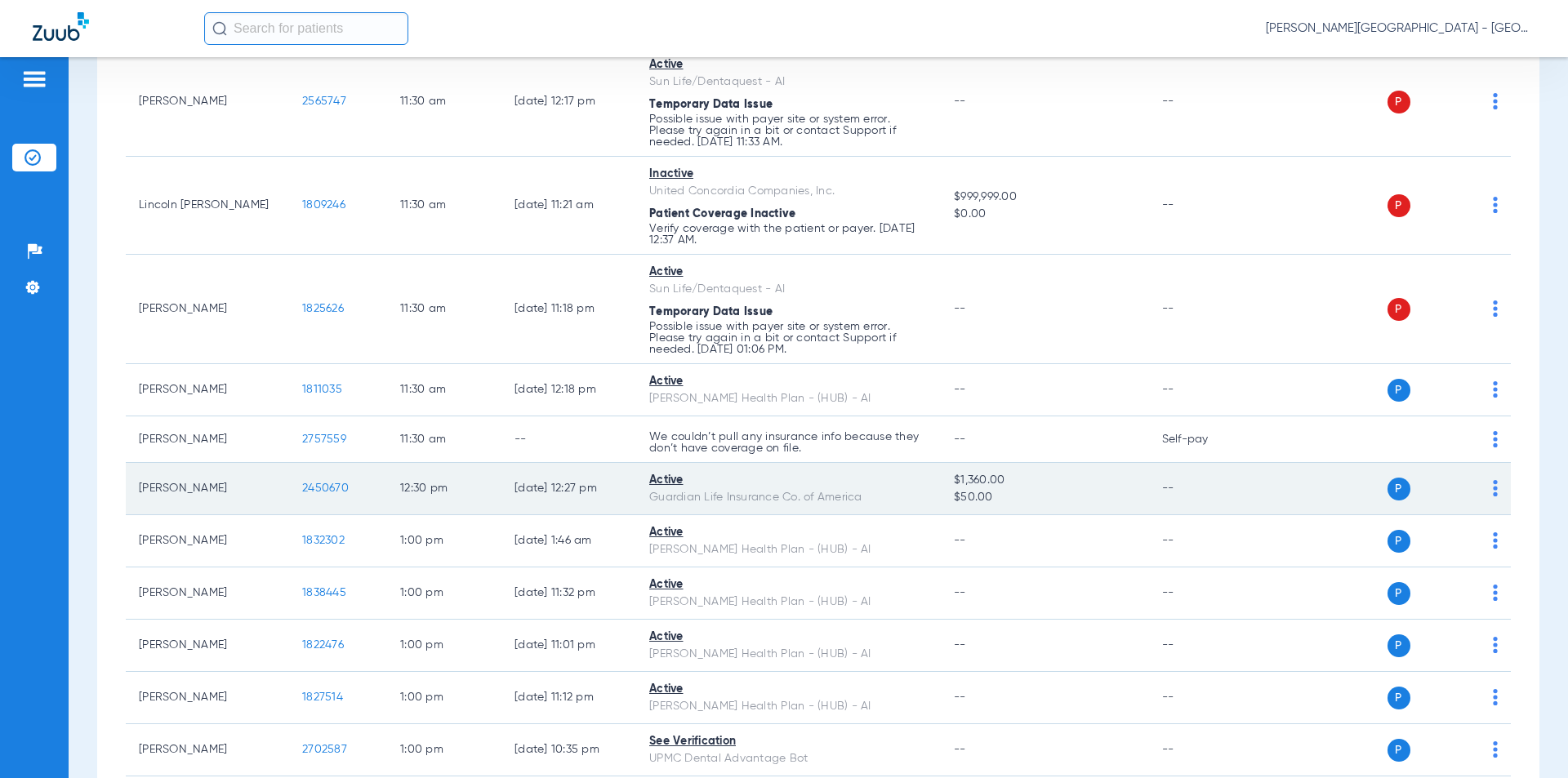
scroll to position [5006, 0]
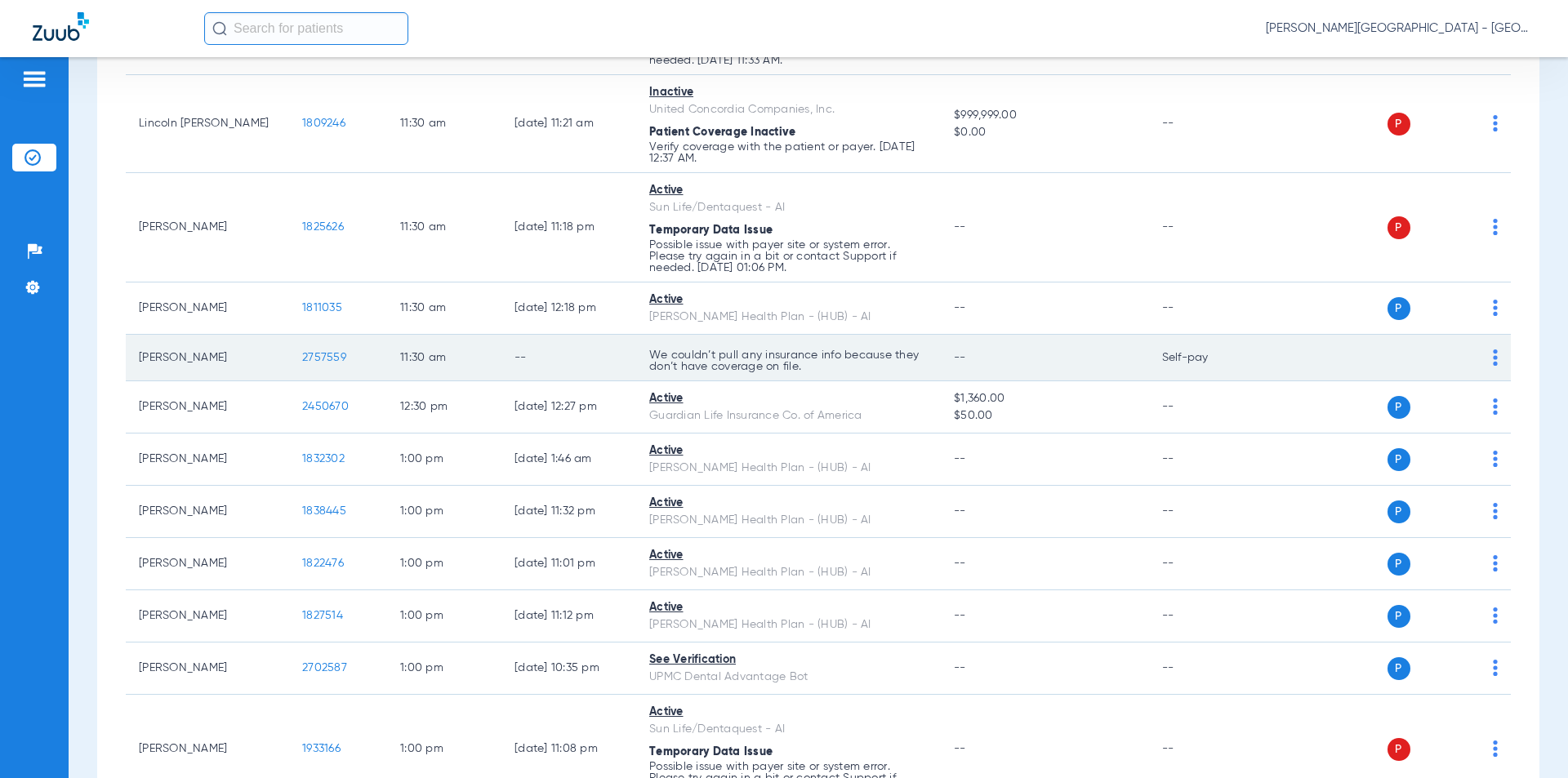
drag, startPoint x: 348, startPoint y: 358, endPoint x: 268, endPoint y: 361, distance: 80.1
click at [268, 361] on tr "[PERSON_NAME] 2757559 11:30 AM -- We couldn’t pull any insurance info because t…" at bounding box center [817, 357] width 1385 height 47
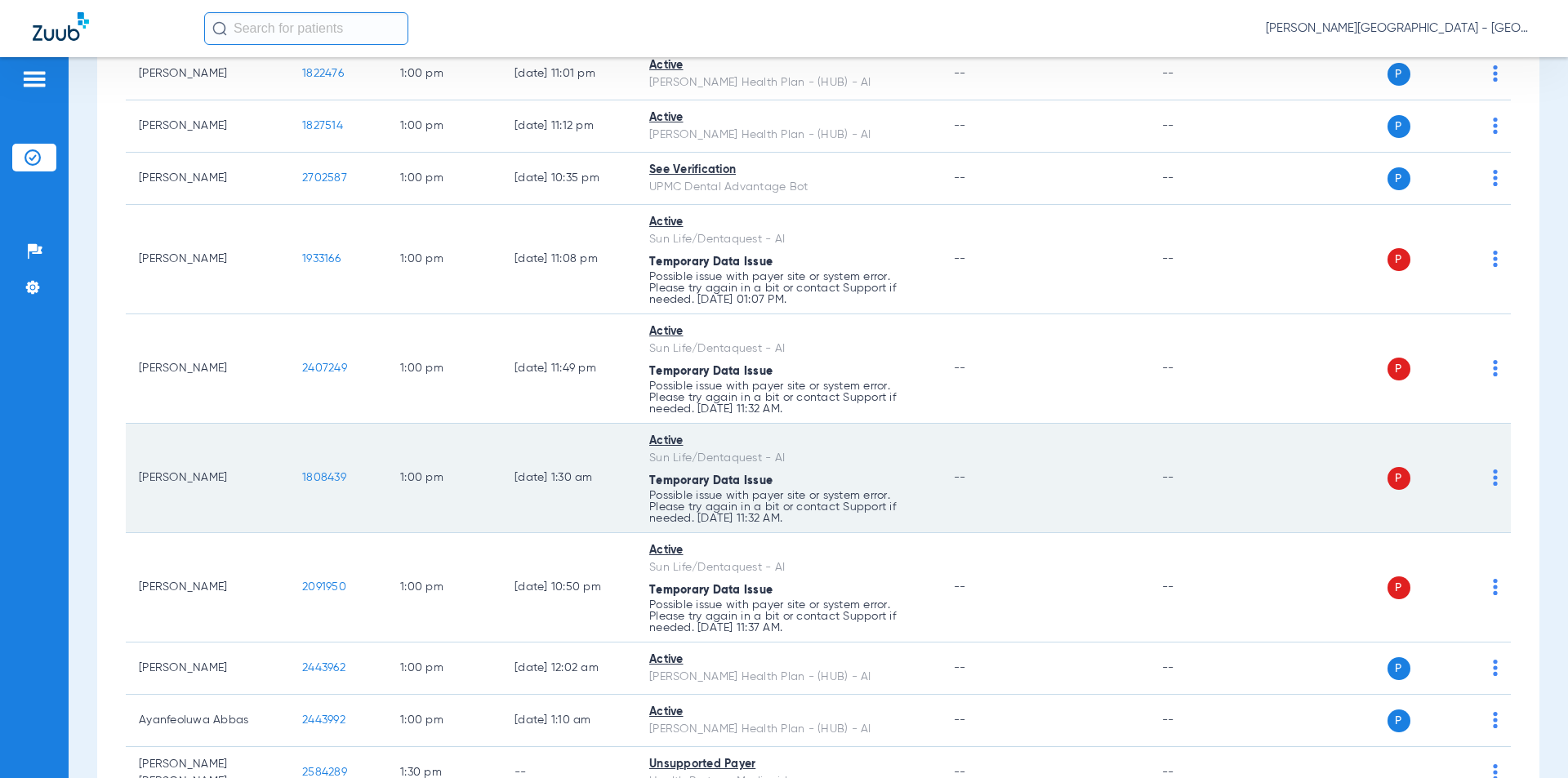
scroll to position [5660, 0]
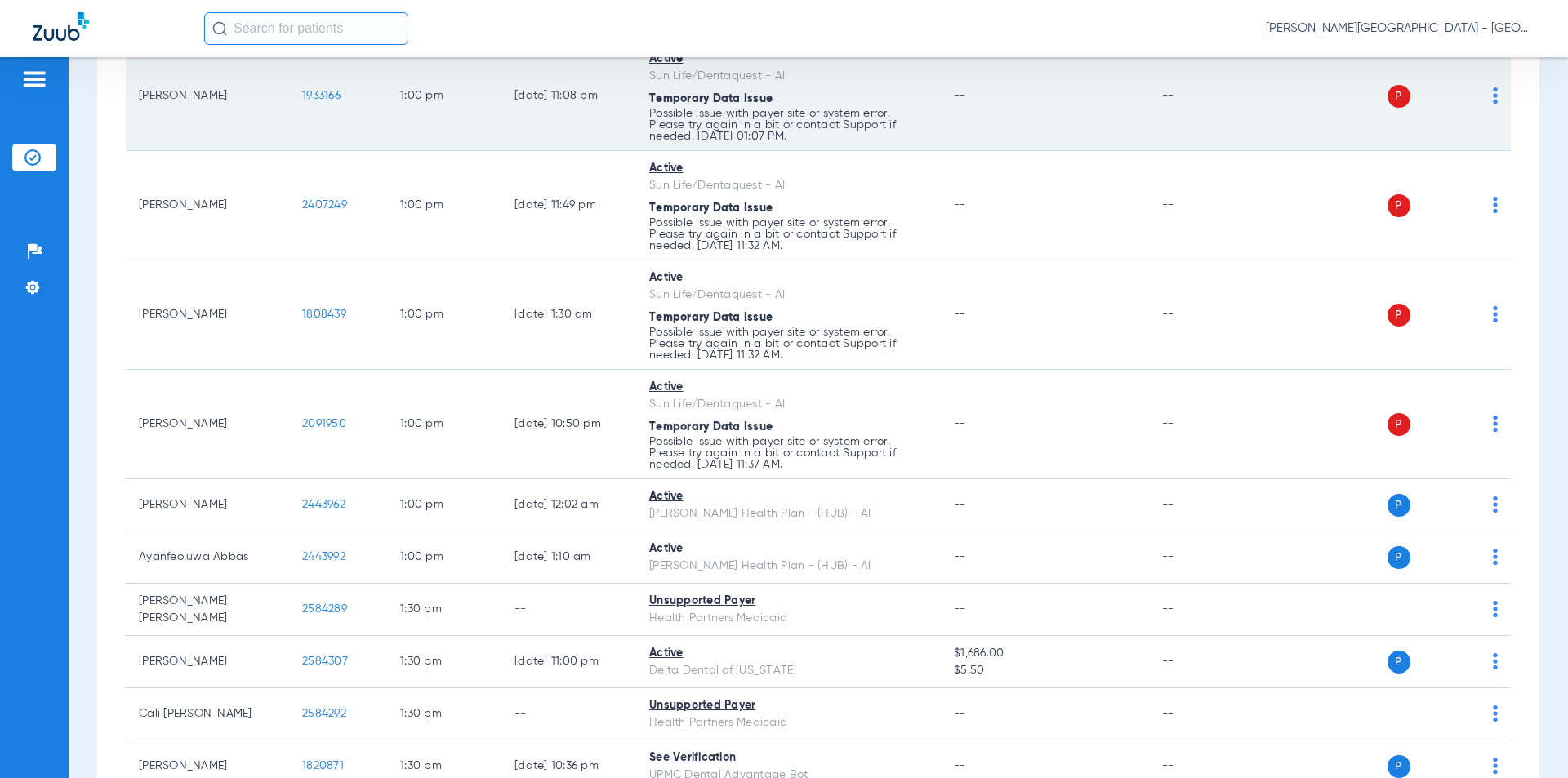
drag, startPoint x: 264, startPoint y: 100, endPoint x: 237, endPoint y: 99, distance: 27.0
click at [237, 99] on tr "[PERSON_NAME] 1933166 1:00 PM [DATE] 11:08 PM Active Sun Life/Dentaquest - AI T…" at bounding box center [817, 95] width 1385 height 109
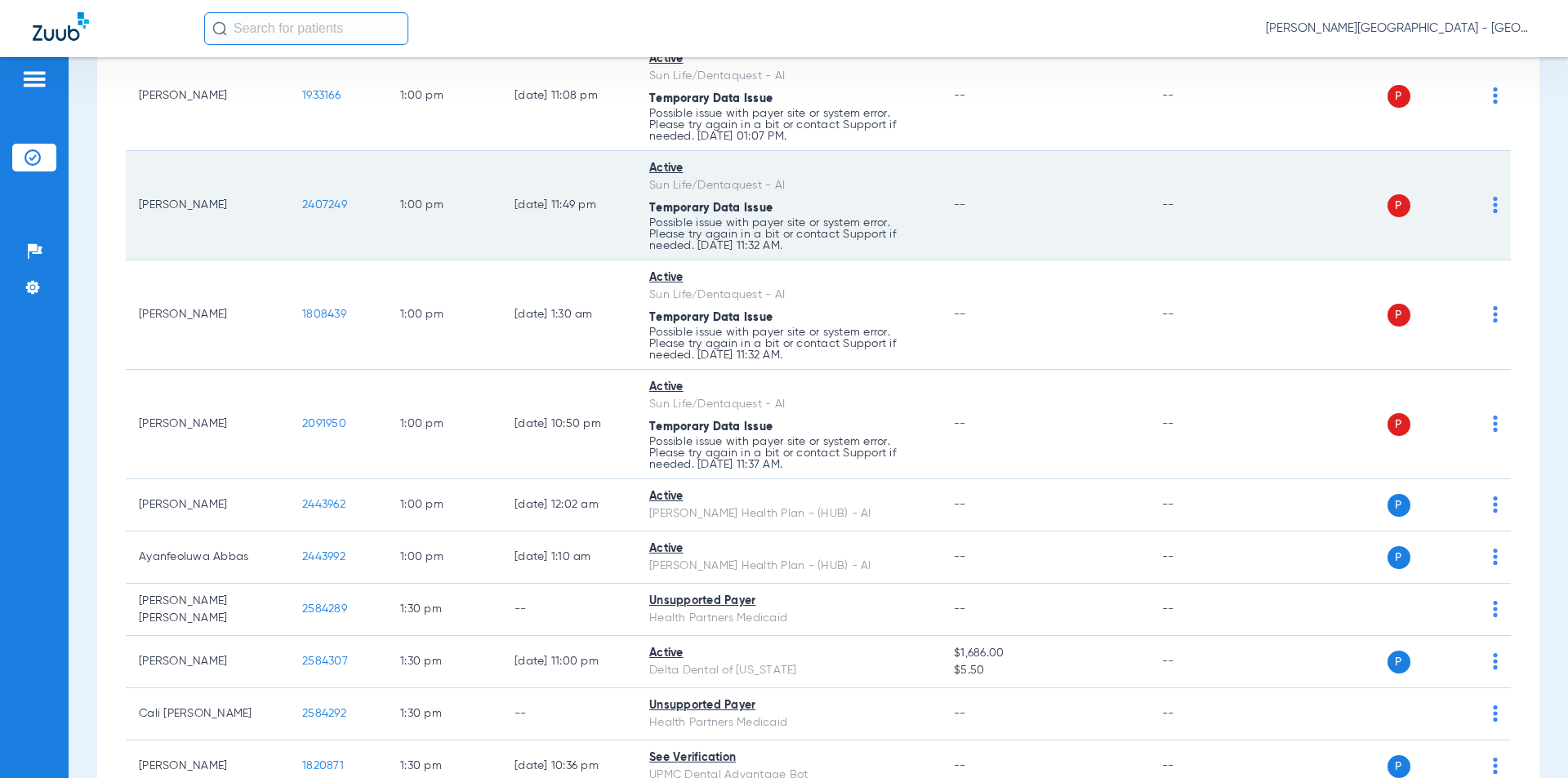
drag, startPoint x: 355, startPoint y: 212, endPoint x: 289, endPoint y: 206, distance: 66.3
click at [289, 206] on tr "[PERSON_NAME] 2407249 1:00 PM [DATE] 11:49 PM Active Sun Life/Dentaquest - AI T…" at bounding box center [817, 205] width 1385 height 109
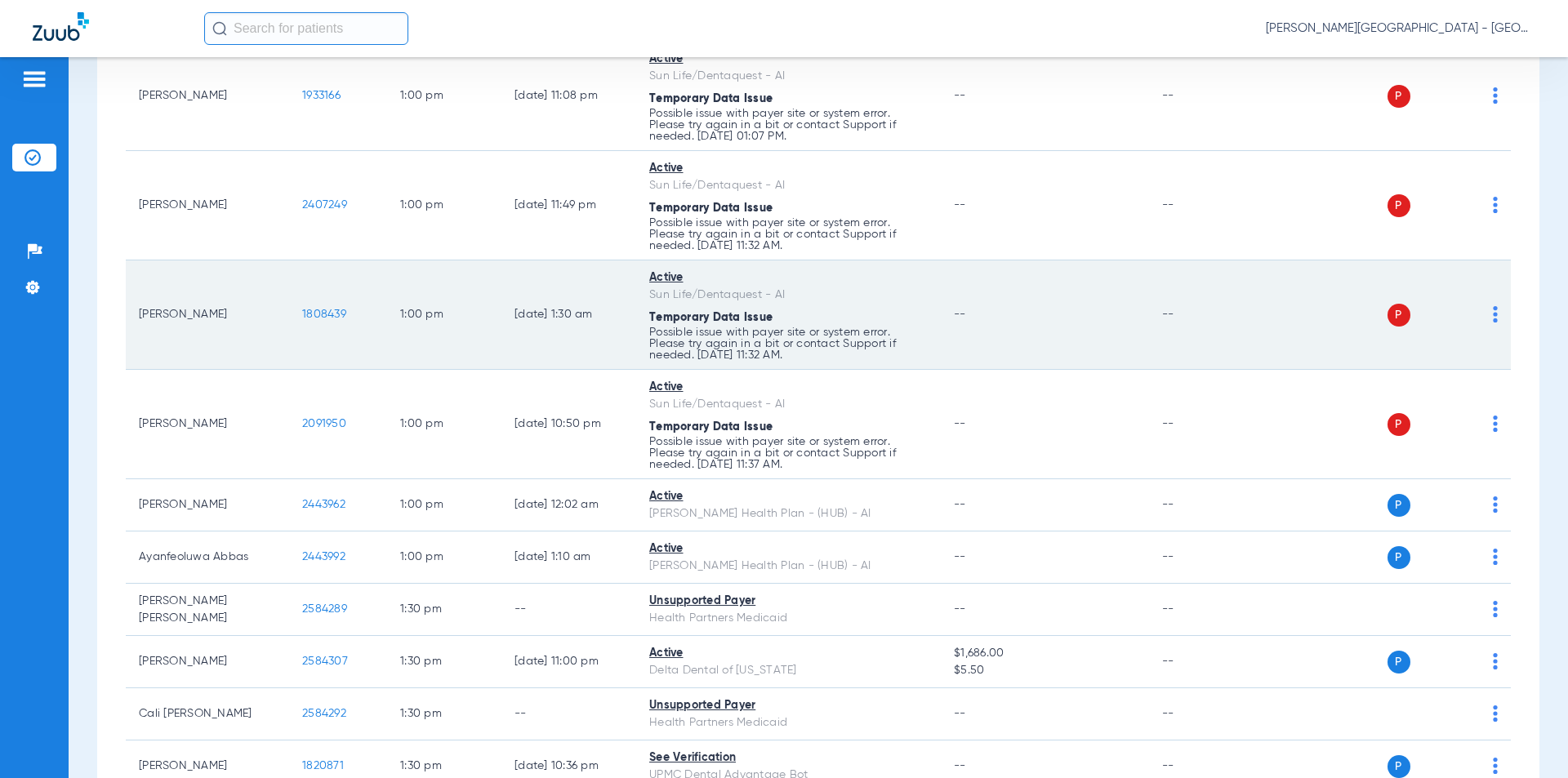
drag, startPoint x: 359, startPoint y: 314, endPoint x: 302, endPoint y: 315, distance: 57.0
click at [258, 316] on tr "[PERSON_NAME] 1808439 1:00 PM [DATE] 1:30 AM Active Sun Life/Dentaquest - AI Te…" at bounding box center [817, 314] width 1385 height 109
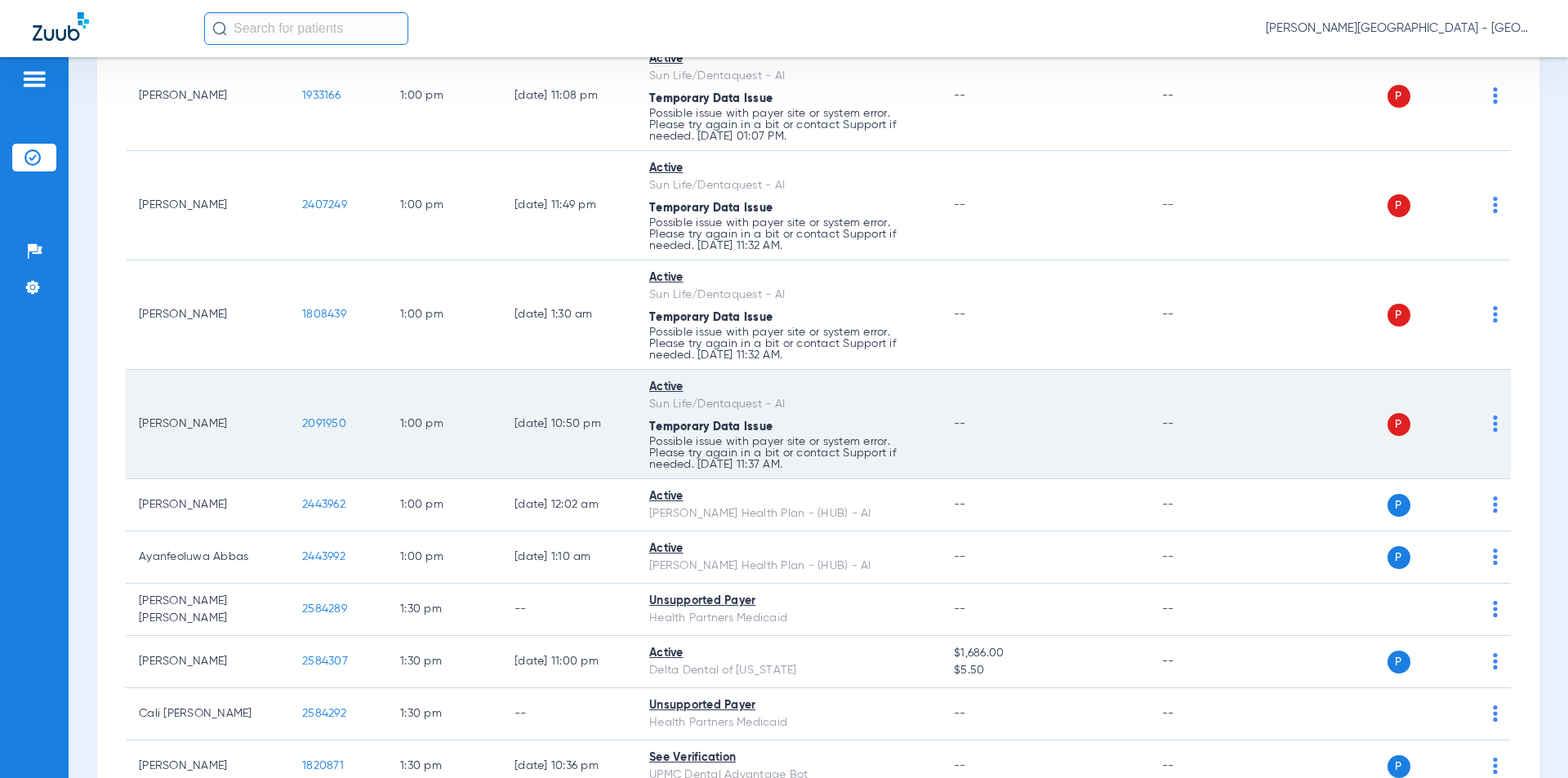
drag, startPoint x: 348, startPoint y: 427, endPoint x: 320, endPoint y: 424, distance: 28.2
click at [297, 432] on td "2091950" at bounding box center [337, 424] width 98 height 109
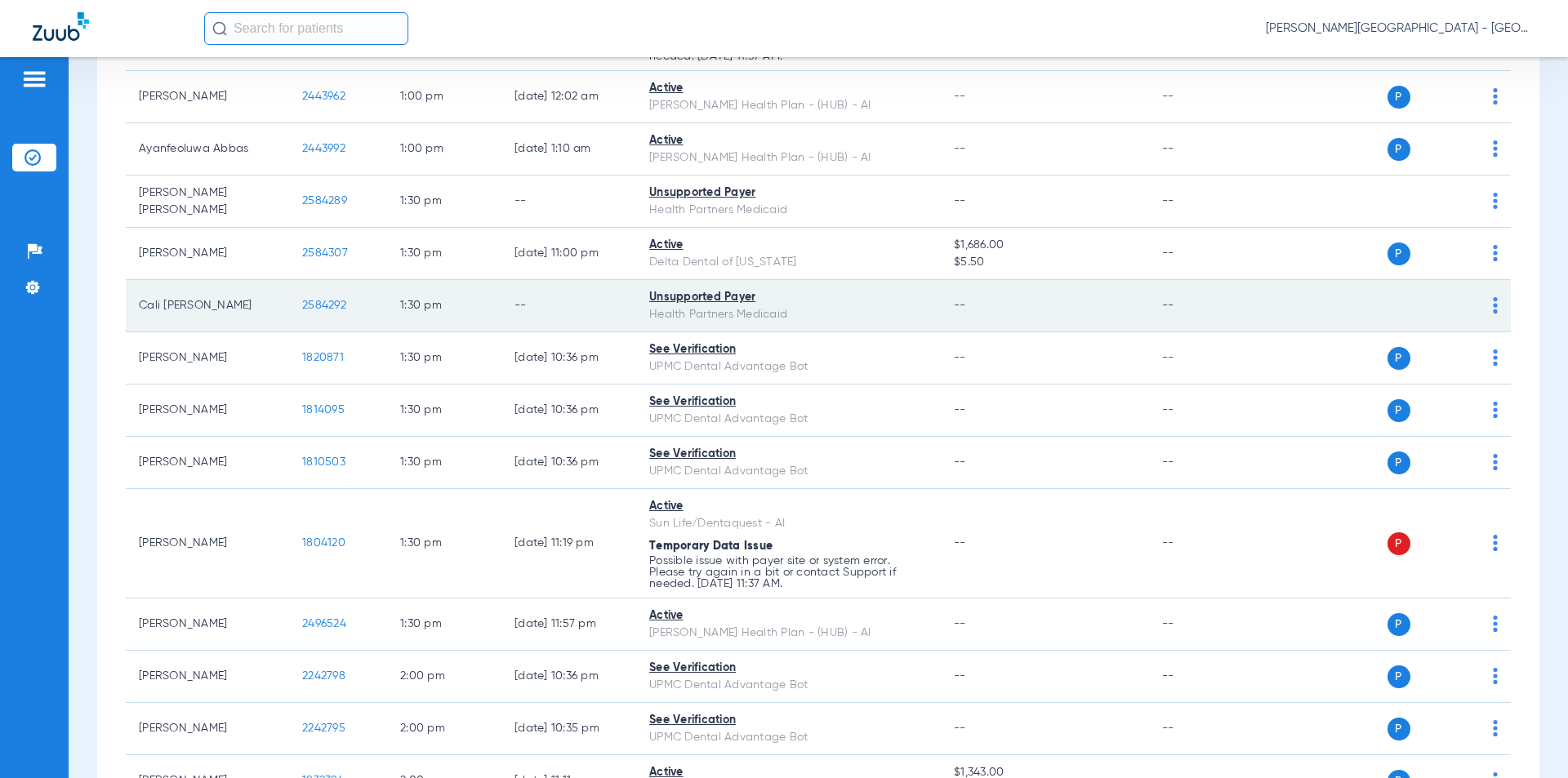
scroll to position [6150, 0]
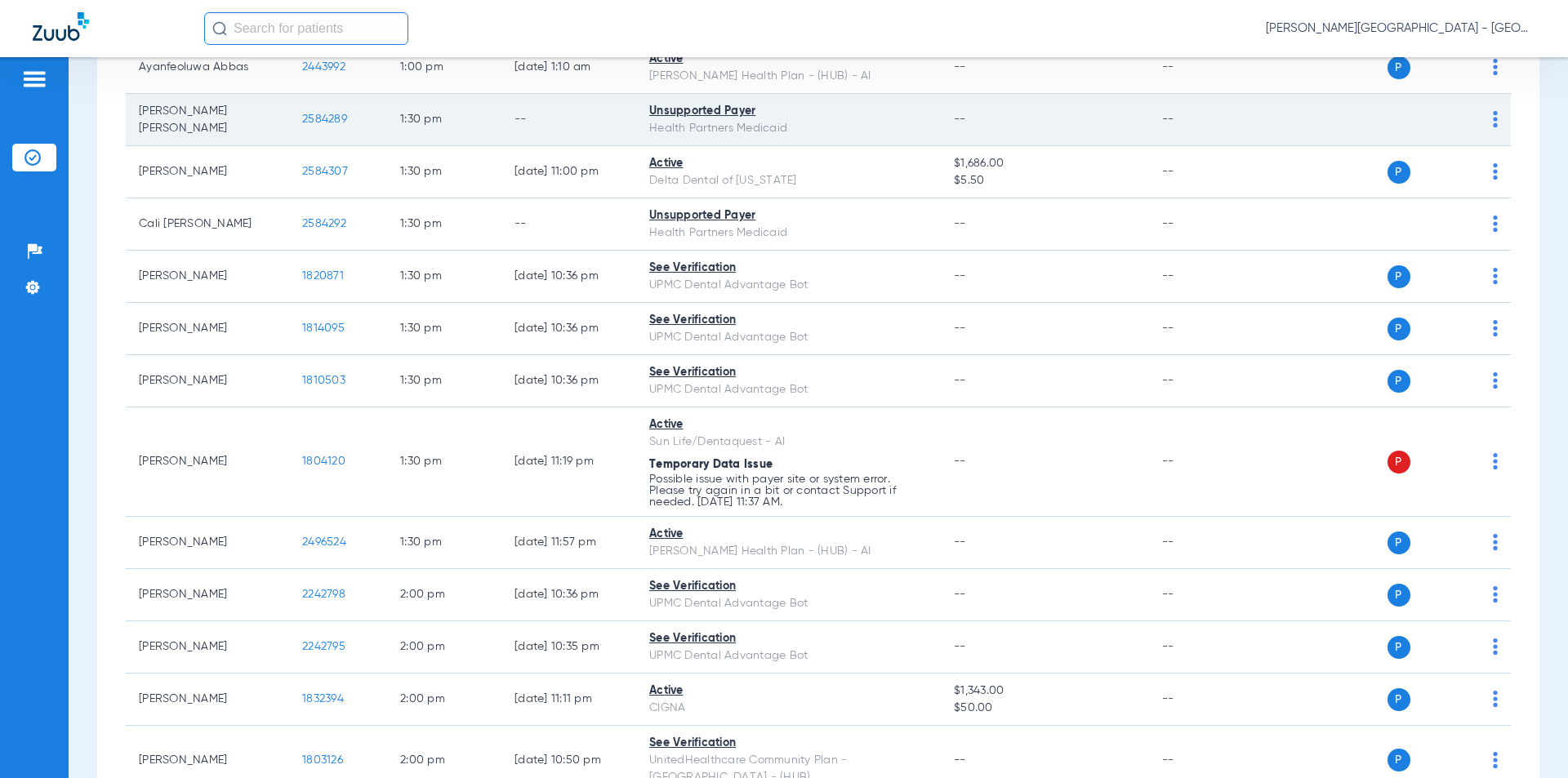
click at [294, 122] on td "2584289" at bounding box center [337, 119] width 98 height 52
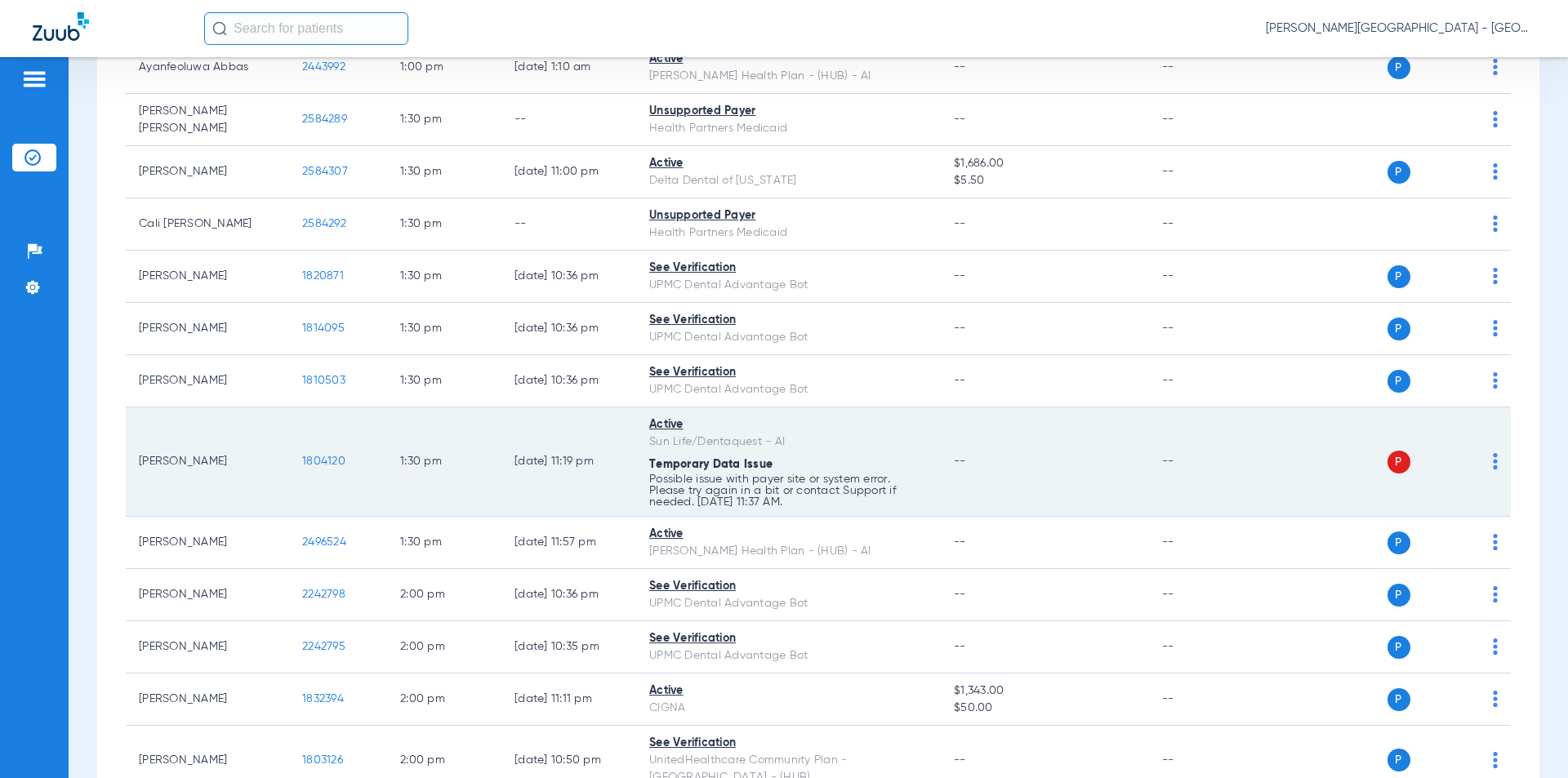
drag, startPoint x: 356, startPoint y: 463, endPoint x: 323, endPoint y: 461, distance: 33.1
click at [291, 461] on td "1804120" at bounding box center [337, 462] width 98 height 109
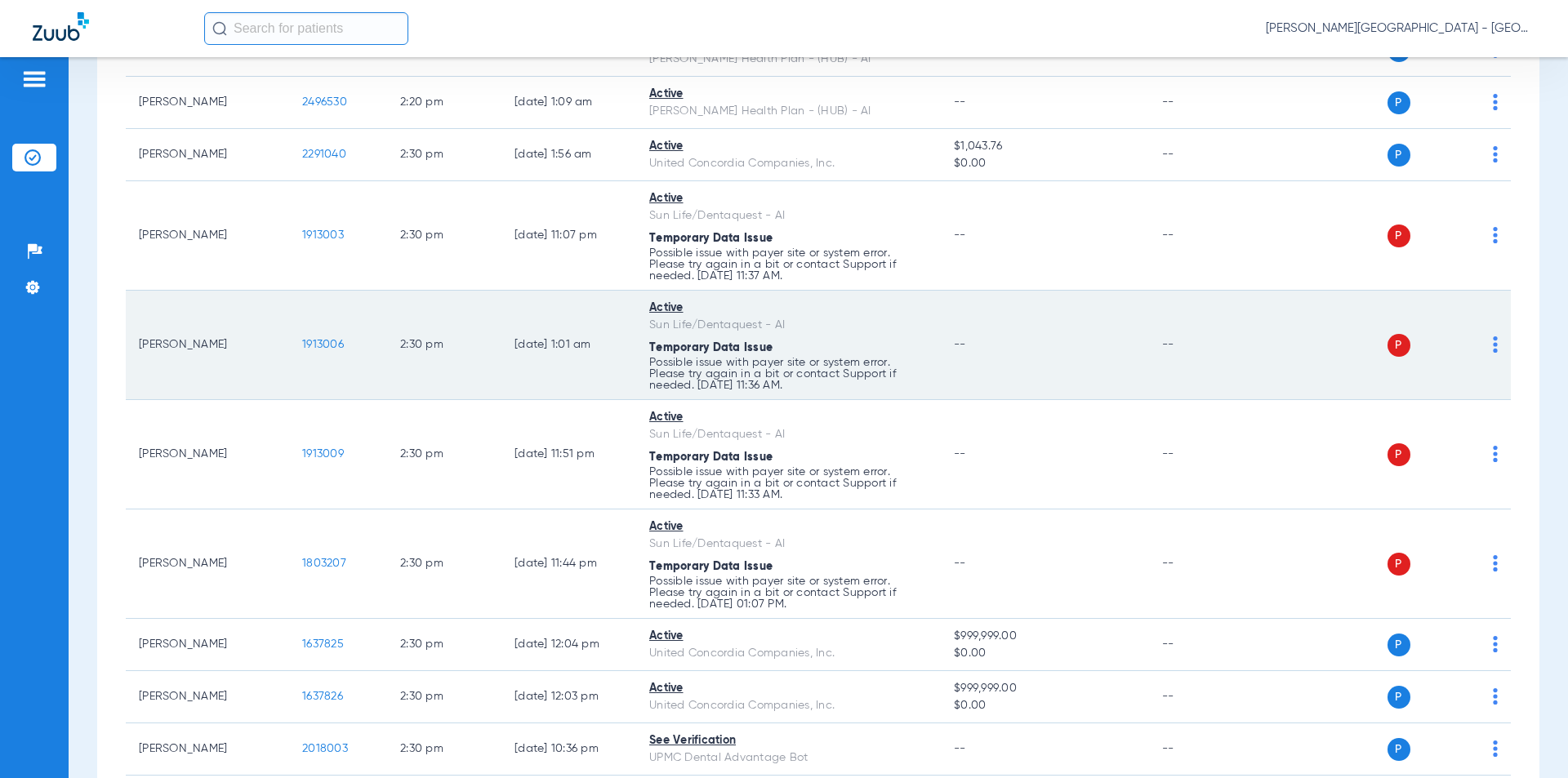
scroll to position [7211, 0]
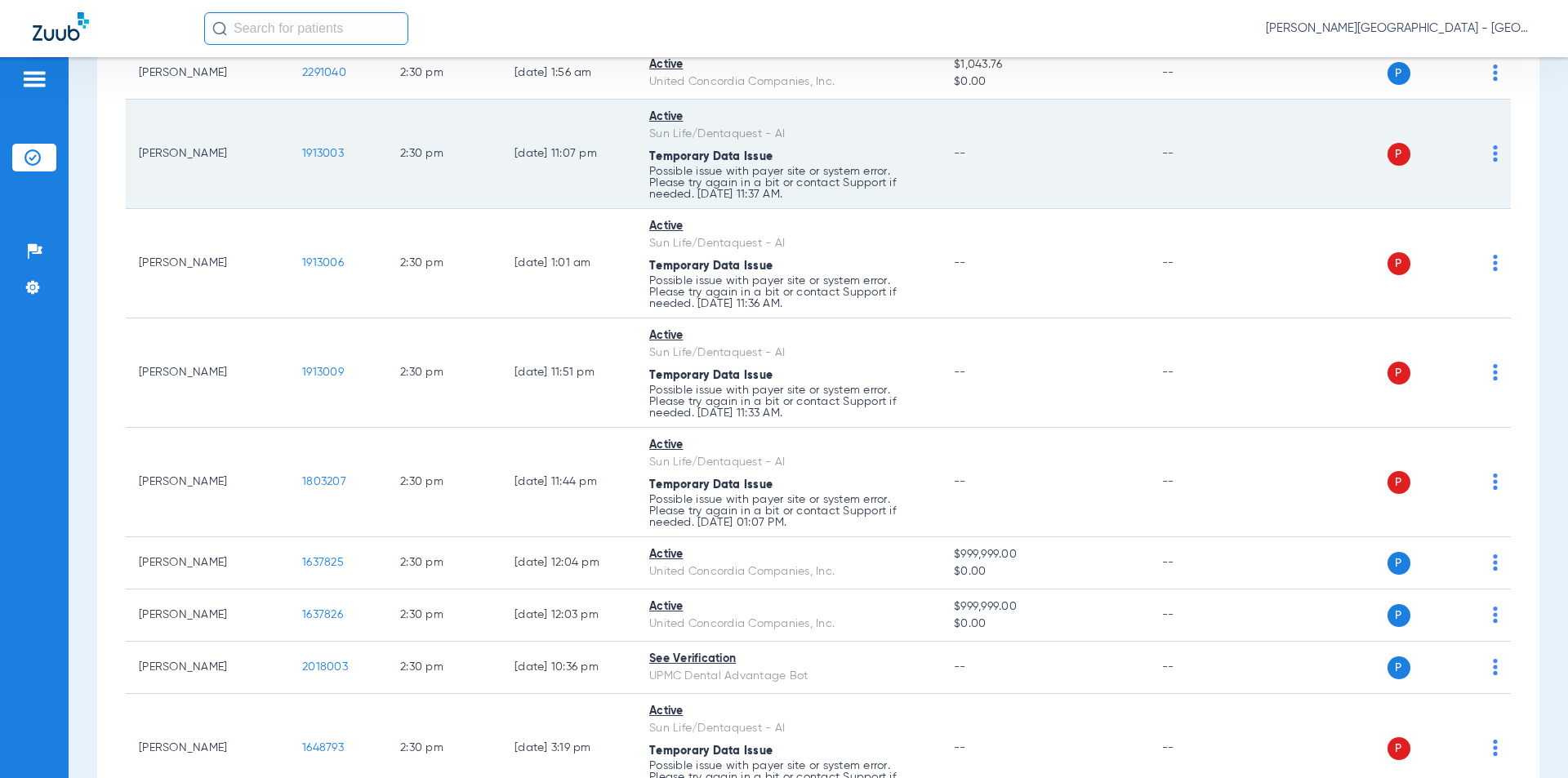
drag, startPoint x: 348, startPoint y: 138, endPoint x: 280, endPoint y: 138, distance: 68.0
click at [280, 138] on tr "[PERSON_NAME] 1913003 2:30 PM [DATE] 11:07 PM Active Sun Life/Dentaquest - AI T…" at bounding box center [817, 154] width 1385 height 109
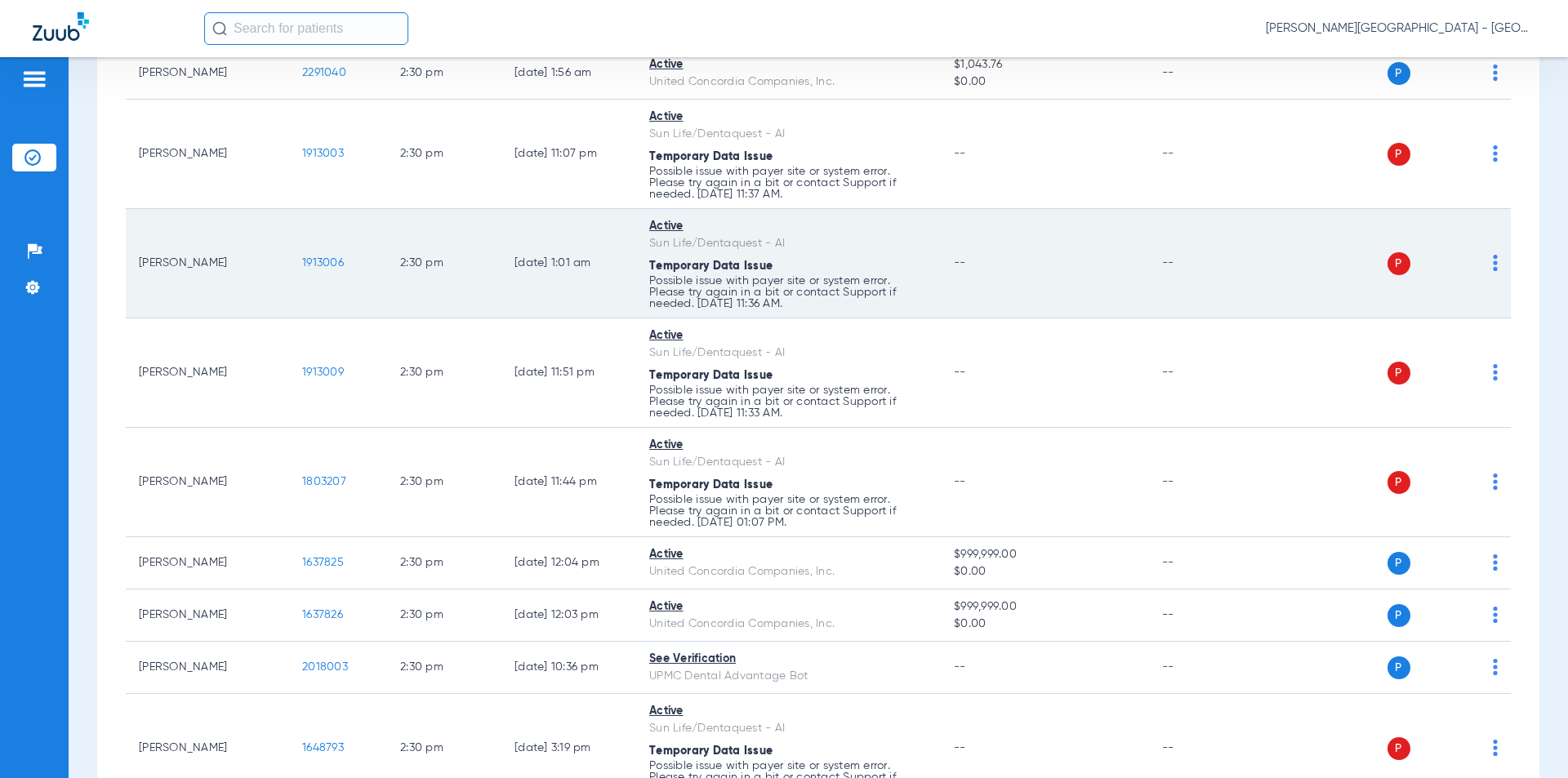
drag, startPoint x: 357, startPoint y: 251, endPoint x: 293, endPoint y: 247, distance: 64.1
click at [293, 247] on td "1913006" at bounding box center [337, 263] width 98 height 109
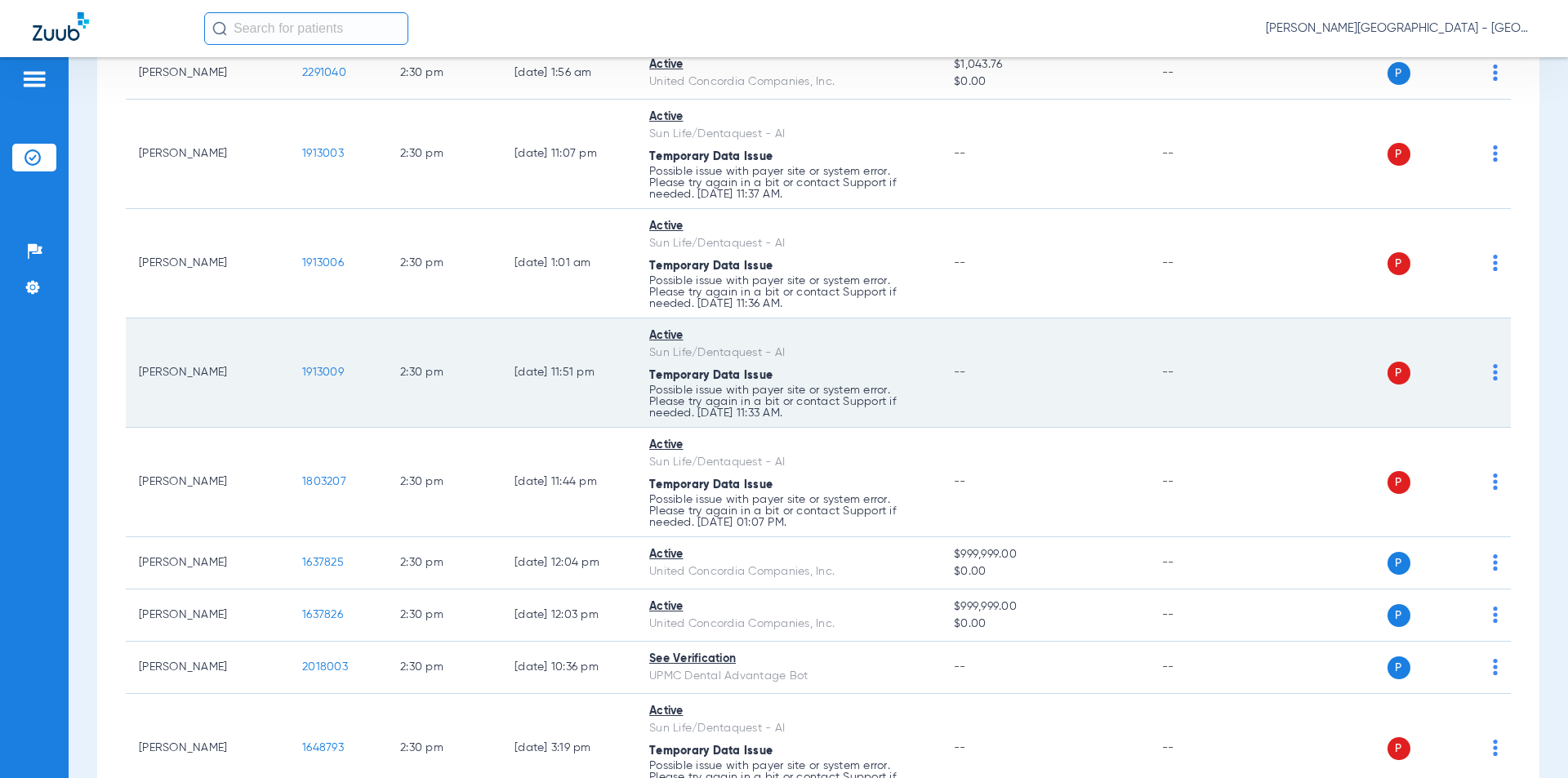
drag, startPoint x: 323, startPoint y: 360, endPoint x: 292, endPoint y: 359, distance: 31.0
click at [292, 359] on td "1913009" at bounding box center [337, 373] width 98 height 109
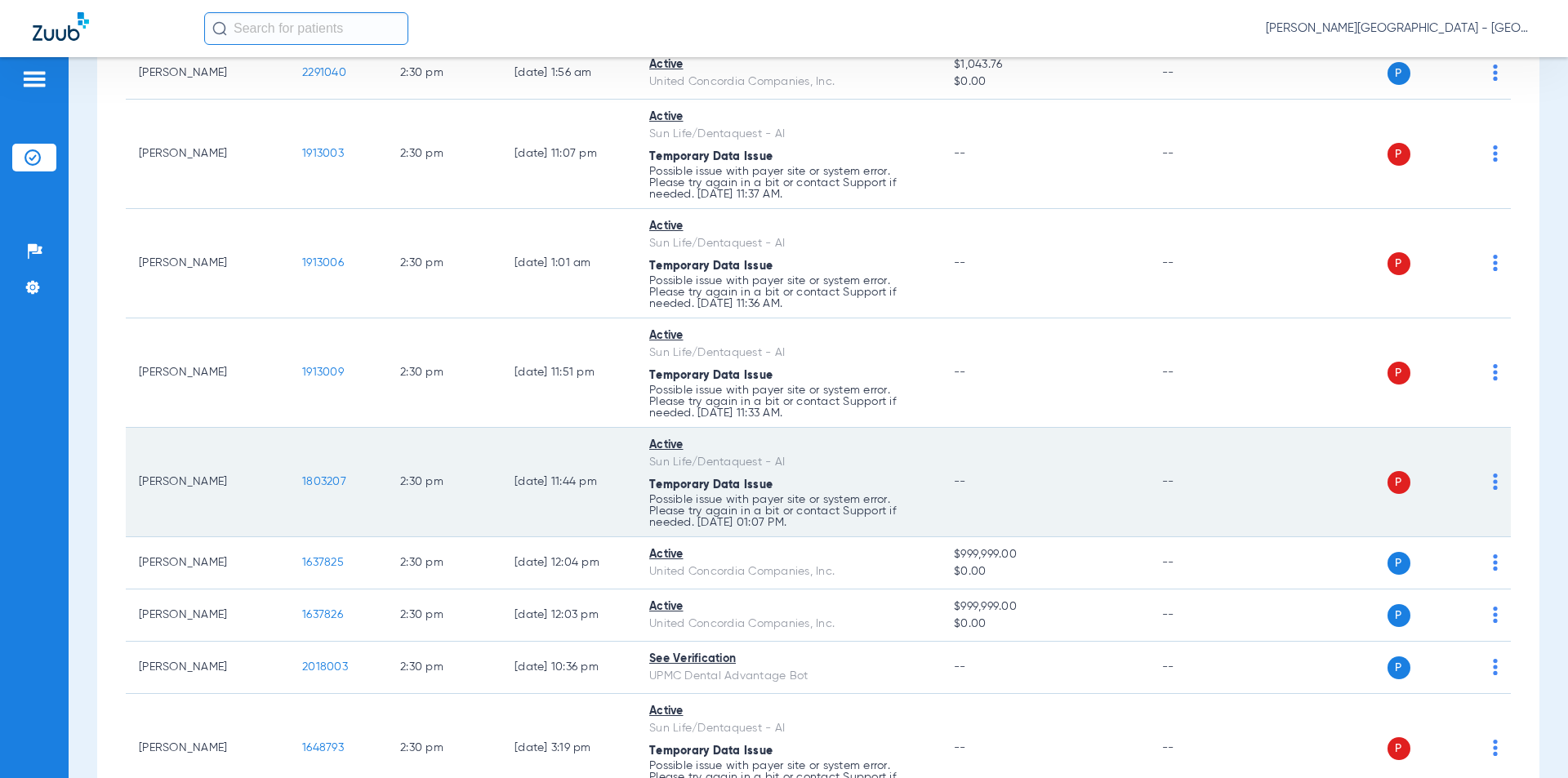
click at [351, 468] on td "1803207" at bounding box center [337, 482] width 98 height 109
drag, startPoint x: 356, startPoint y: 468, endPoint x: 289, endPoint y: 464, distance: 67.1
click at [289, 464] on tr "[PERSON_NAME] 1803207 2:30 PM [DATE] 11:44 PM Active Sun Life/Dentaquest - AI T…" at bounding box center [817, 482] width 1385 height 109
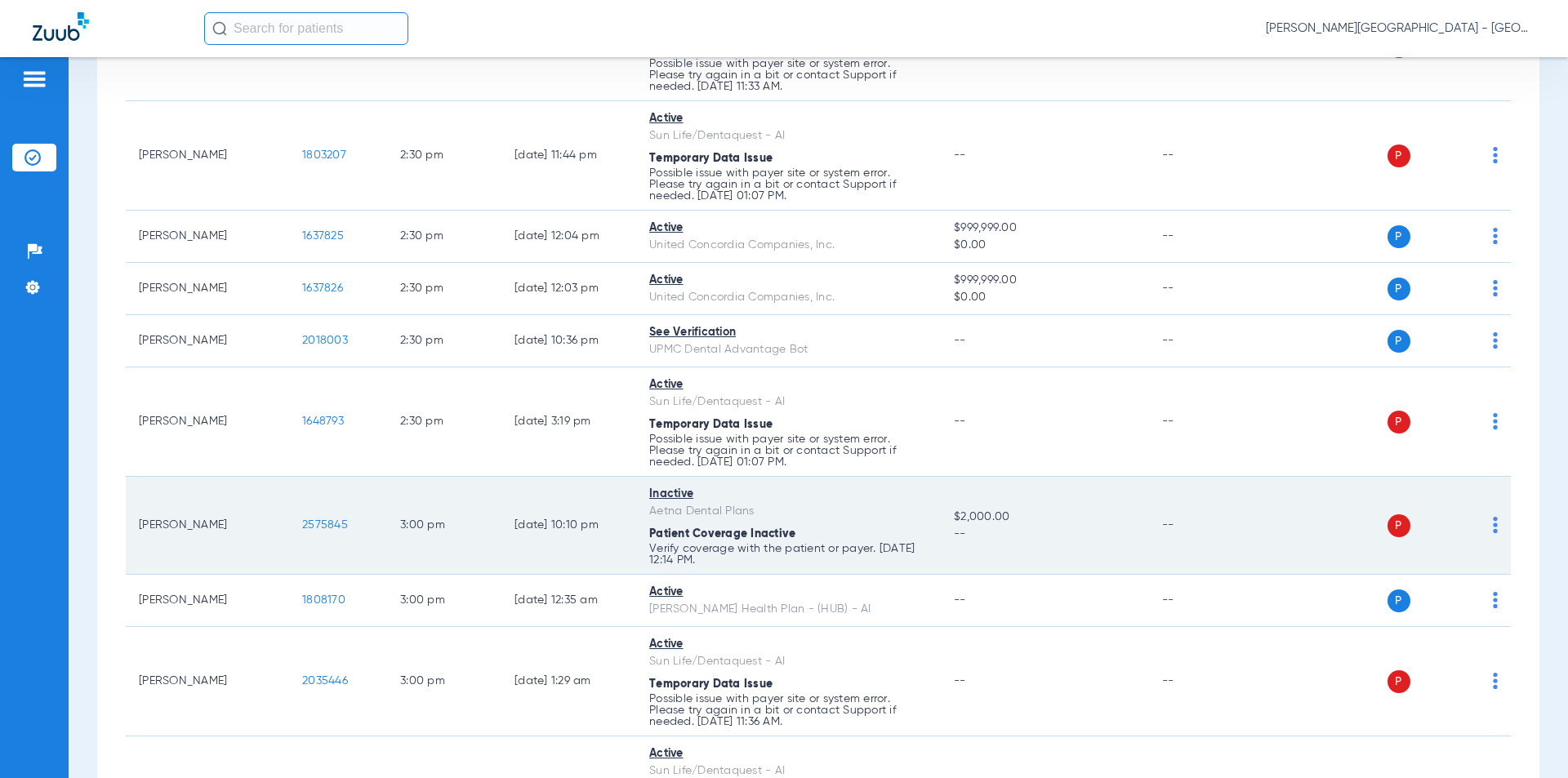
scroll to position [7620, 0]
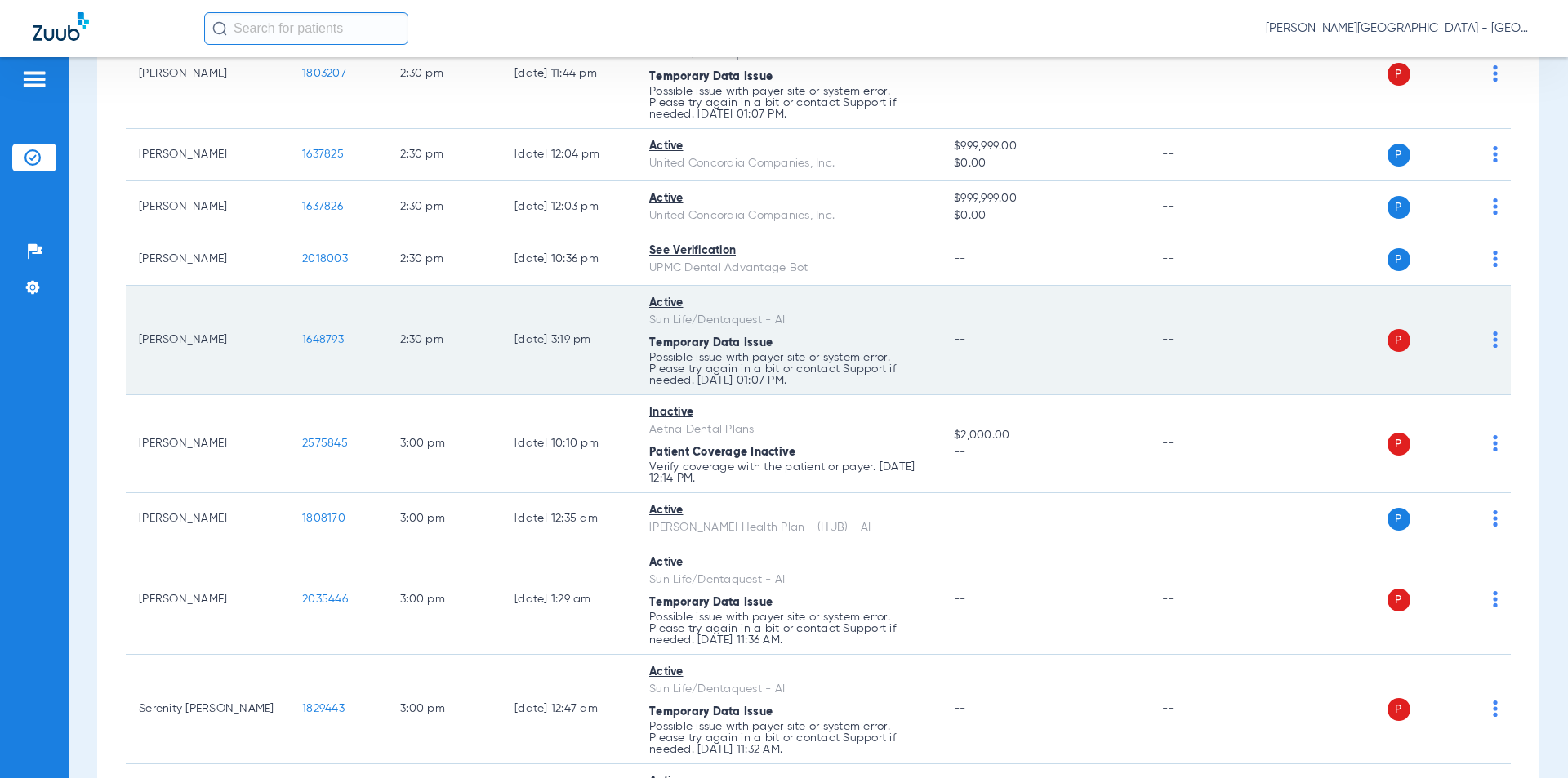
drag, startPoint x: 347, startPoint y: 326, endPoint x: 295, endPoint y: 328, distance: 52.0
click at [295, 328] on td "1648793" at bounding box center [337, 340] width 98 height 109
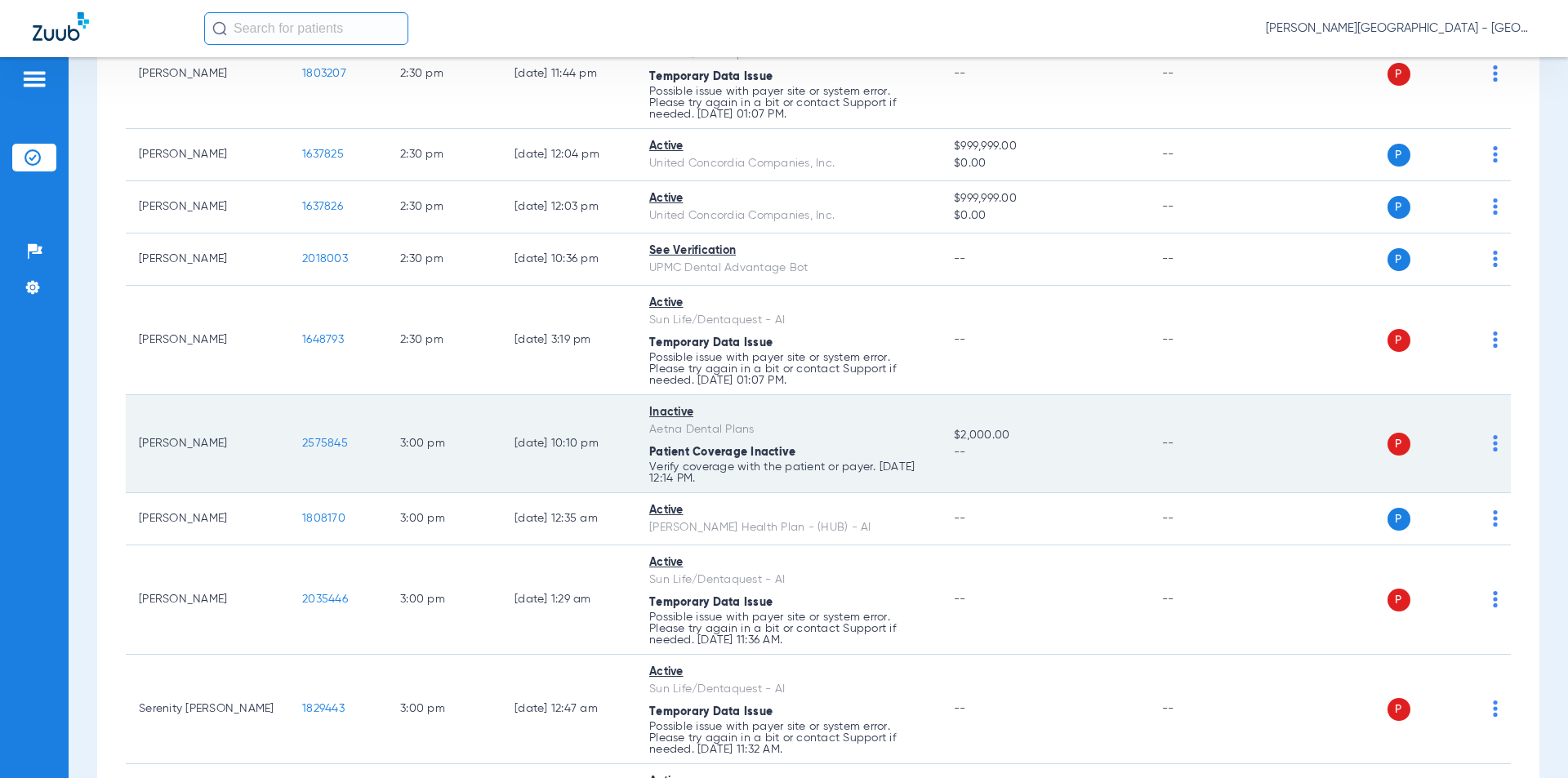
scroll to position [7745, 0]
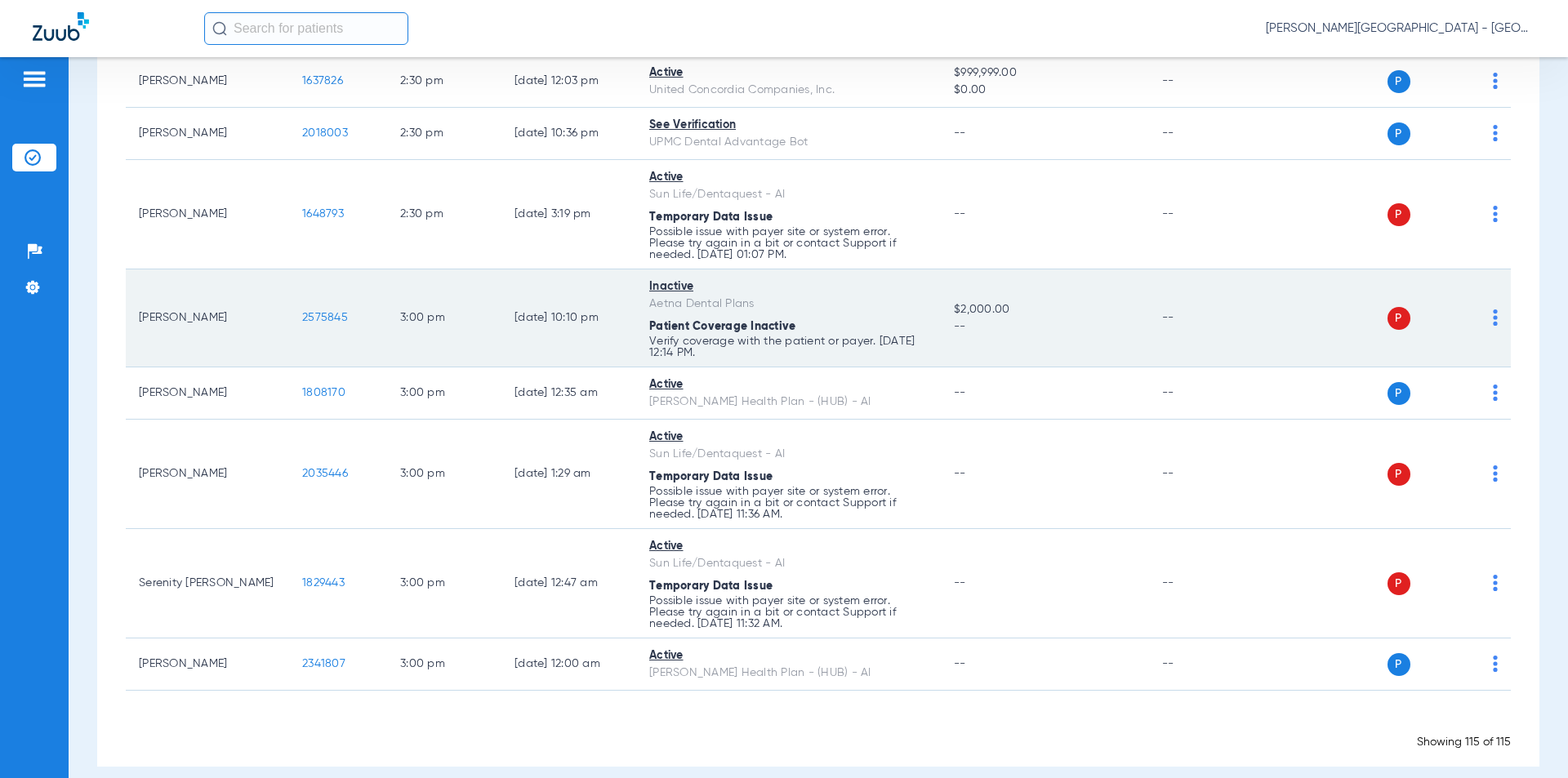
drag, startPoint x: 342, startPoint y: 306, endPoint x: 289, endPoint y: 307, distance: 53.0
click at [289, 307] on tr "[PERSON_NAME] 2575845 3:00 PM [DATE] 10:10 PM Inactive Aetna Dental Plans Patie…" at bounding box center [817, 318] width 1385 height 98
click at [332, 310] on td "2575845" at bounding box center [337, 318] width 98 height 98
drag, startPoint x: 289, startPoint y: 300, endPoint x: 315, endPoint y: 299, distance: 26.0
click at [289, 300] on tr "[PERSON_NAME] 2575845 3:00 PM [DATE] 10:10 PM Inactive Aetna Dental Plans Patie…" at bounding box center [817, 318] width 1385 height 98
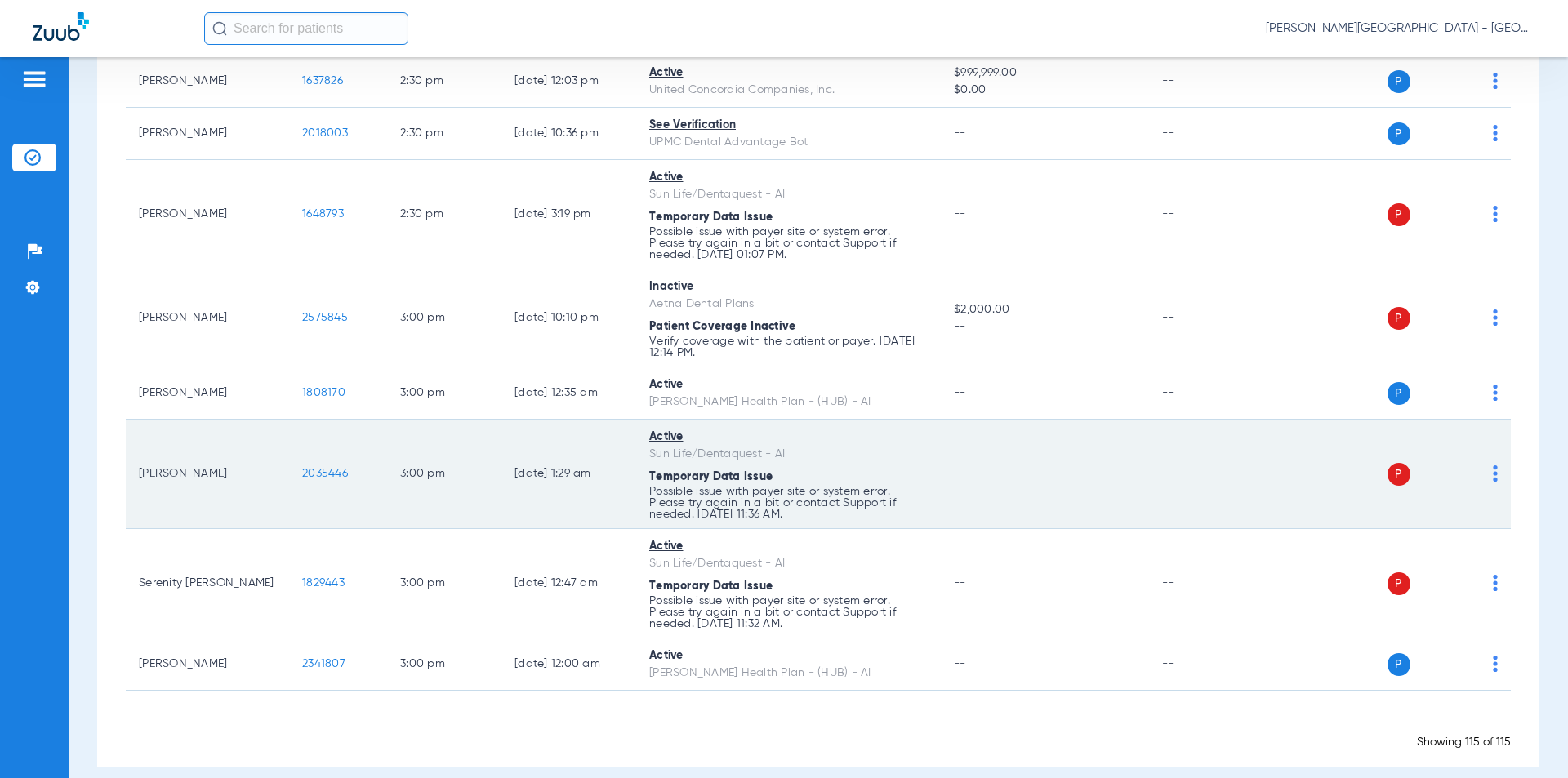
drag, startPoint x: 354, startPoint y: 464, endPoint x: 281, endPoint y: 461, distance: 73.1
click at [281, 461] on tr "[PERSON_NAME] 2035446 3:00 PM [DATE] 1:29 AM Active Sun Life/Dentaquest - AI Te…" at bounding box center [817, 474] width 1385 height 109
